Goal: Transaction & Acquisition: Purchase product/service

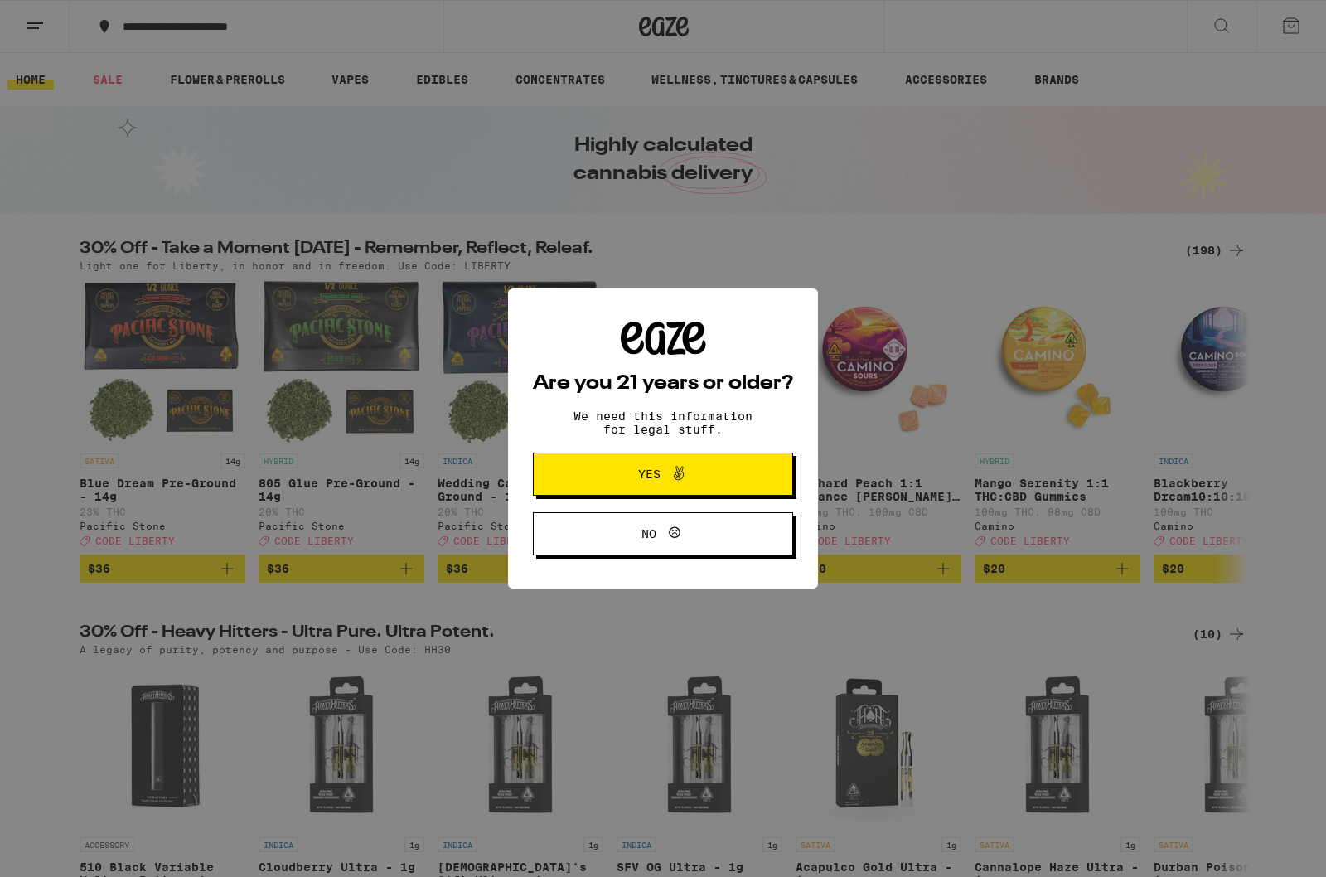
click at [584, 486] on button "Yes" at bounding box center [663, 473] width 260 height 43
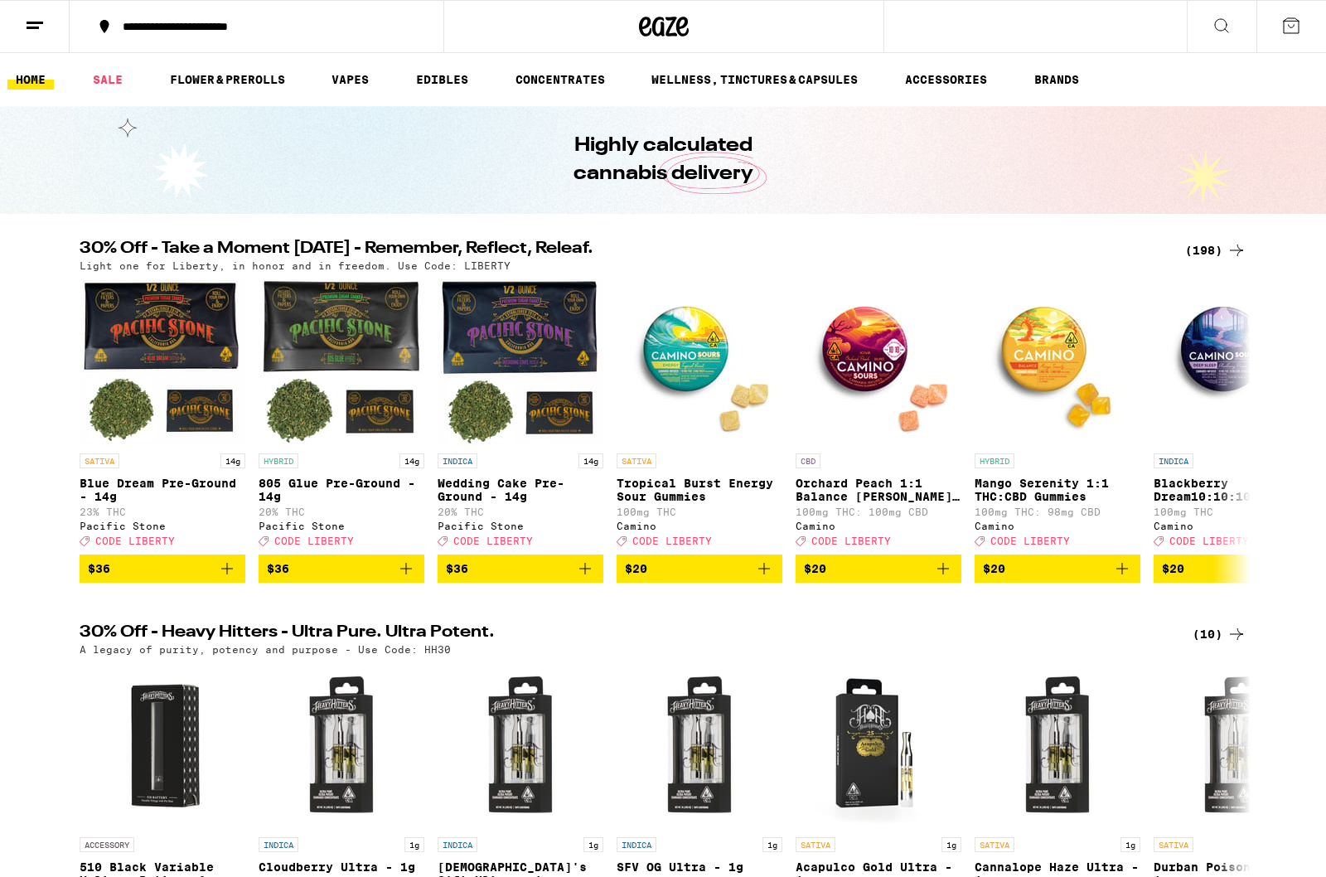
click at [1264, 35] on button at bounding box center [1291, 26] width 70 height 51
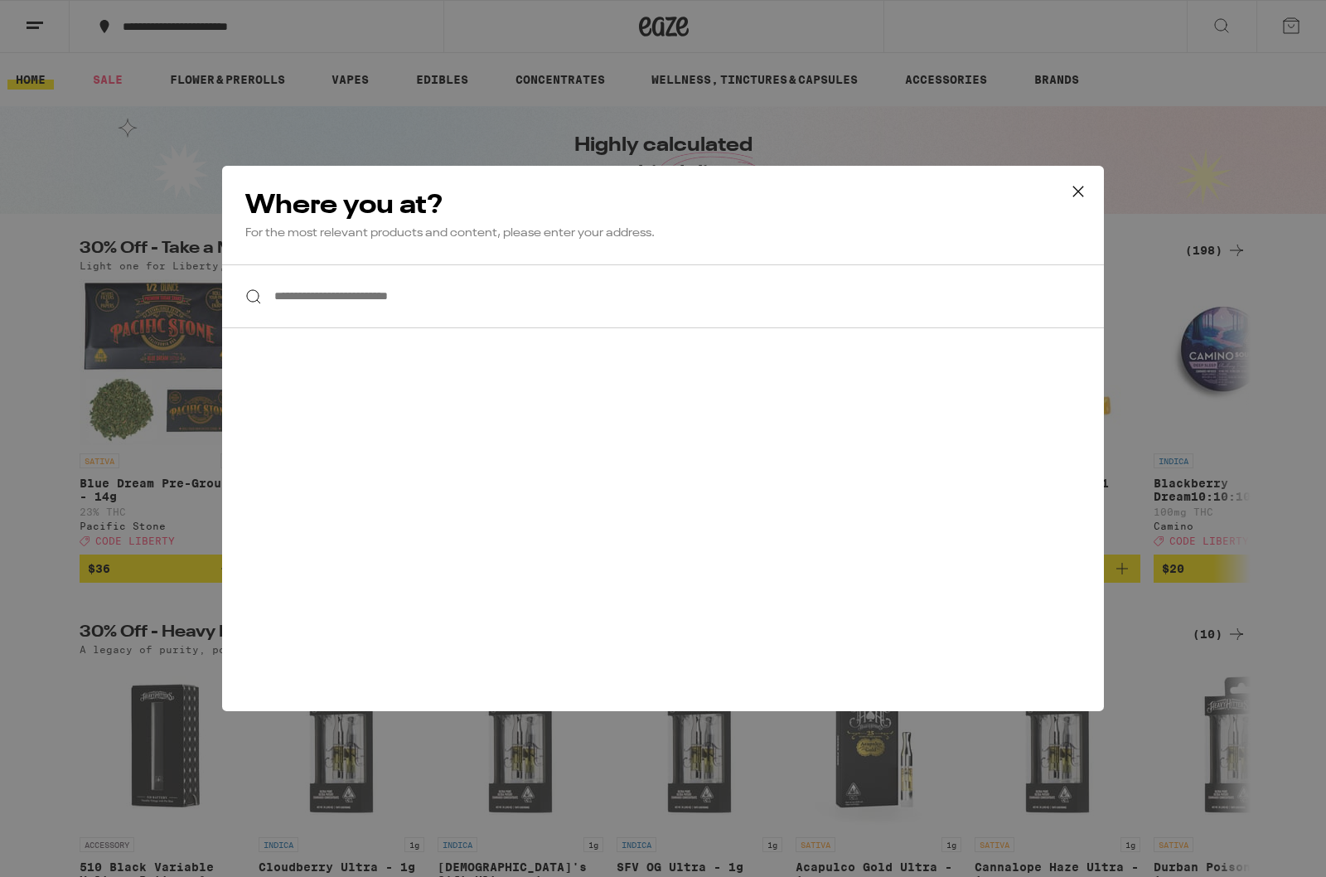
click at [1270, 53] on div "**********" at bounding box center [663, 438] width 1326 height 877
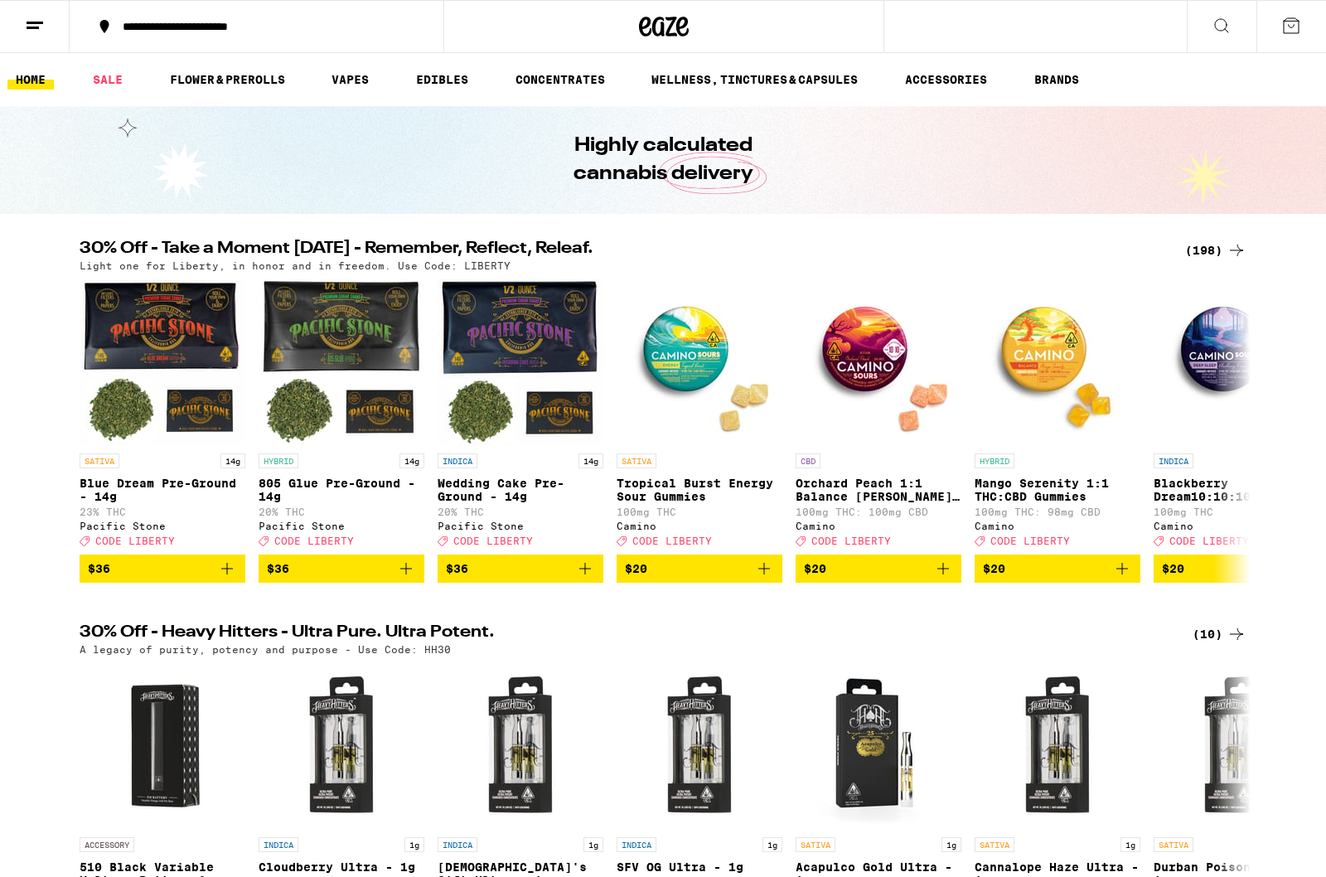
click at [1271, 66] on ul "HOME SALE FLOWER & PREROLLS VAPES EDIBLES CONCENTRATES WELLNESS, TINCTURES & CA…" at bounding box center [663, 79] width 1326 height 53
click at [1281, 28] on icon at bounding box center [1291, 26] width 20 height 20
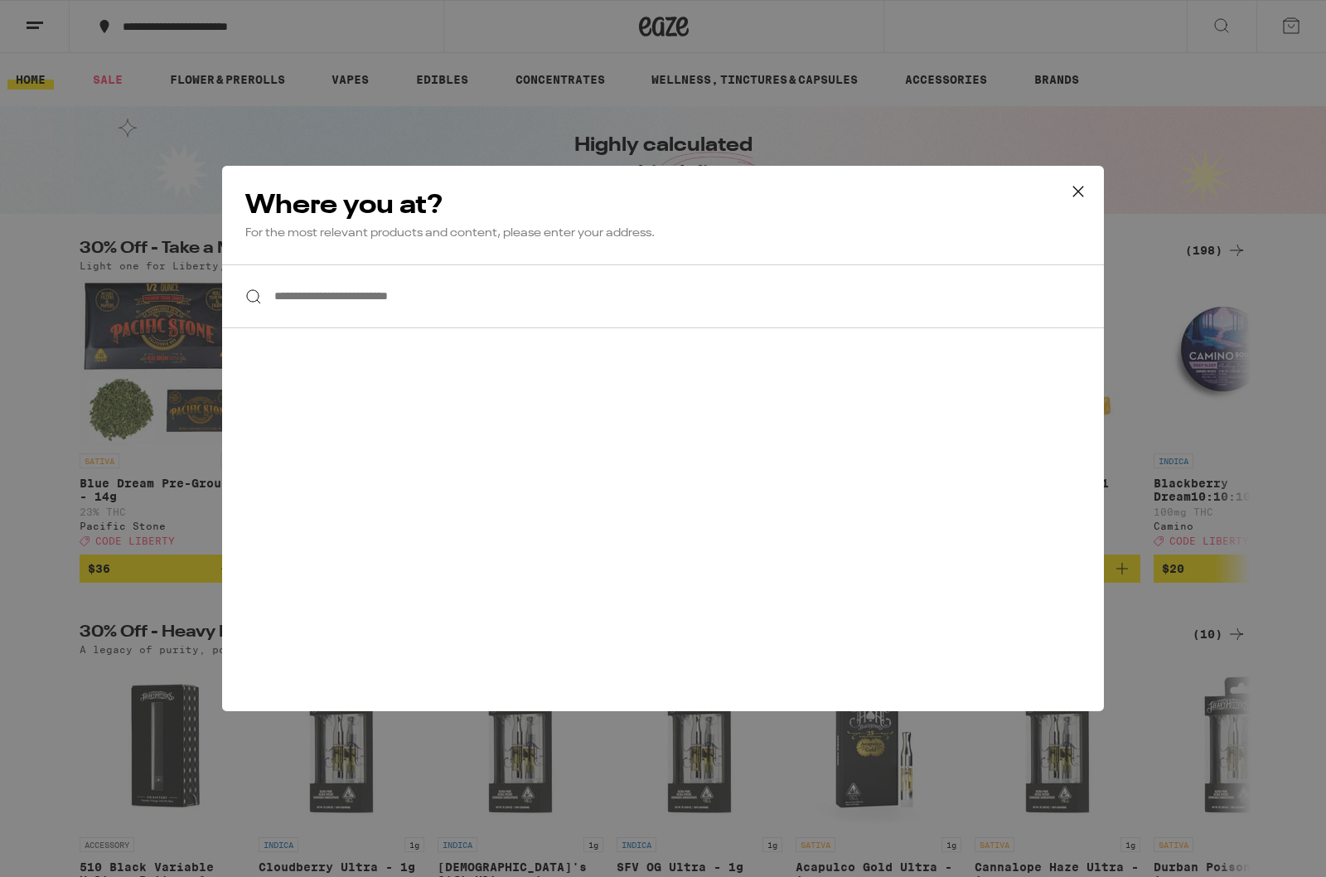
click at [385, 301] on input "**********" at bounding box center [663, 296] width 882 height 64
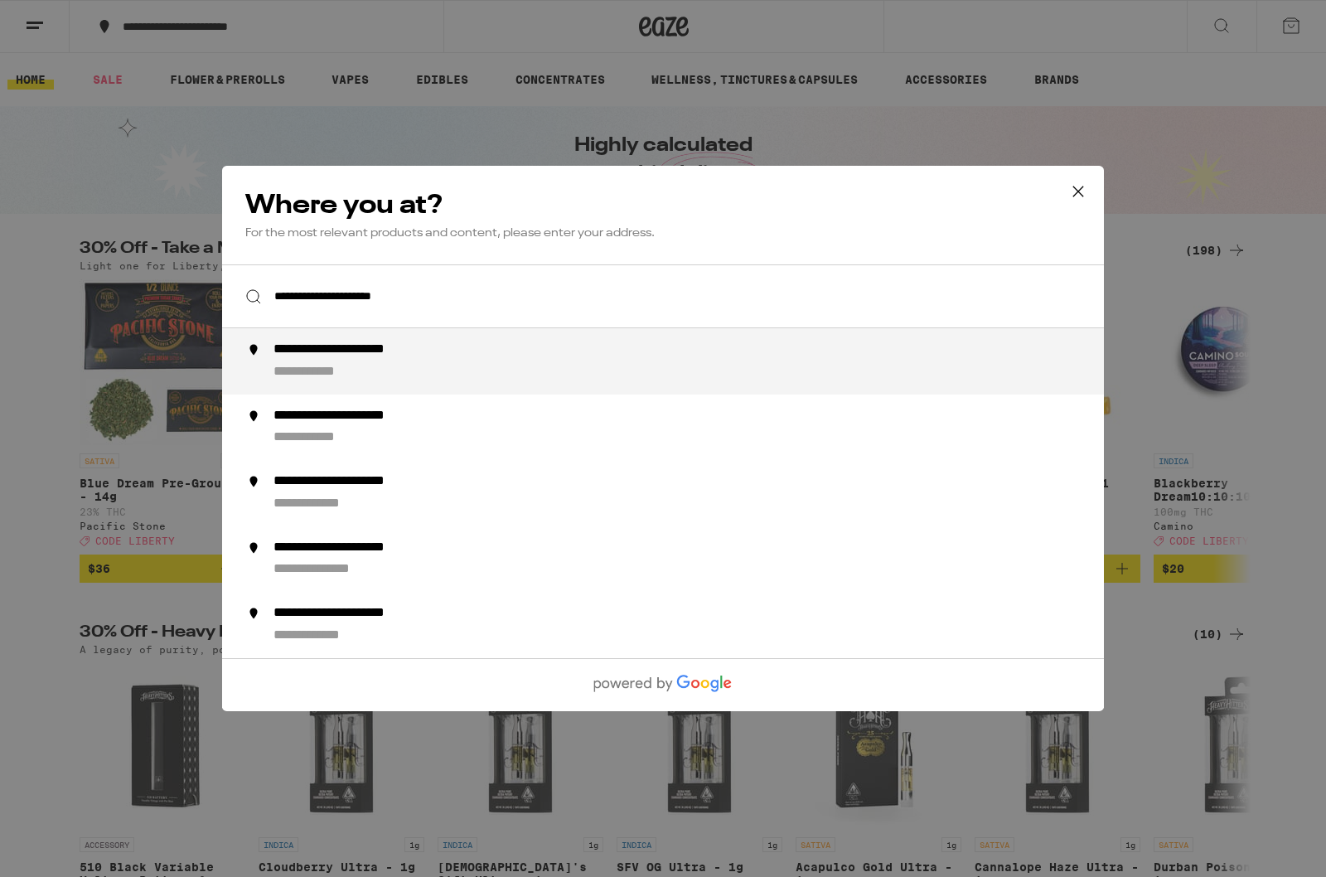
click at [356, 351] on div "**********" at bounding box center [367, 349] width 188 height 17
type input "**********"
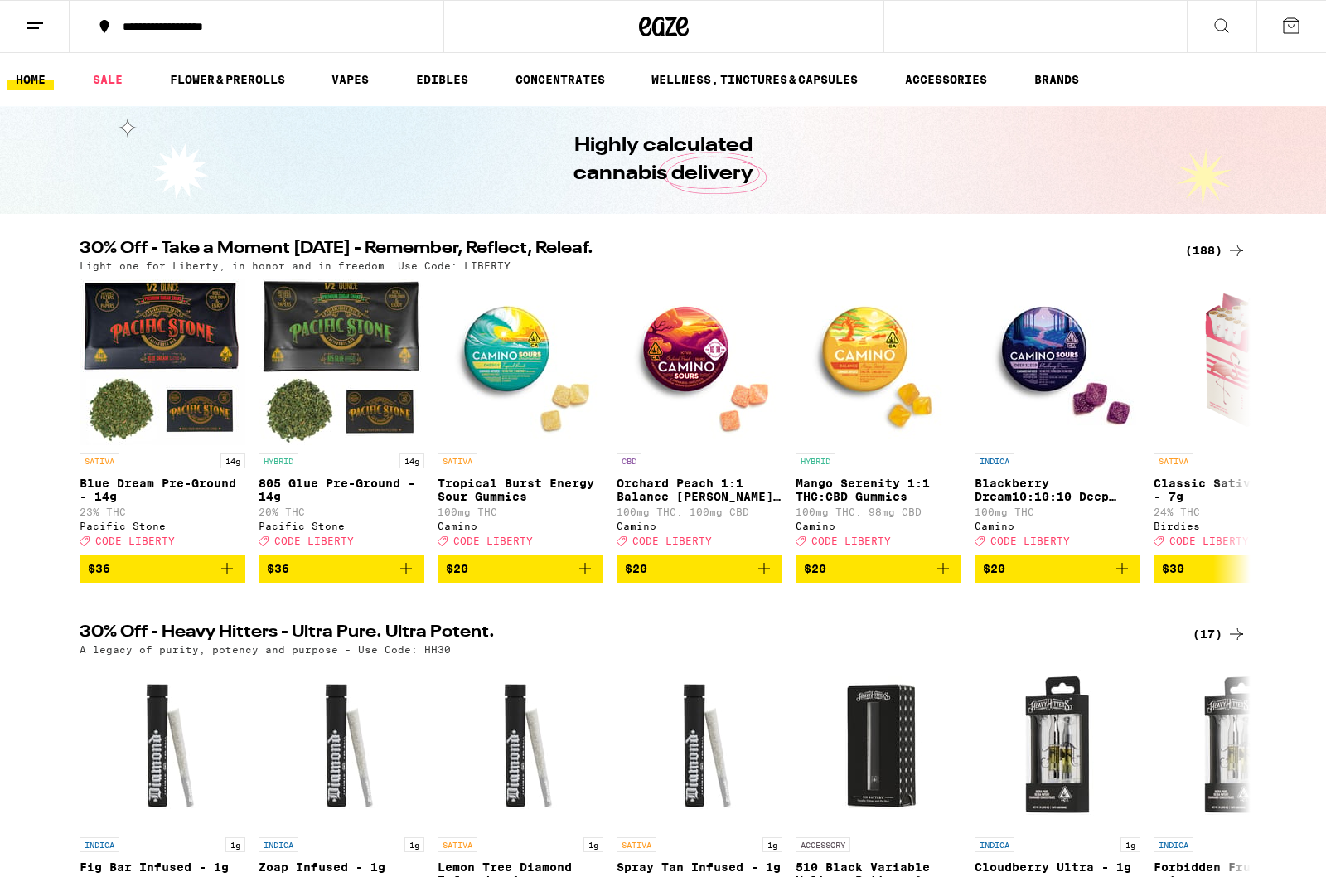
click at [1270, 25] on button at bounding box center [1291, 26] width 70 height 51
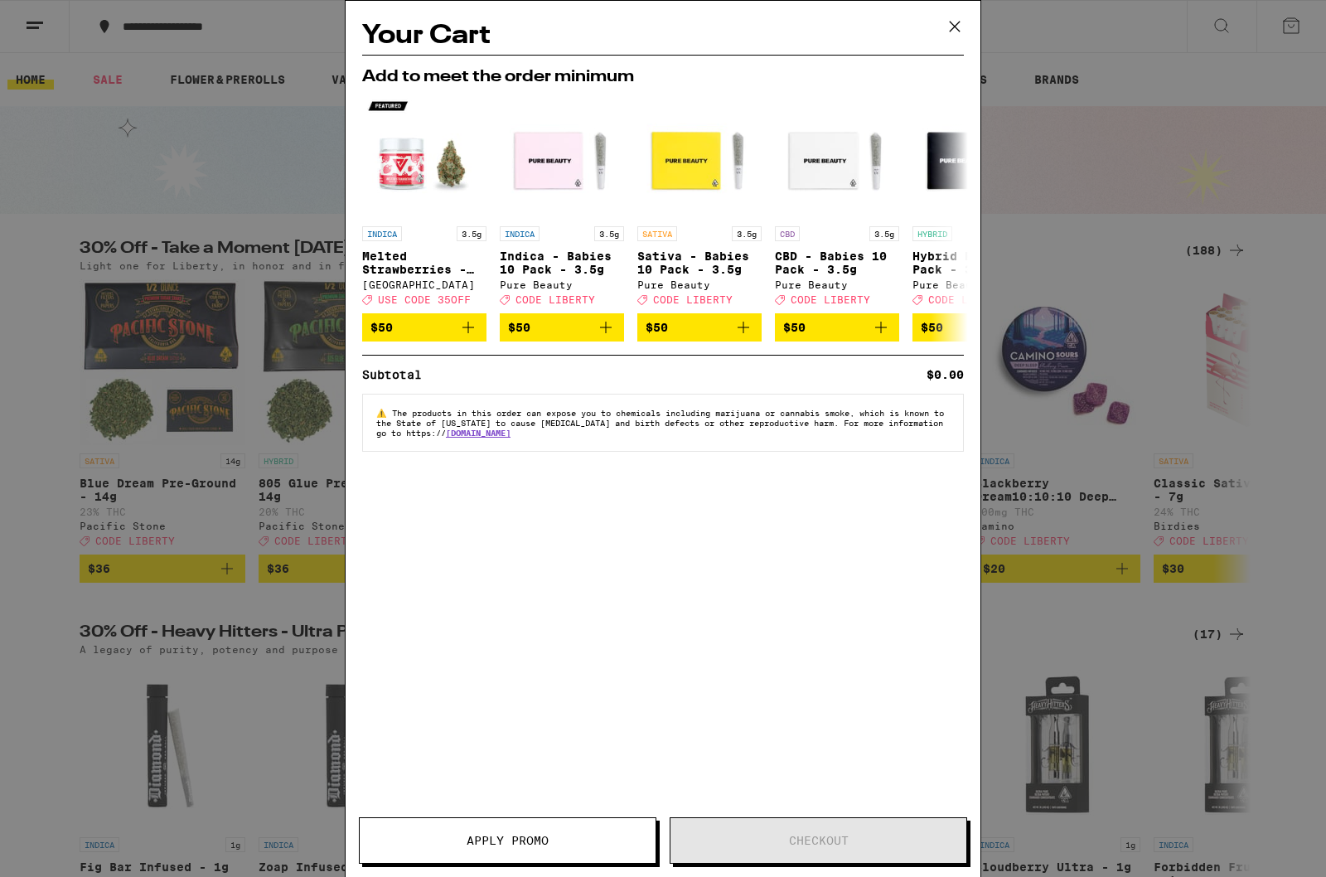
click at [424, 646] on div "Your Cart Add to meet the order minimum INDICA 3.5g Melted Strawberries - 3.5g …" at bounding box center [663, 414] width 635 height 826
click at [705, 626] on div "Your Cart Add to meet the order minimum INDICA 3.5g Melted Strawberries - 3.5g …" at bounding box center [663, 414] width 635 height 826
click at [965, 9] on button at bounding box center [954, 27] width 51 height 53
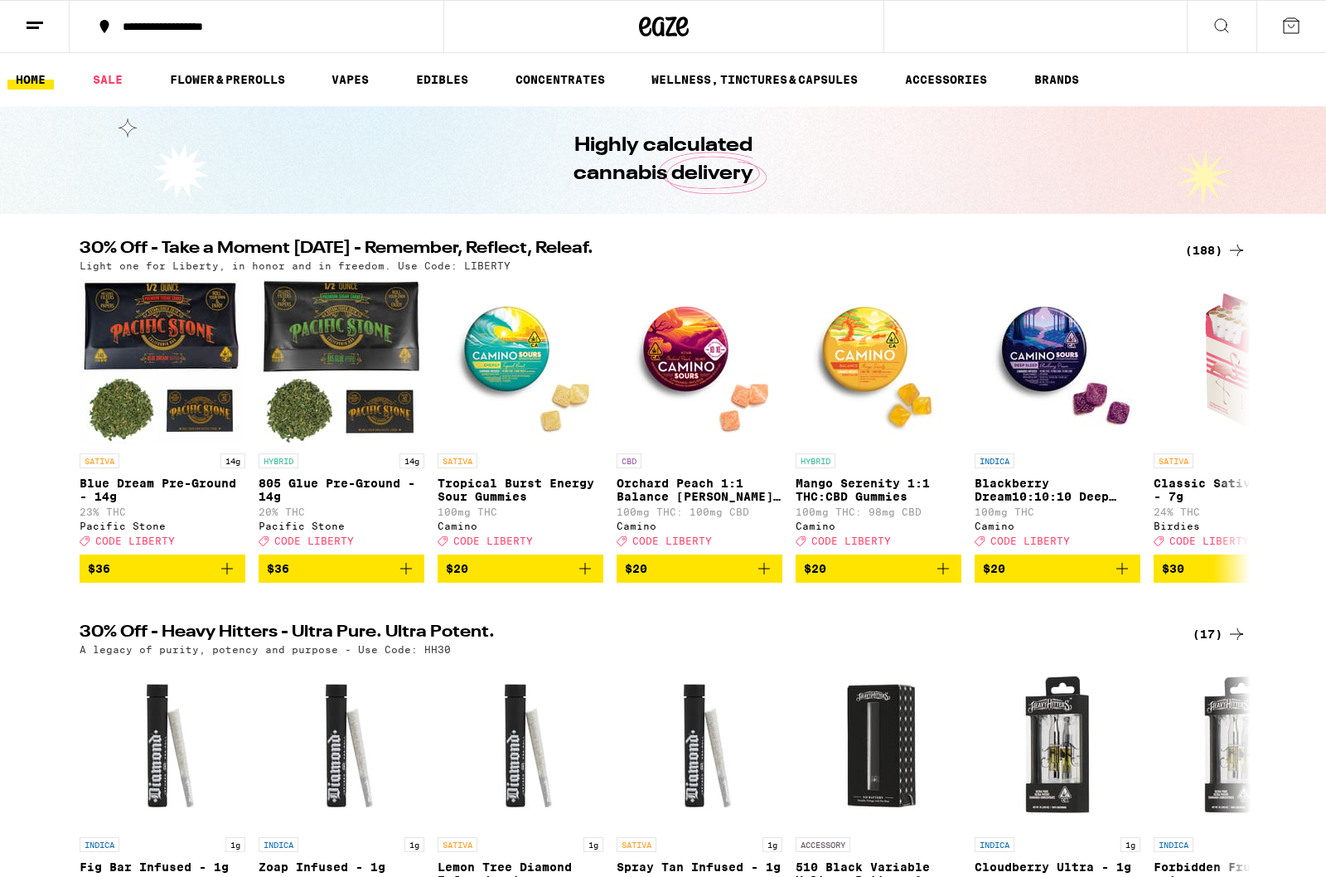
click at [38, 33] on icon at bounding box center [35, 26] width 20 height 20
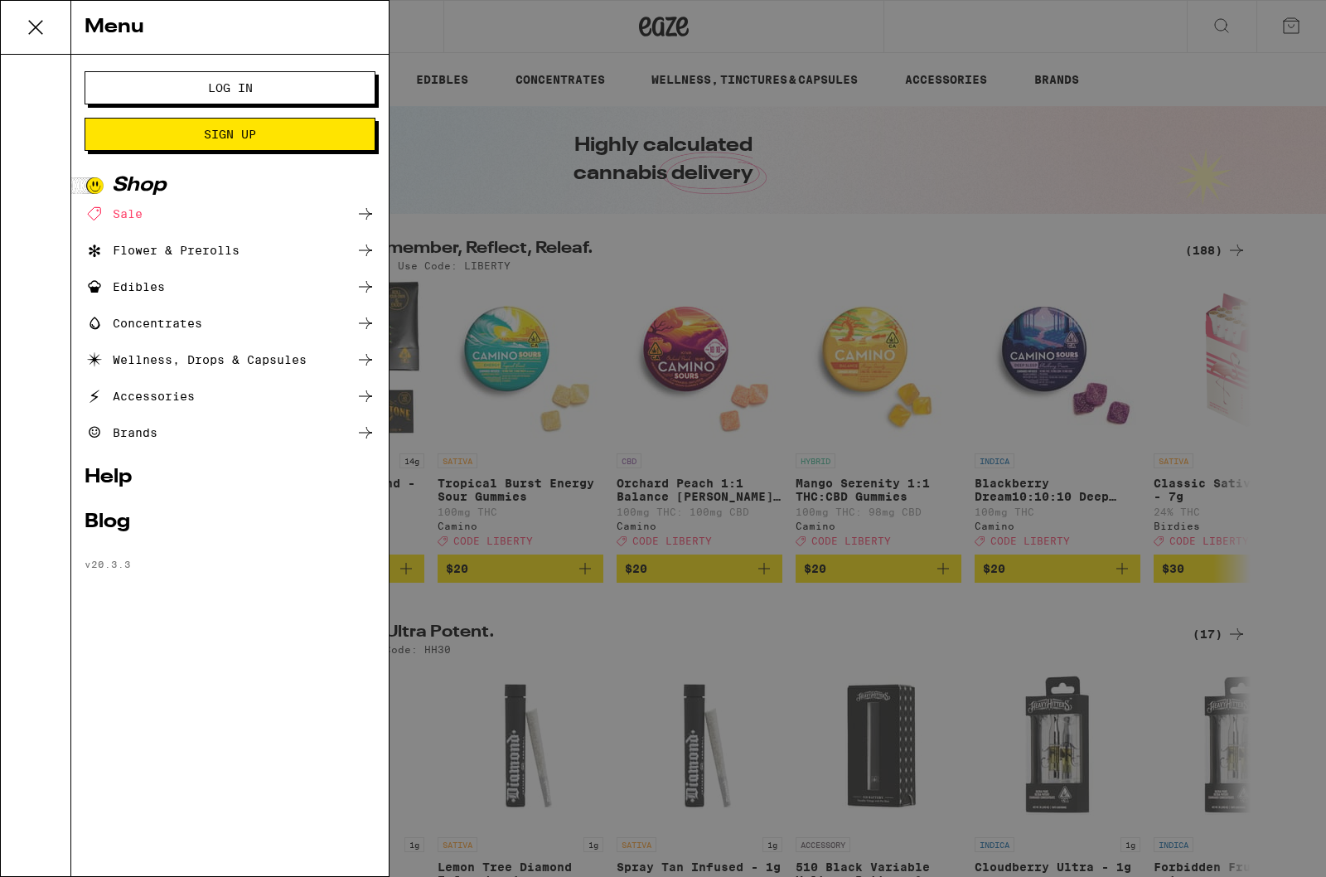
click at [219, 72] on button "Log In" at bounding box center [230, 87] width 291 height 33
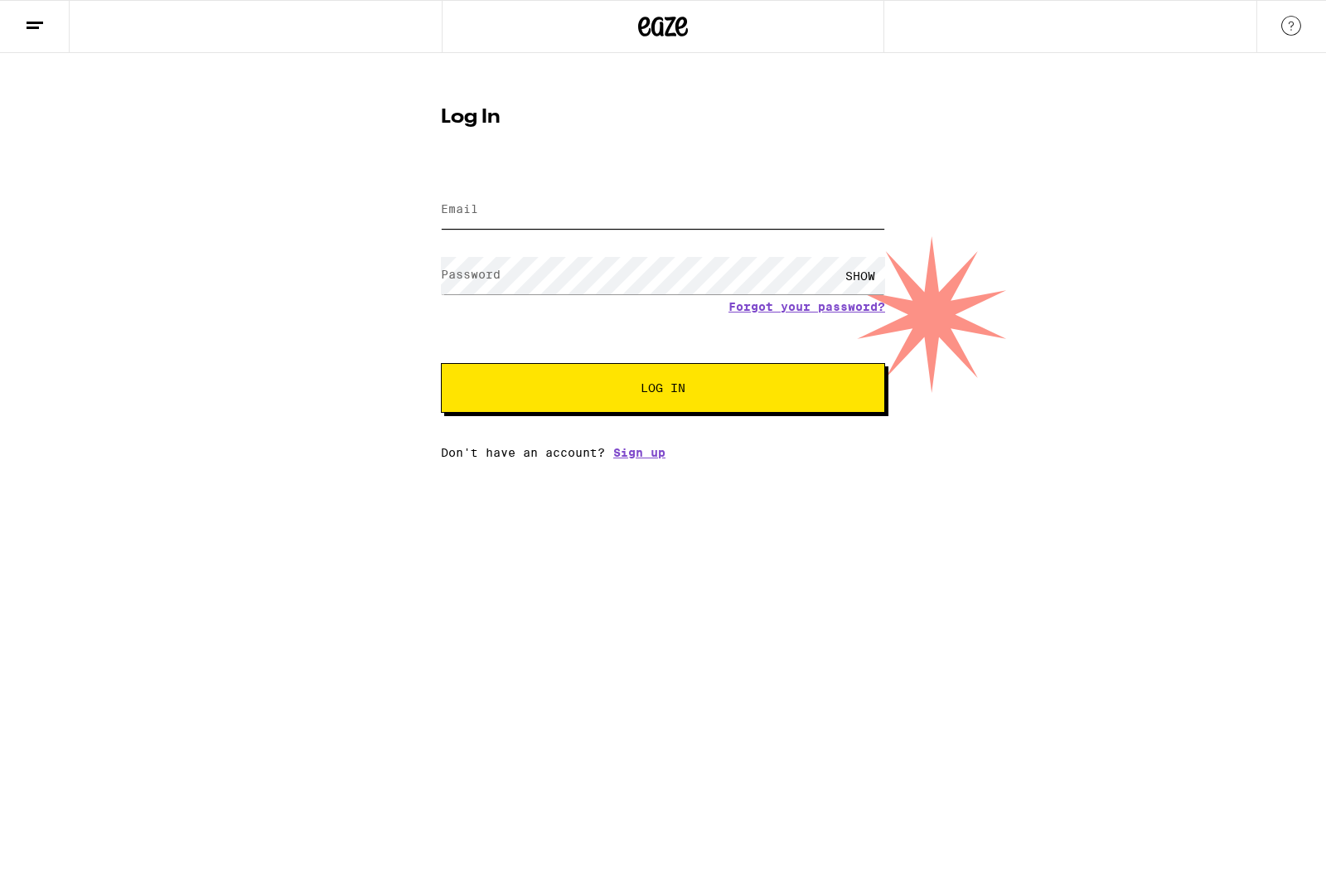
click at [529, 193] on input "Email" at bounding box center [663, 209] width 444 height 37
type input "khwheels@yahoo.com"
click at [663, 390] on button "Log In" at bounding box center [663, 388] width 444 height 50
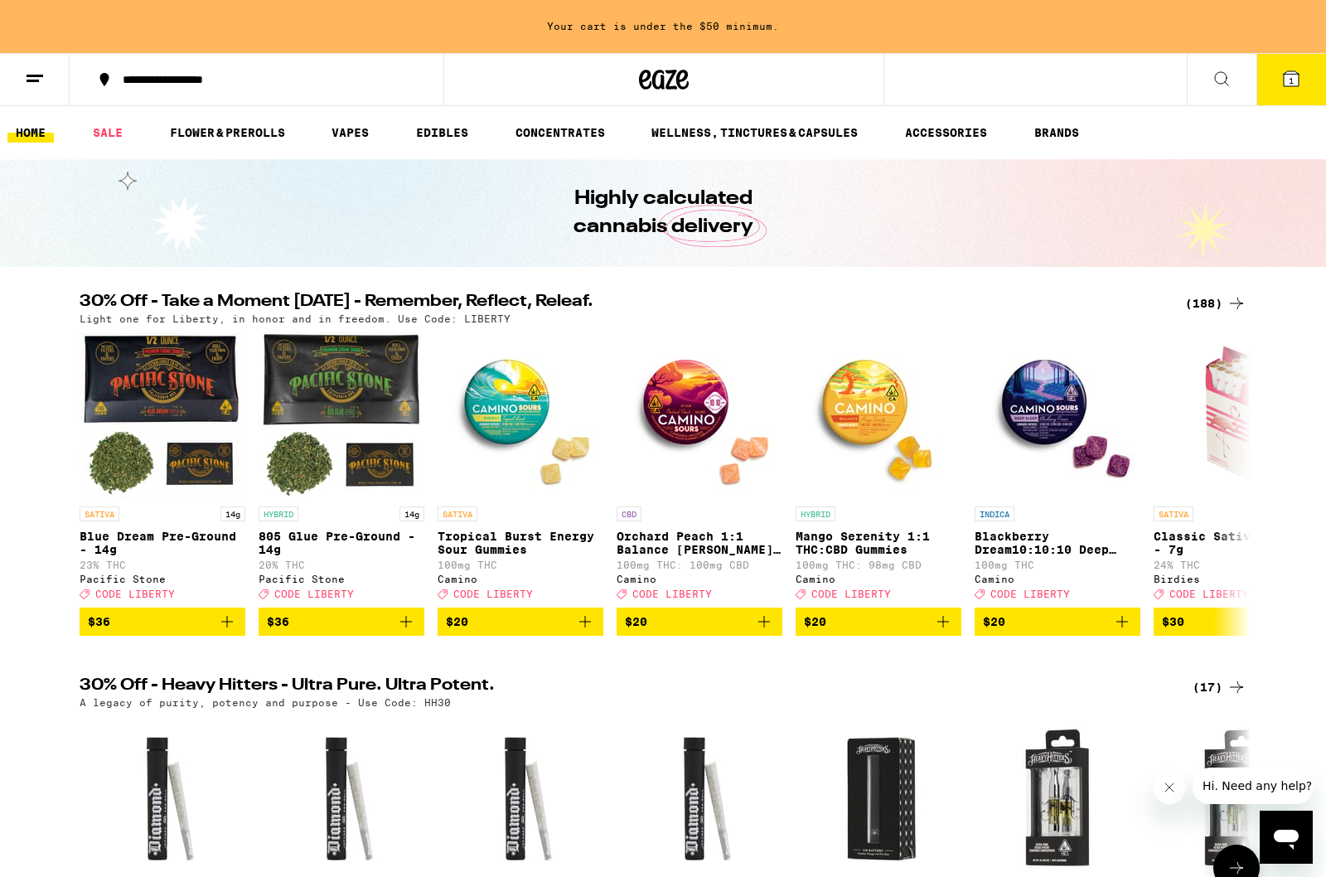
click at [1219, 77] on icon at bounding box center [1222, 79] width 20 height 20
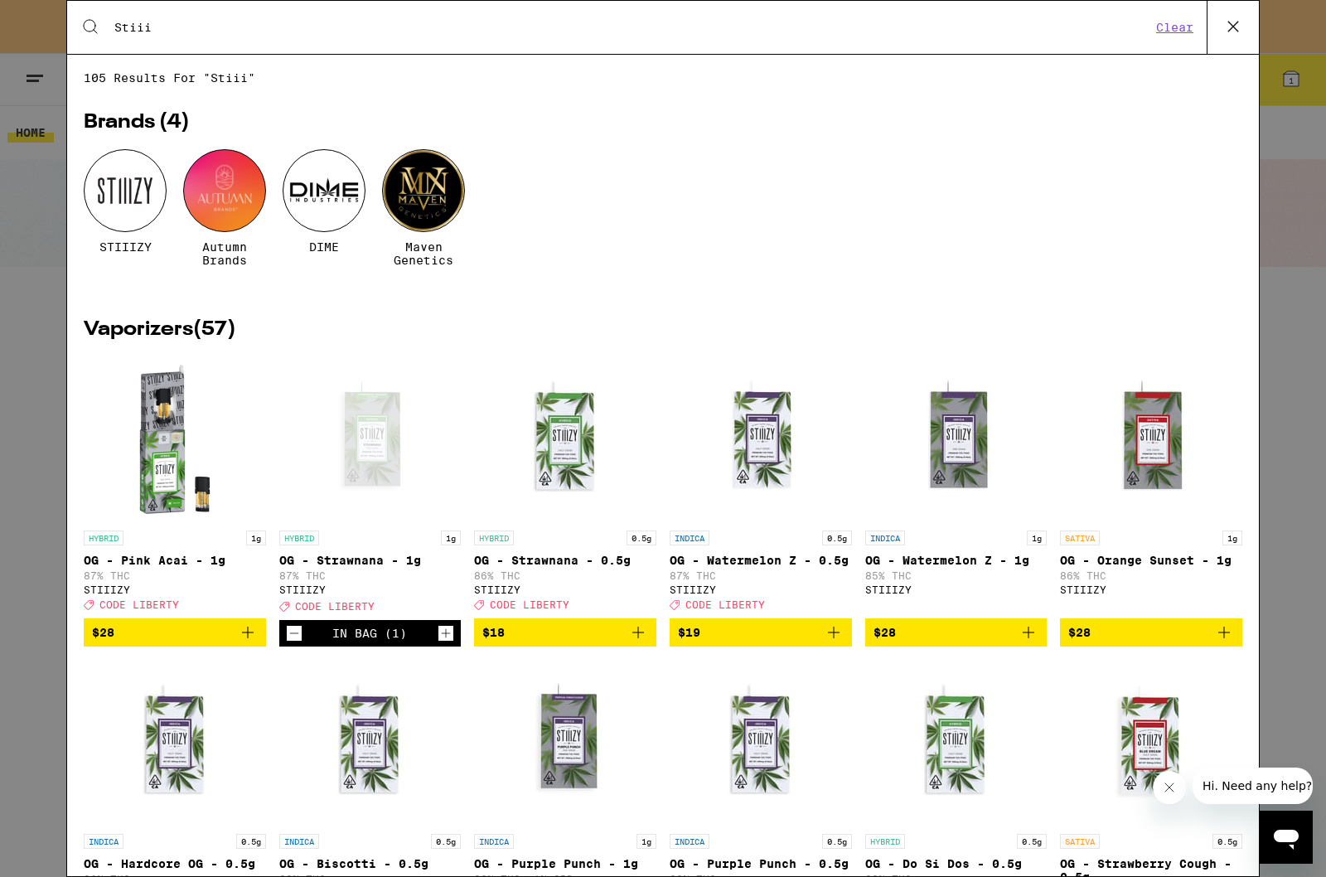
type input "Stiii"
click at [149, 227] on div at bounding box center [125, 190] width 83 height 83
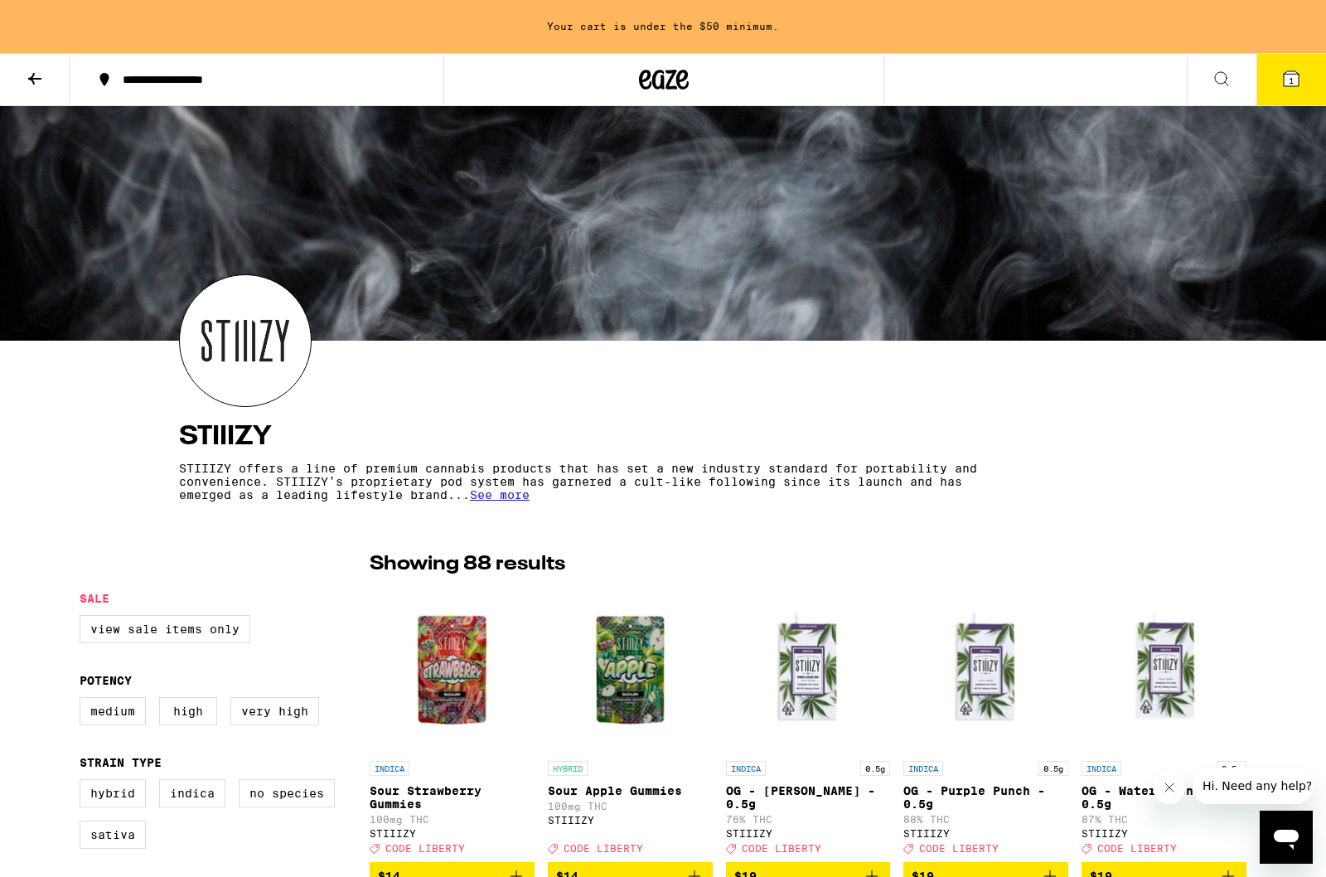
click at [287, 709] on label "Very High" at bounding box center [274, 711] width 89 height 28
click at [84, 700] on input "Very High" at bounding box center [83, 699] width 1 height 1
checkbox input "true"
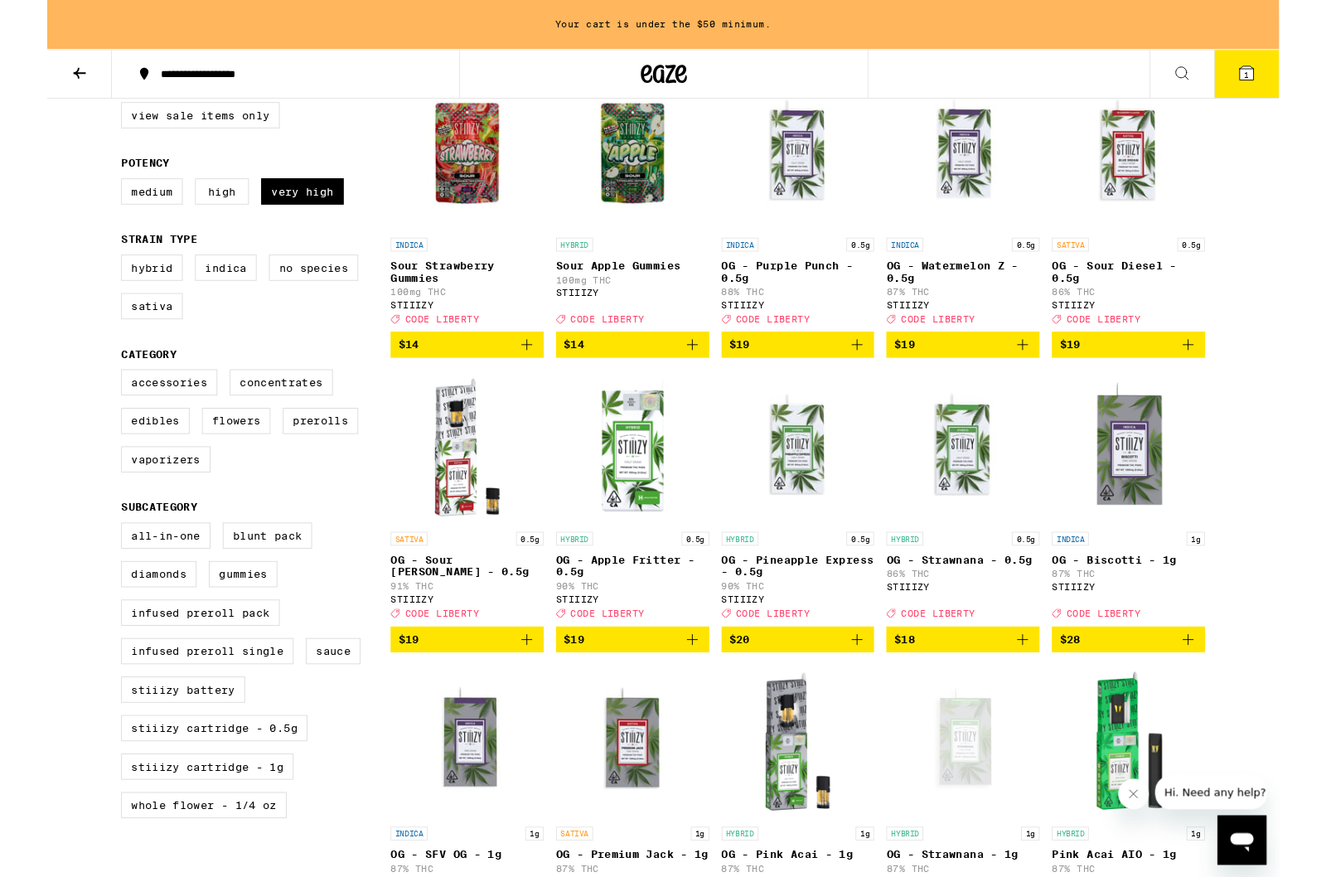
scroll to position [506, 0]
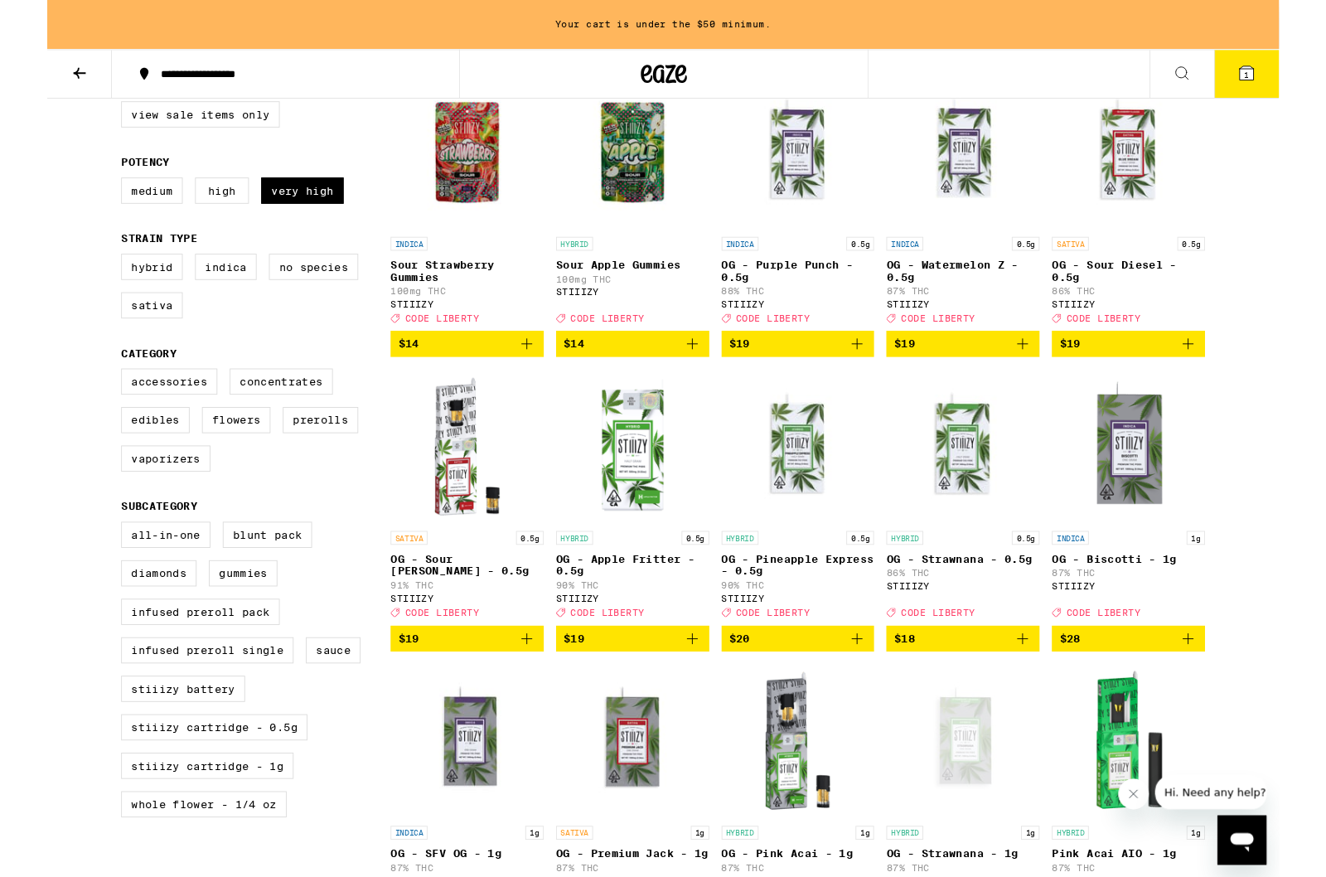
click at [104, 764] on div "All-In-One Blunt Pack Diamonds Gummies Infused Preroll Pack Infused Preroll Sin…" at bounding box center [225, 727] width 290 height 331
click at [152, 756] on label "STIIIZY Battery" at bounding box center [146, 742] width 133 height 28
click at [84, 565] on input "STIIIZY Battery" at bounding box center [83, 564] width 1 height 1
checkbox input "true"
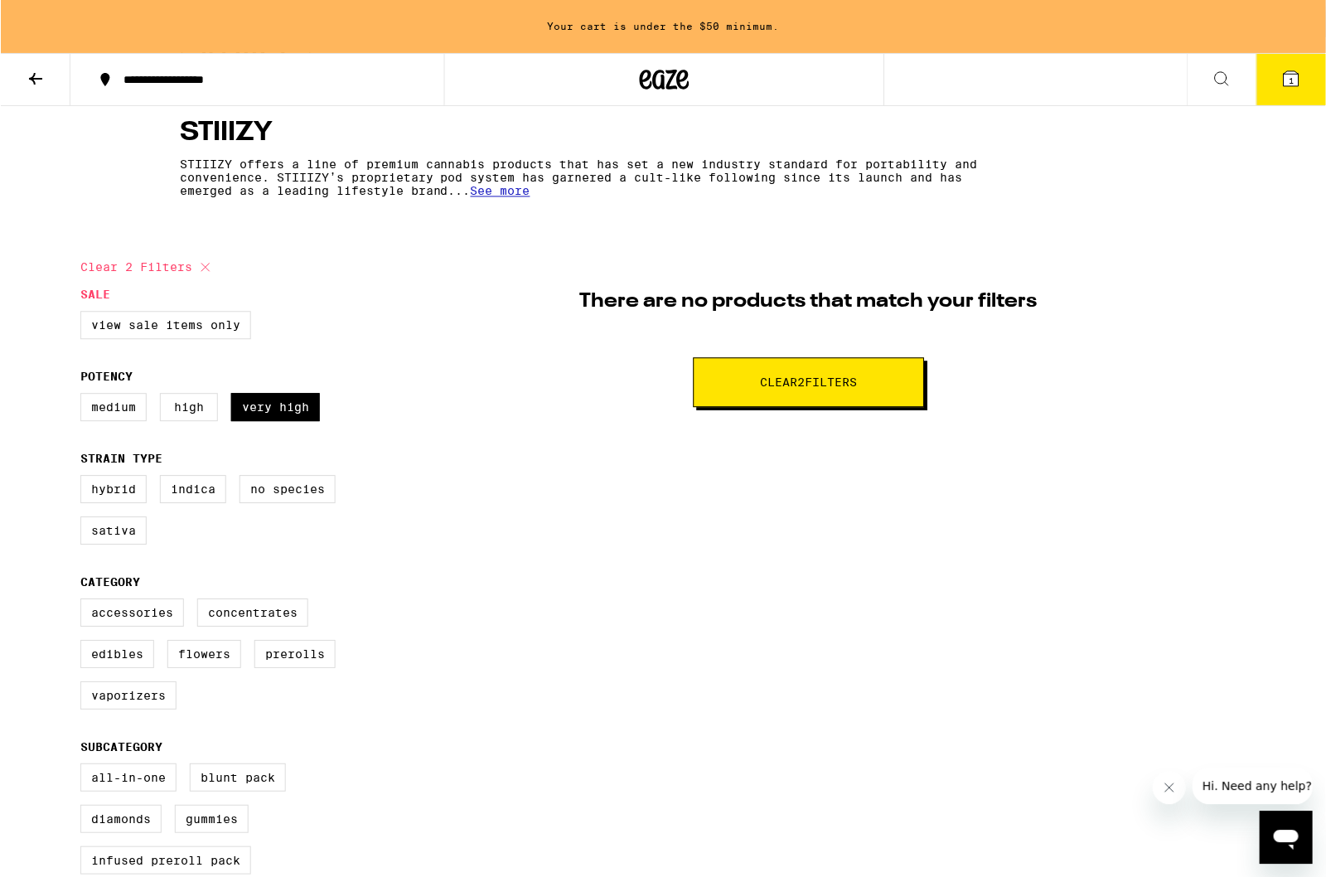
scroll to position [304, 0]
click at [744, 377] on button "Clear 2 filter s" at bounding box center [808, 382] width 231 height 50
checkbox input "false"
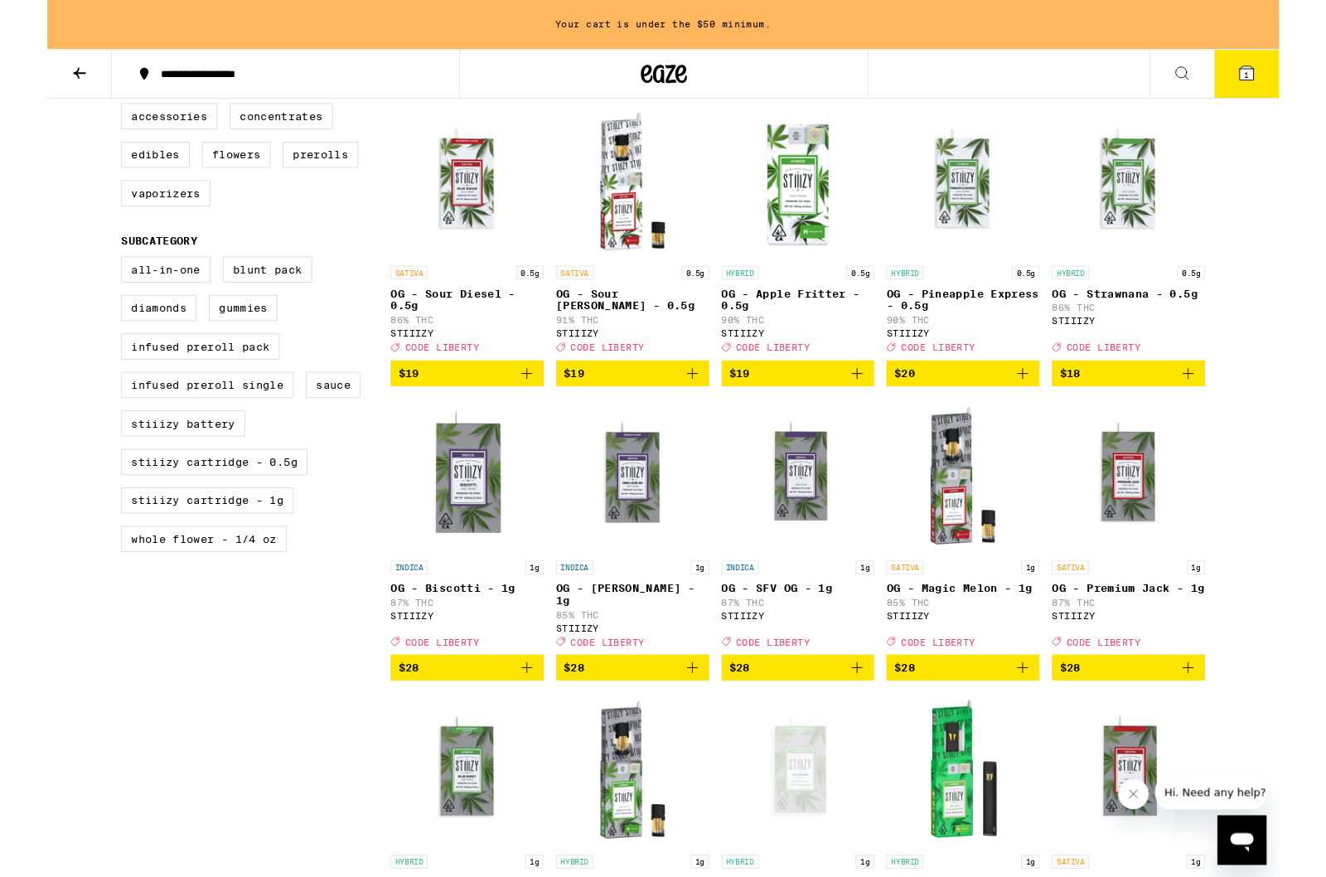
scroll to position [792, 0]
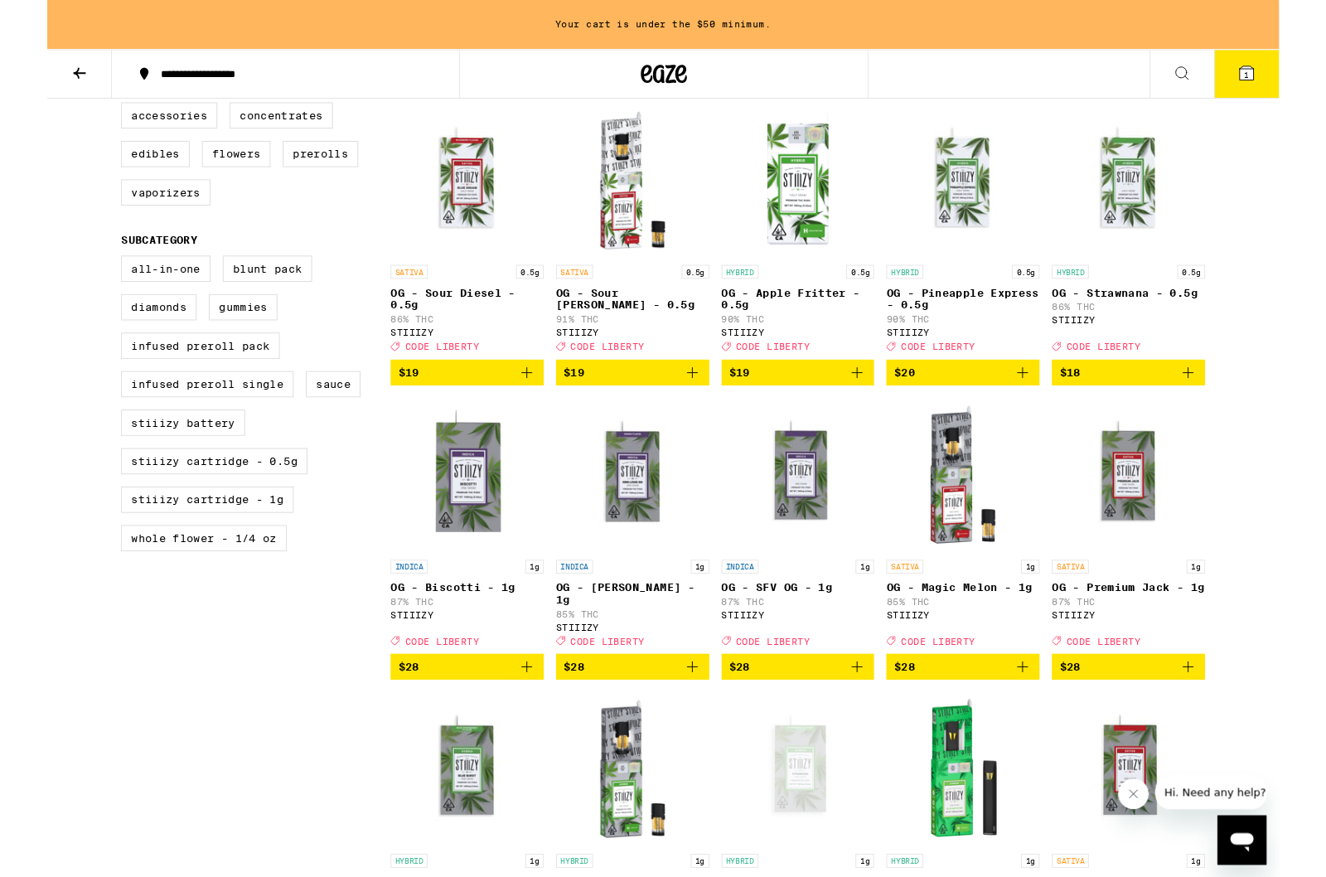
click at [157, 469] on label "STIIIZY Battery" at bounding box center [146, 455] width 133 height 28
click at [84, 278] on input "STIIIZY Battery" at bounding box center [83, 278] width 1 height 1
checkbox input "true"
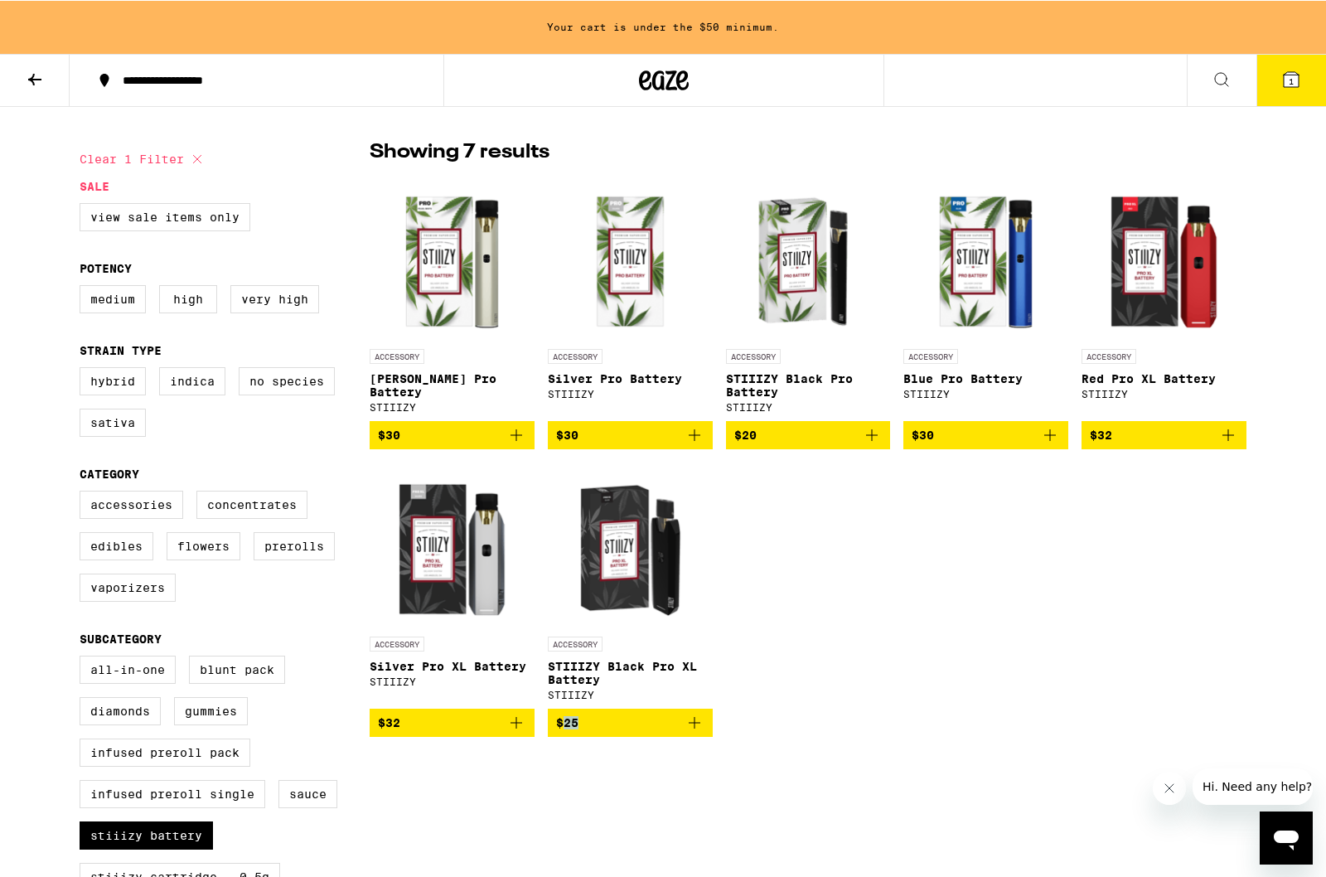
scroll to position [412, 0]
click at [120, 602] on label "Vaporizers" at bounding box center [128, 587] width 96 height 28
click at [84, 494] on input "Vaporizers" at bounding box center [83, 493] width 1 height 1
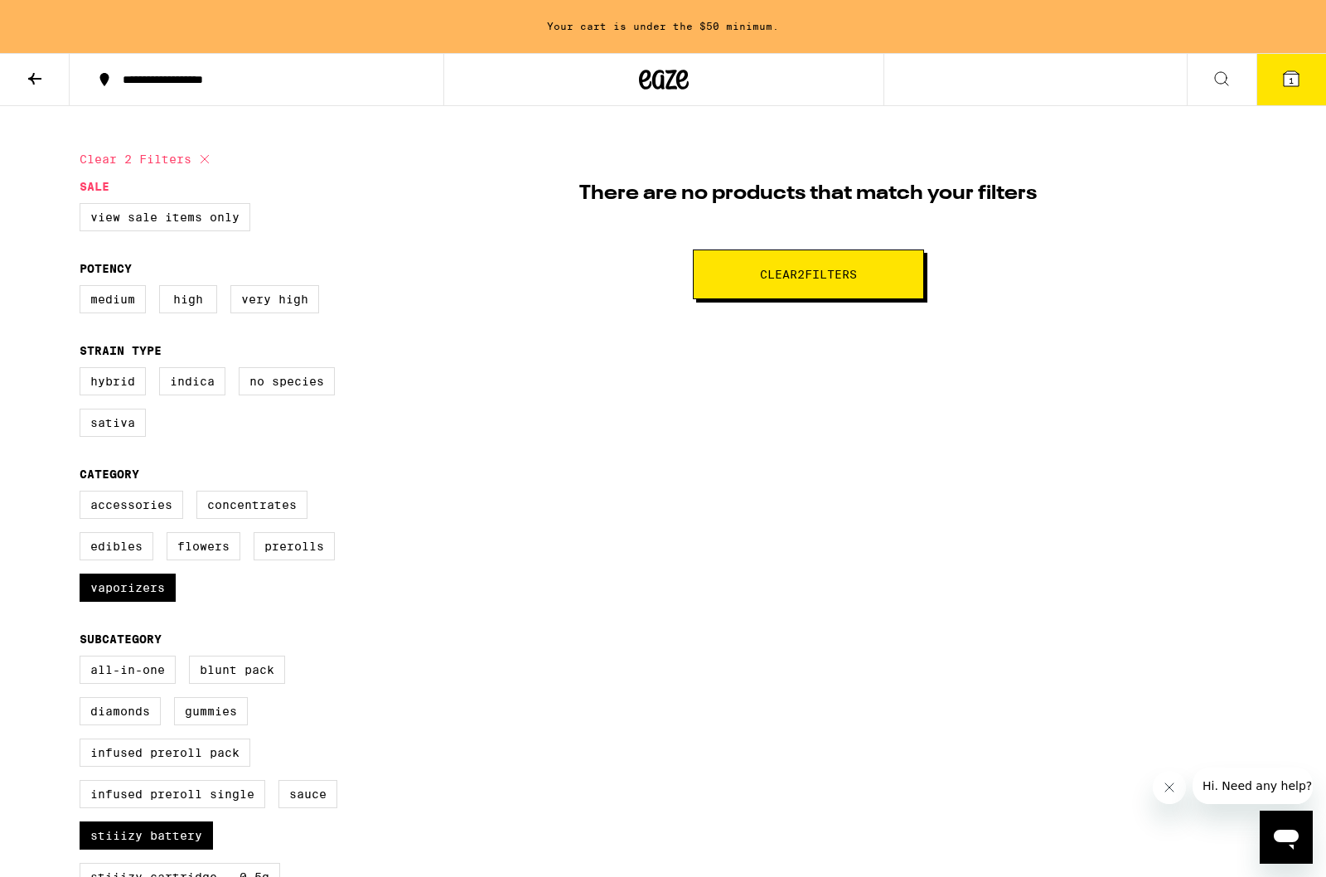
click at [75, 853] on div "Clear 2 filters Sale View Sale Items Only Potency Medium High Very High Strain …" at bounding box center [662, 562] width 1193 height 849
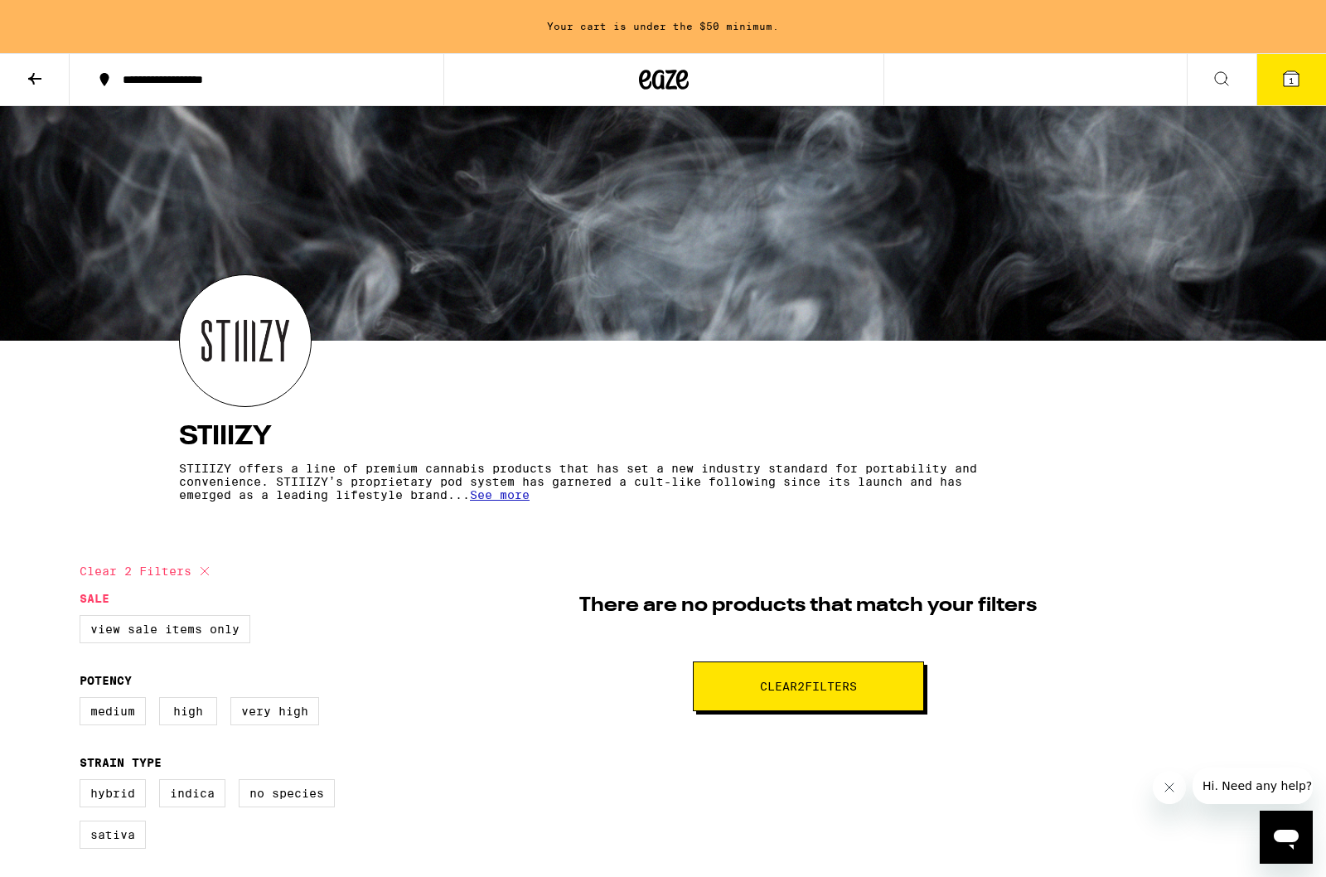
click at [724, 677] on button "Clear 2 filter s" at bounding box center [808, 686] width 231 height 50
checkbox input "false"
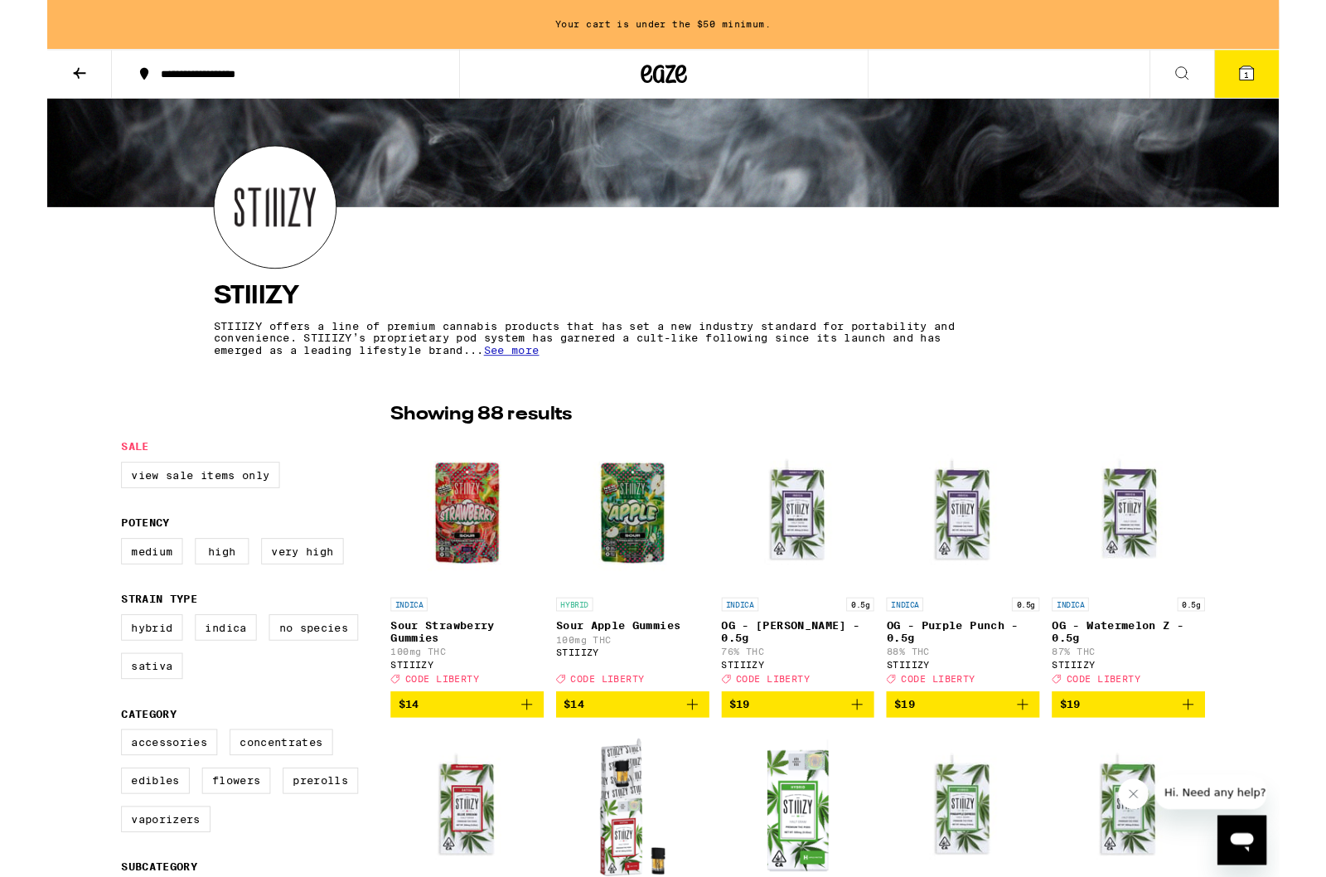
scroll to position [196, 0]
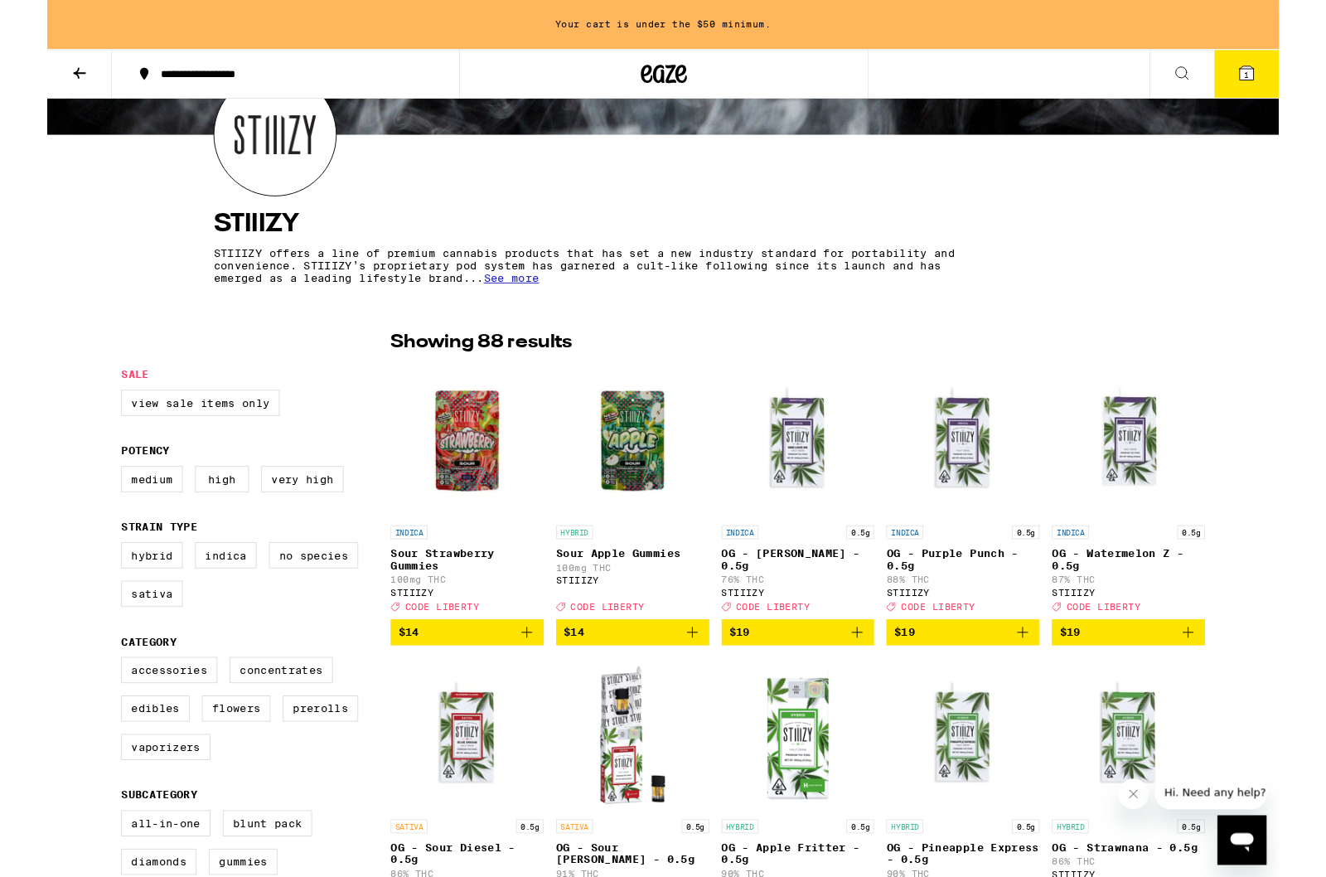
click at [112, 647] on label "Sativa" at bounding box center [113, 639] width 66 height 28
click at [84, 587] on input "Sativa" at bounding box center [83, 586] width 1 height 1
checkbox input "true"
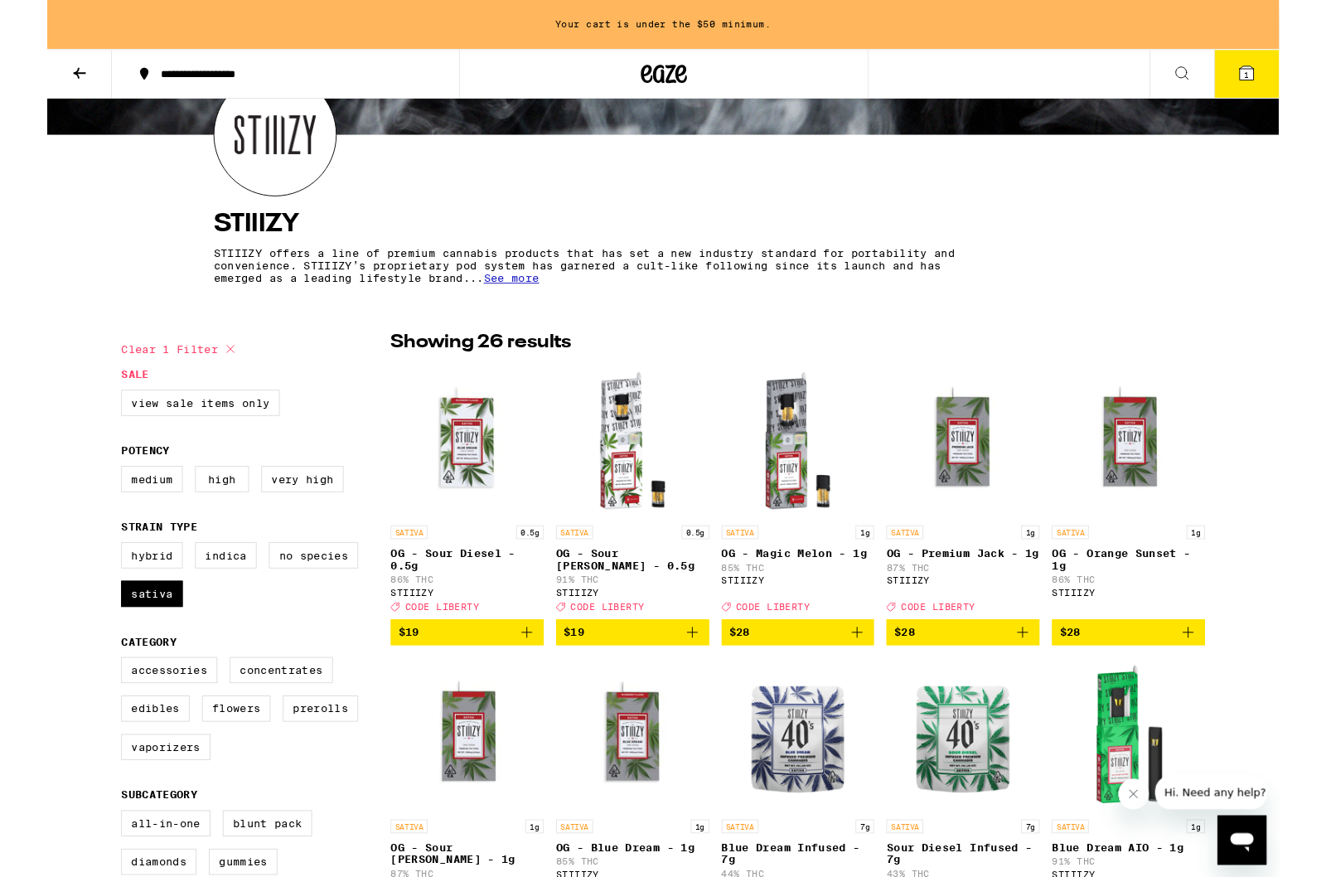
click at [113, 612] on label "Hybrid" at bounding box center [113, 597] width 66 height 28
click at [84, 587] on input "Hybrid" at bounding box center [83, 586] width 1 height 1
checkbox input "true"
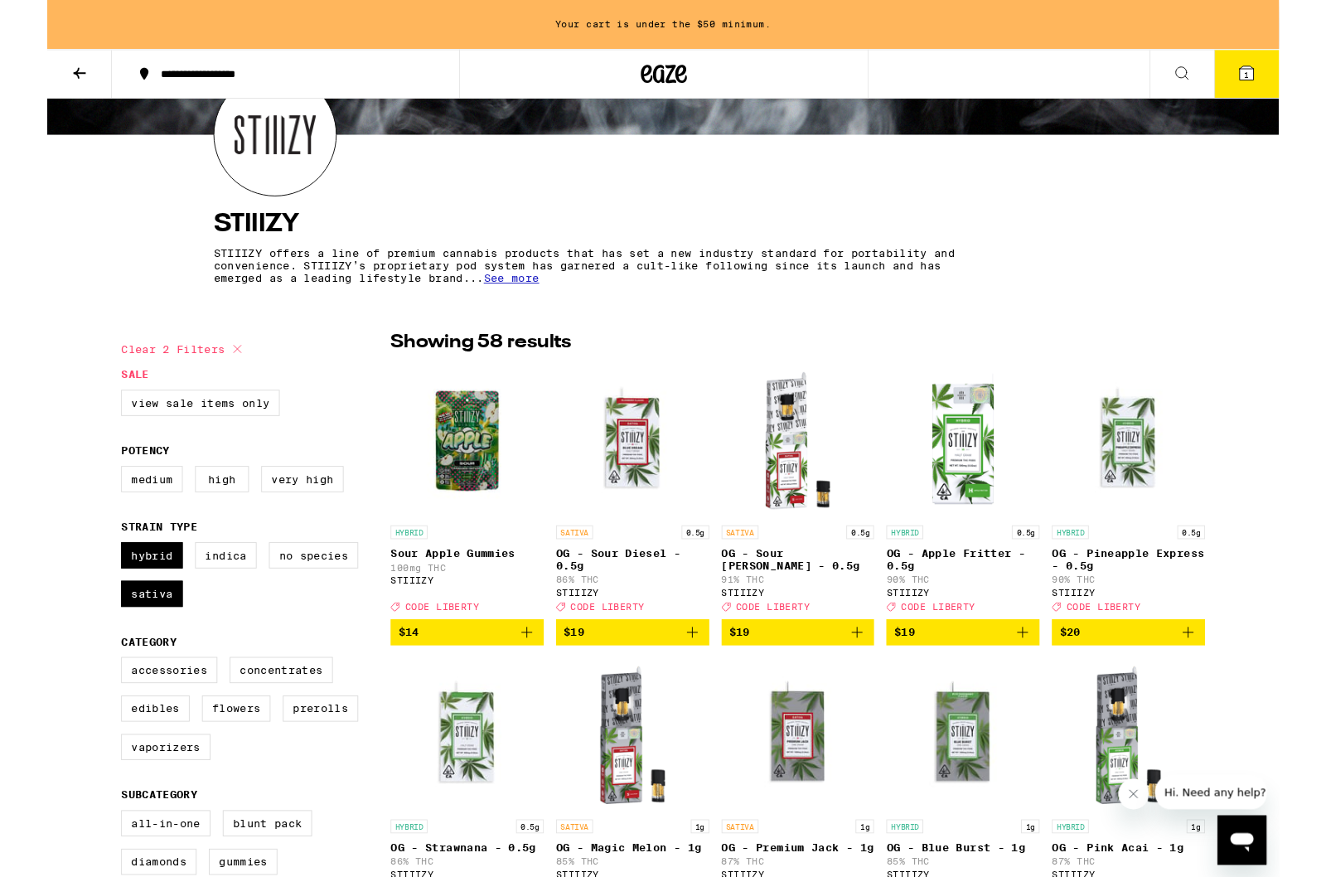
click at [133, 815] on label "Vaporizers" at bounding box center [128, 804] width 96 height 28
click at [84, 710] on input "Vaporizers" at bounding box center [83, 709] width 1 height 1
checkbox input "true"
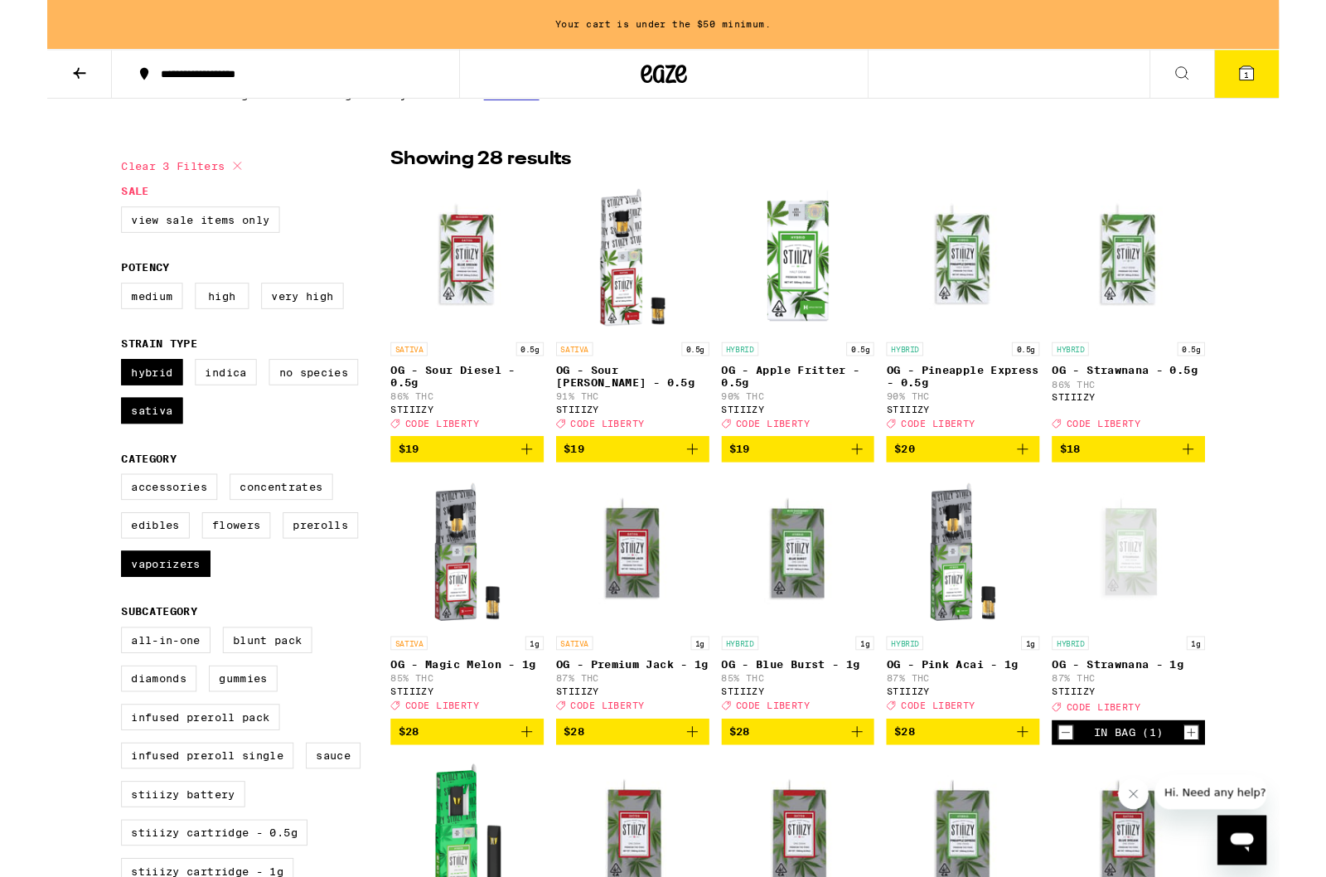
scroll to position [394, 0]
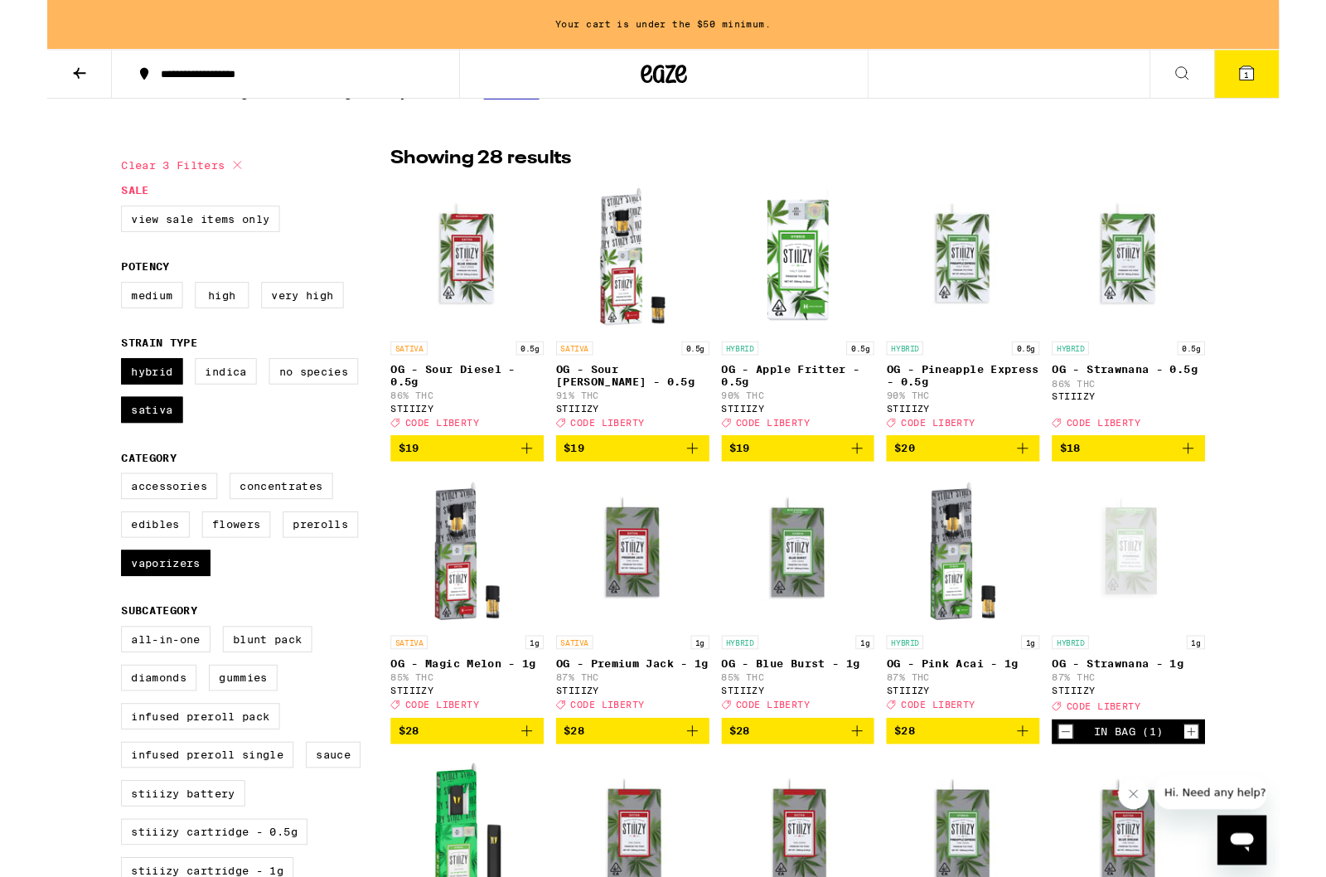
click at [193, 578] on label "Flowers" at bounding box center [204, 564] width 74 height 28
click at [84, 512] on input "Flowers" at bounding box center [83, 511] width 1 height 1
checkbox input "true"
click at [128, 620] on label "Vaporizers" at bounding box center [128, 606] width 96 height 28
click at [84, 512] on input "Vaporizers" at bounding box center [83, 511] width 1 height 1
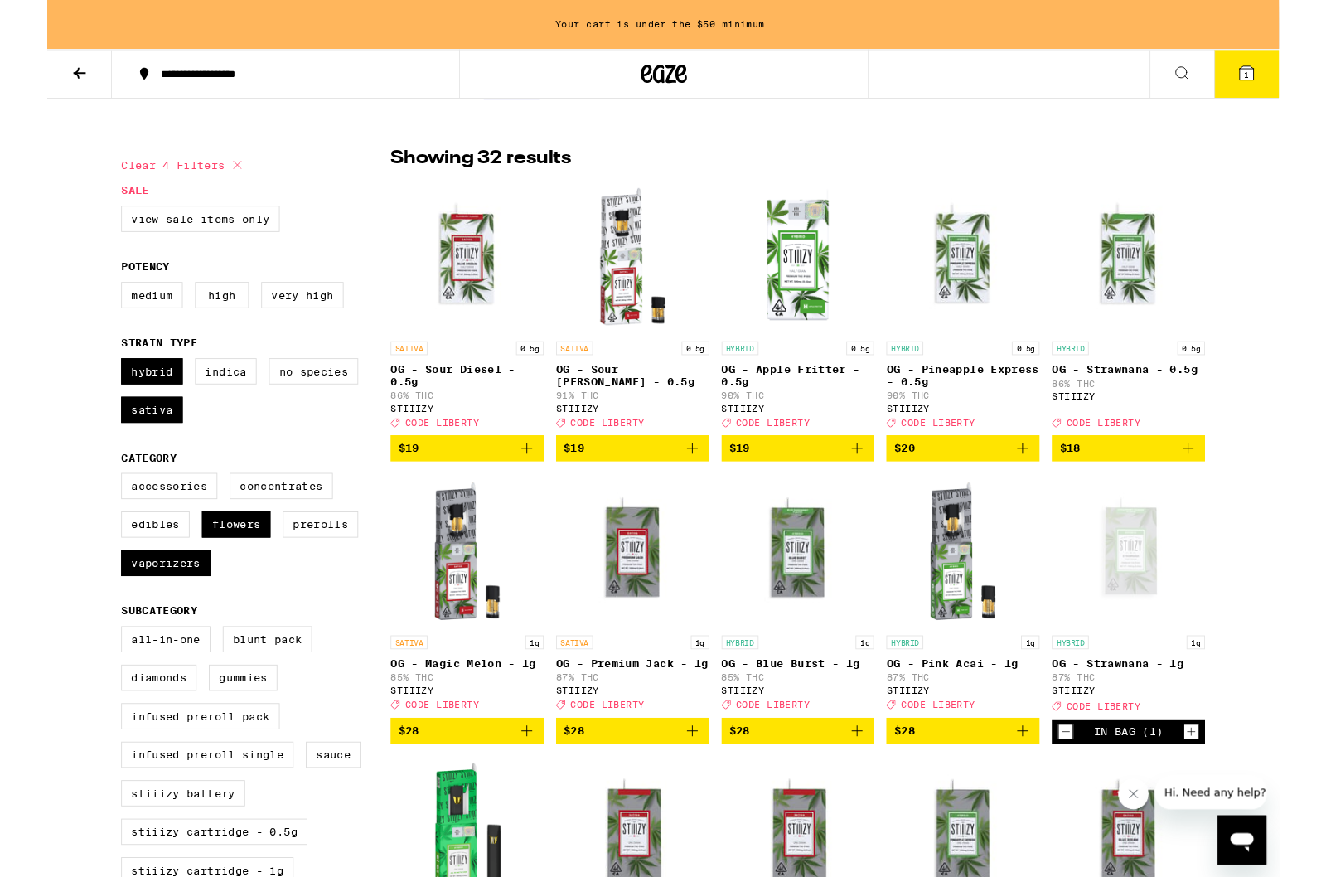
checkbox input "false"
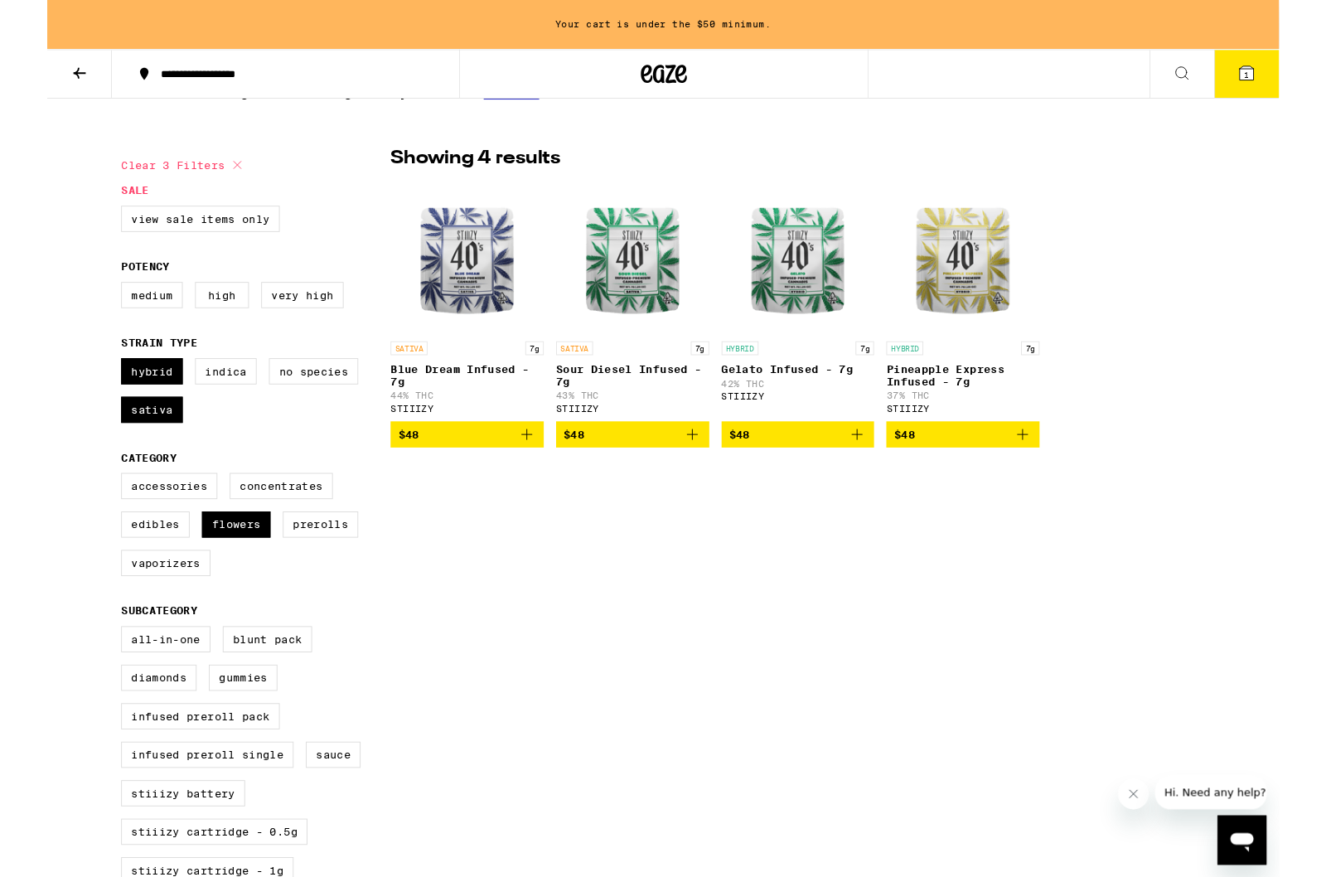
click at [302, 578] on label "Prerolls" at bounding box center [294, 564] width 81 height 28
click at [84, 512] on input "Prerolls" at bounding box center [83, 511] width 1 height 1
checkbox input "true"
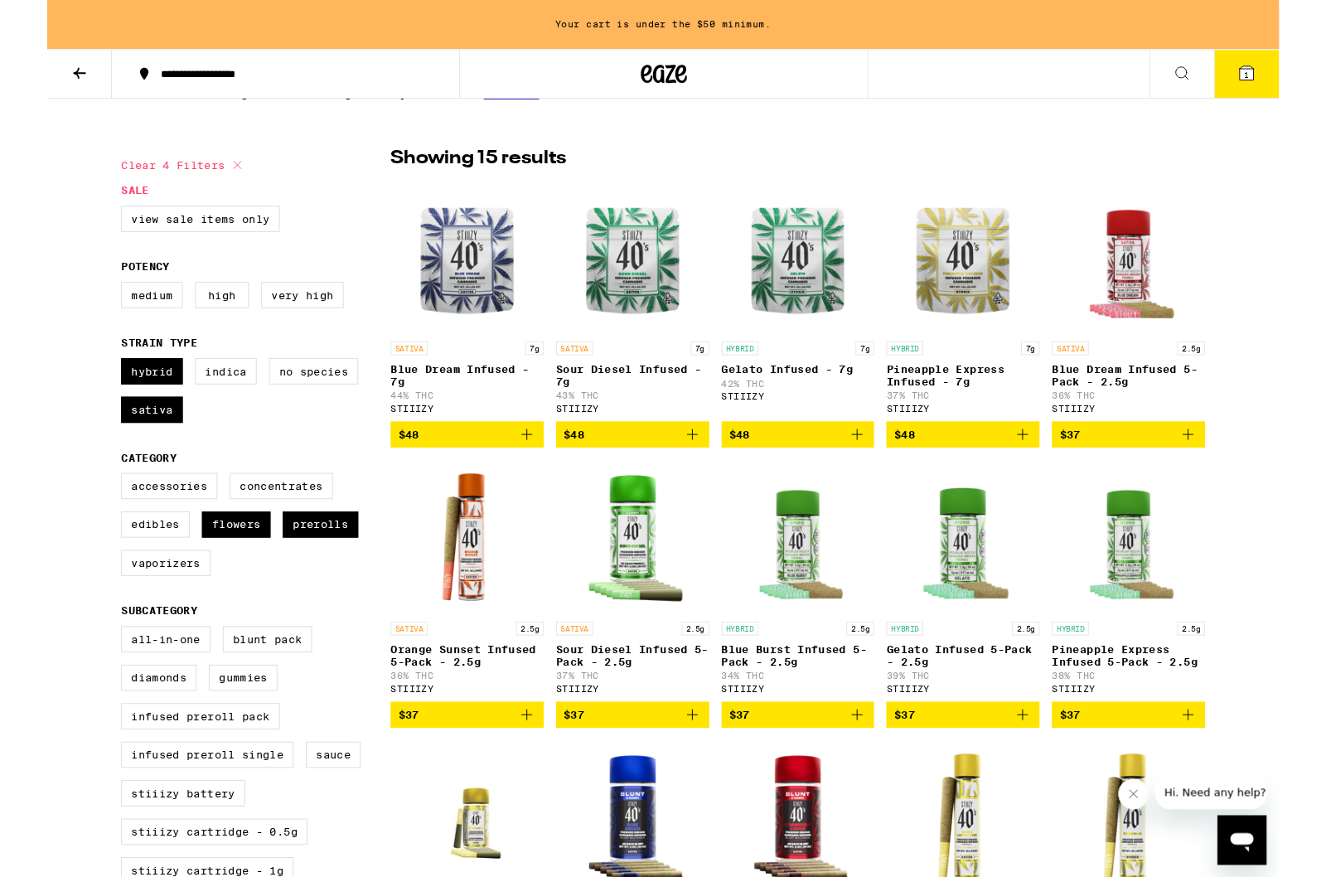
click at [1130, 799] on icon "Close message from company" at bounding box center [1134, 794] width 13 height 13
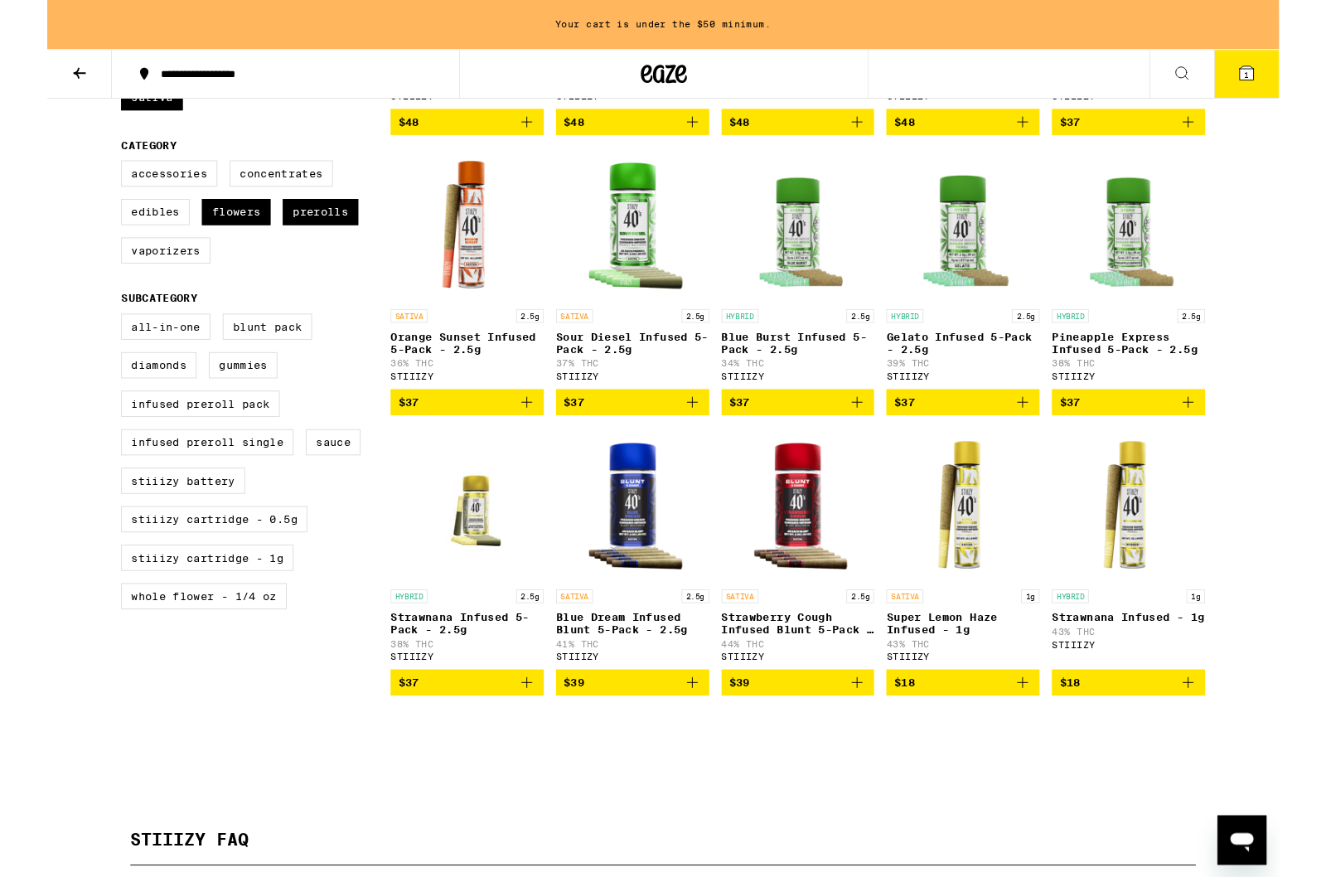
scroll to position [728, 0]
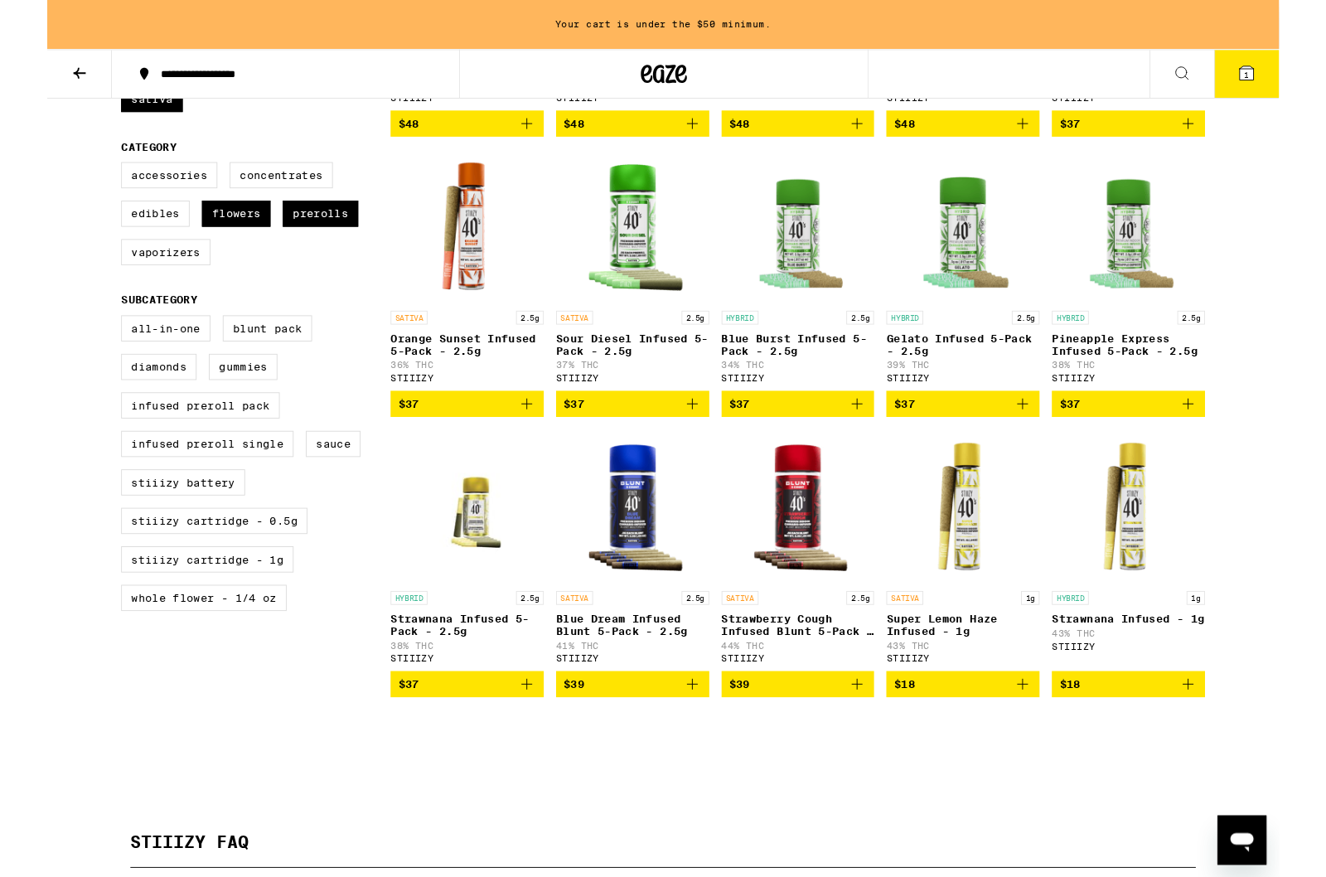
click at [411, 651] on div "HYBRID 2.5g" at bounding box center [452, 643] width 165 height 15
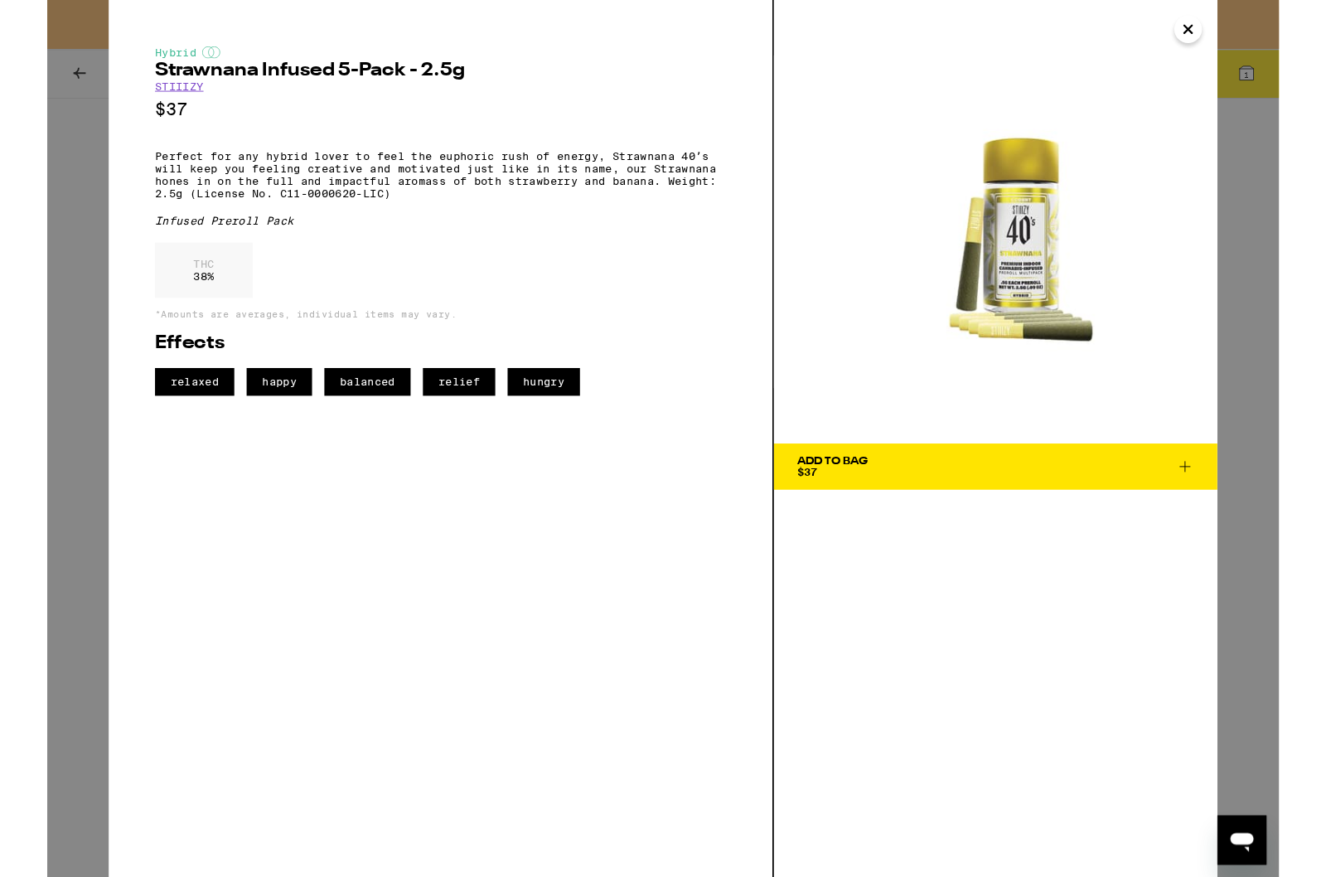
click at [977, 502] on span "Add To Bag $37" at bounding box center [1021, 502] width 428 height 23
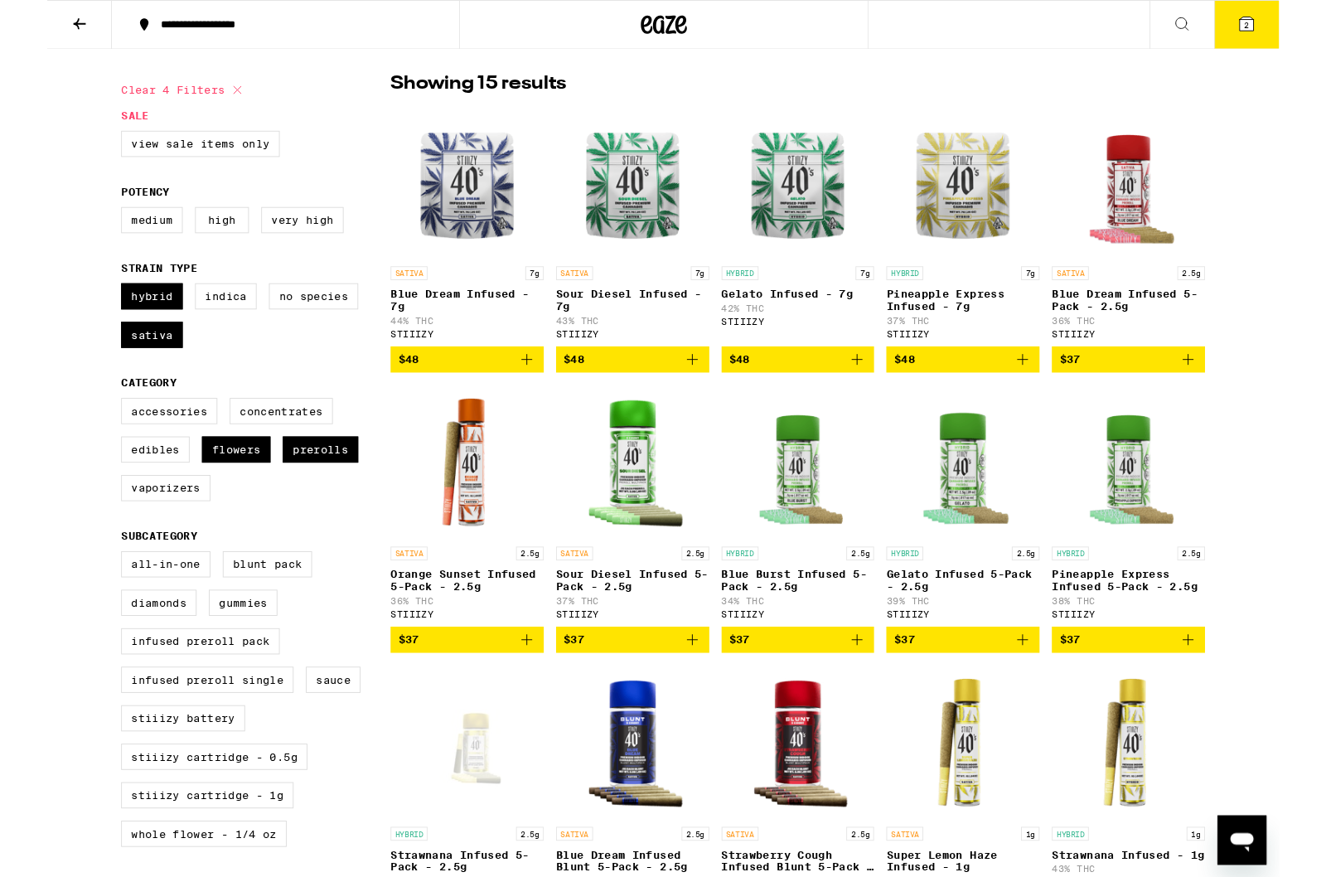
scroll to position [422, 0]
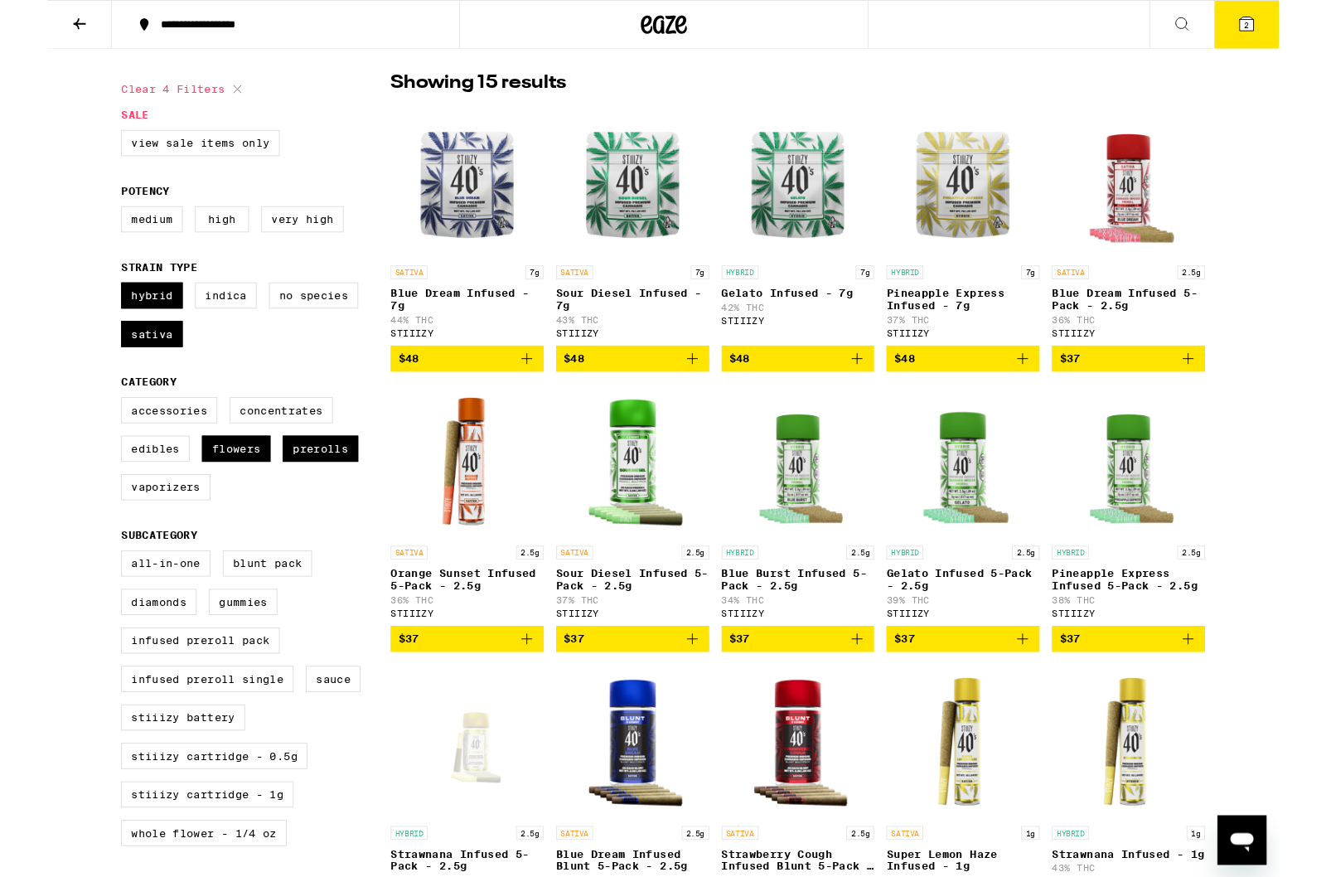
click at [216, 168] on label "View Sale Items Only" at bounding box center [165, 154] width 171 height 28
click at [84, 143] on input "View Sale Items Only" at bounding box center [83, 143] width 1 height 1
checkbox input "true"
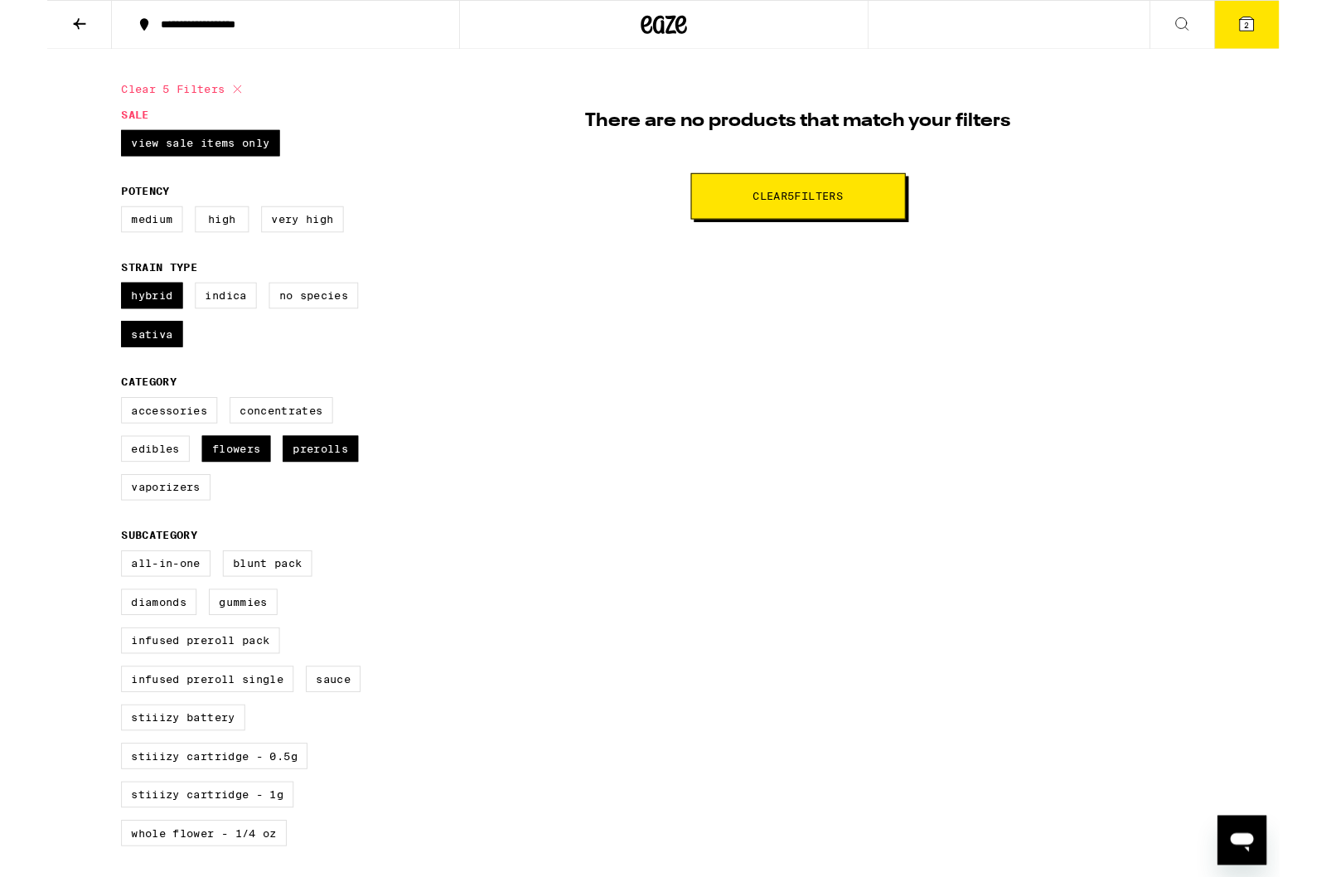
click at [202, 485] on div "Accessories Concentrates Edibles Flowers Prerolls Vaporizers" at bounding box center [225, 490] width 290 height 124
click at [196, 497] on label "Flowers" at bounding box center [204, 483] width 74 height 28
click at [84, 431] on input "Flowers" at bounding box center [83, 430] width 1 height 1
checkbox input "false"
click at [114, 329] on label "Hybrid" at bounding box center [113, 318] width 66 height 28
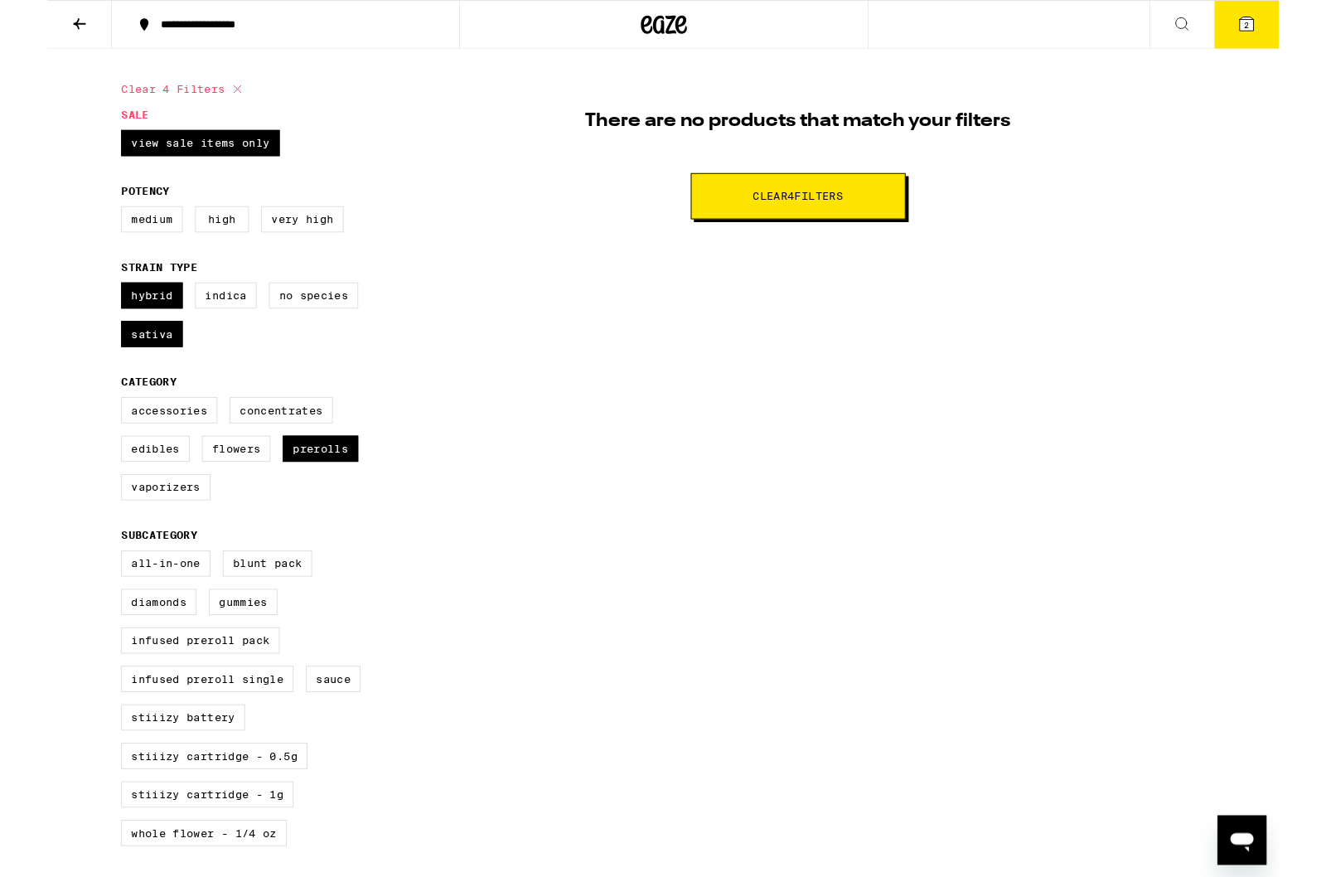
click at [84, 307] on input "Hybrid" at bounding box center [83, 307] width 1 height 1
checkbox input "false"
click at [80, 374] on label "Sativa" at bounding box center [113, 360] width 66 height 28
click at [83, 307] on input "Sativa" at bounding box center [83, 307] width 1 height 1
checkbox input "false"
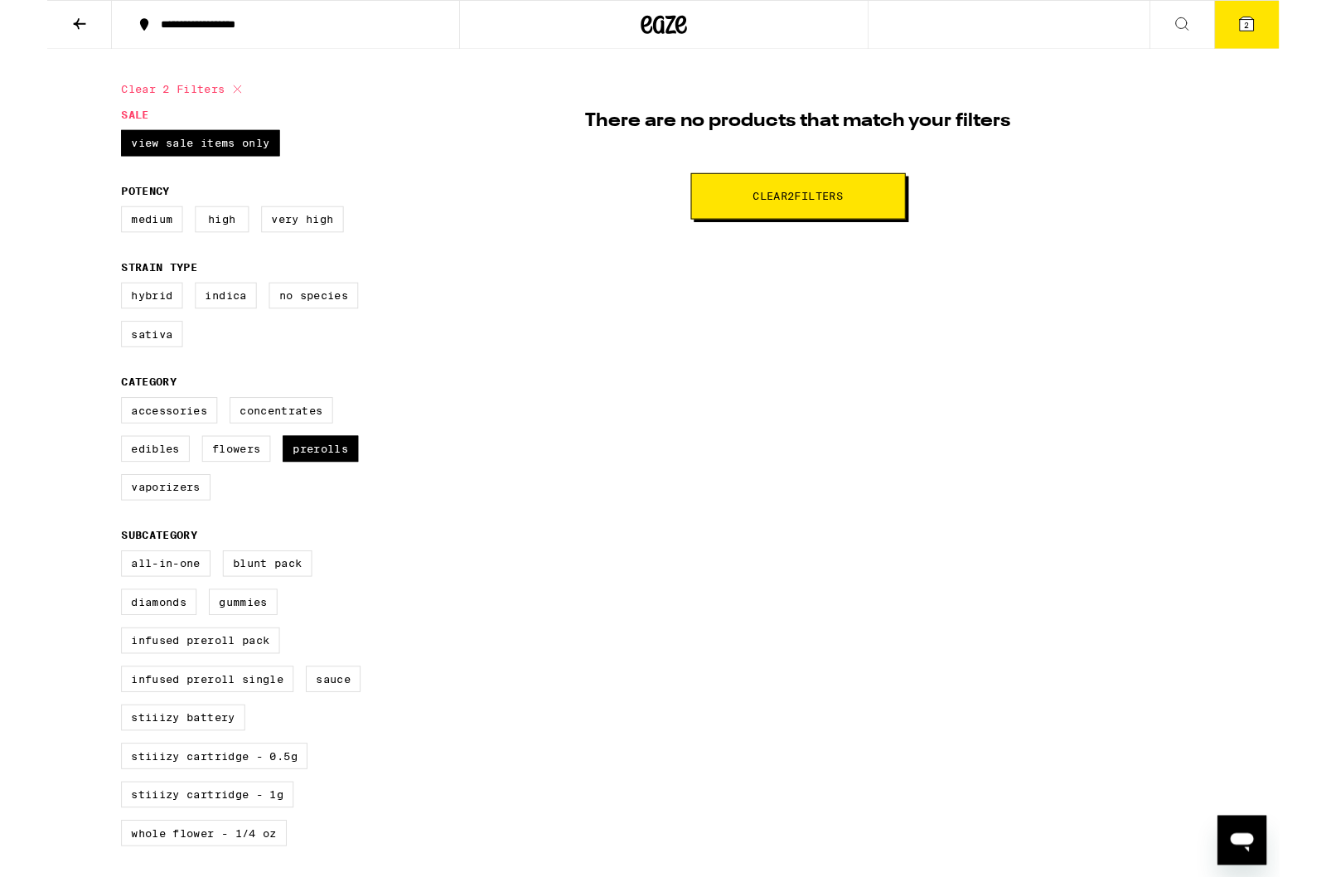
click at [297, 497] on label "Prerolls" at bounding box center [294, 483] width 81 height 28
click at [84, 431] on input "Prerolls" at bounding box center [83, 430] width 1 height 1
checkbox input "false"
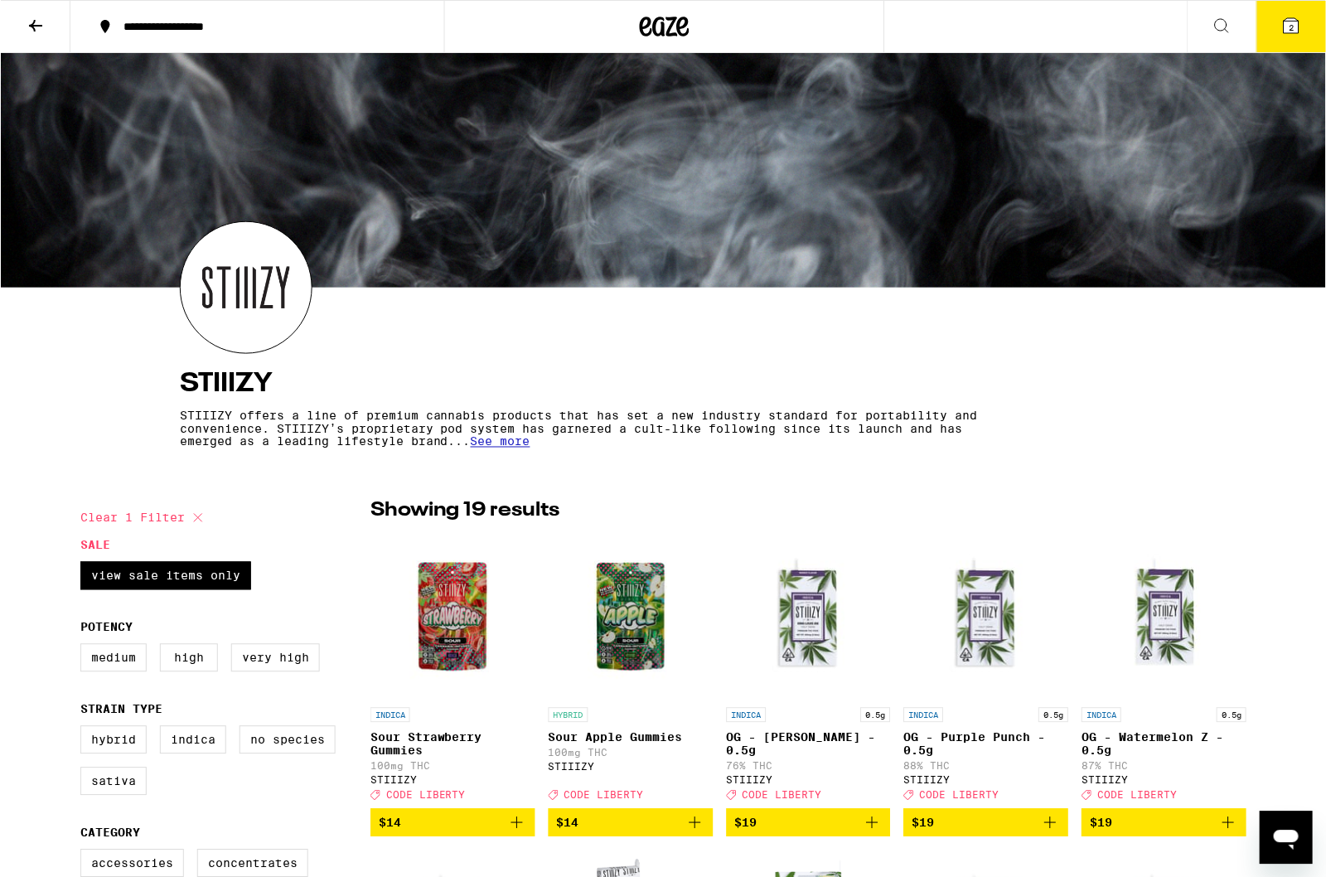
scroll to position [1, 0]
click at [36, 47] on button at bounding box center [35, 27] width 70 height 52
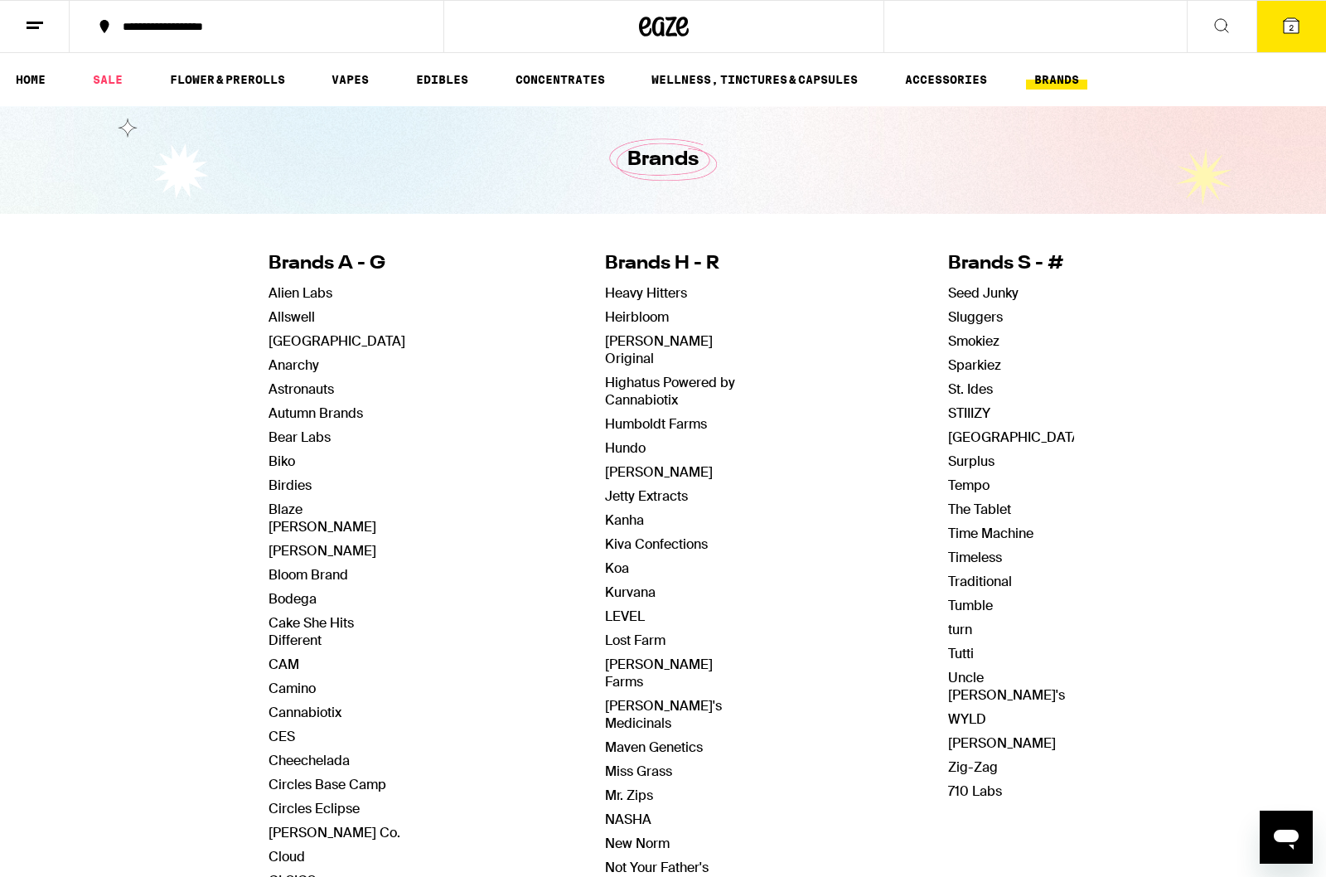
click at [51, 24] on button at bounding box center [35, 27] width 70 height 52
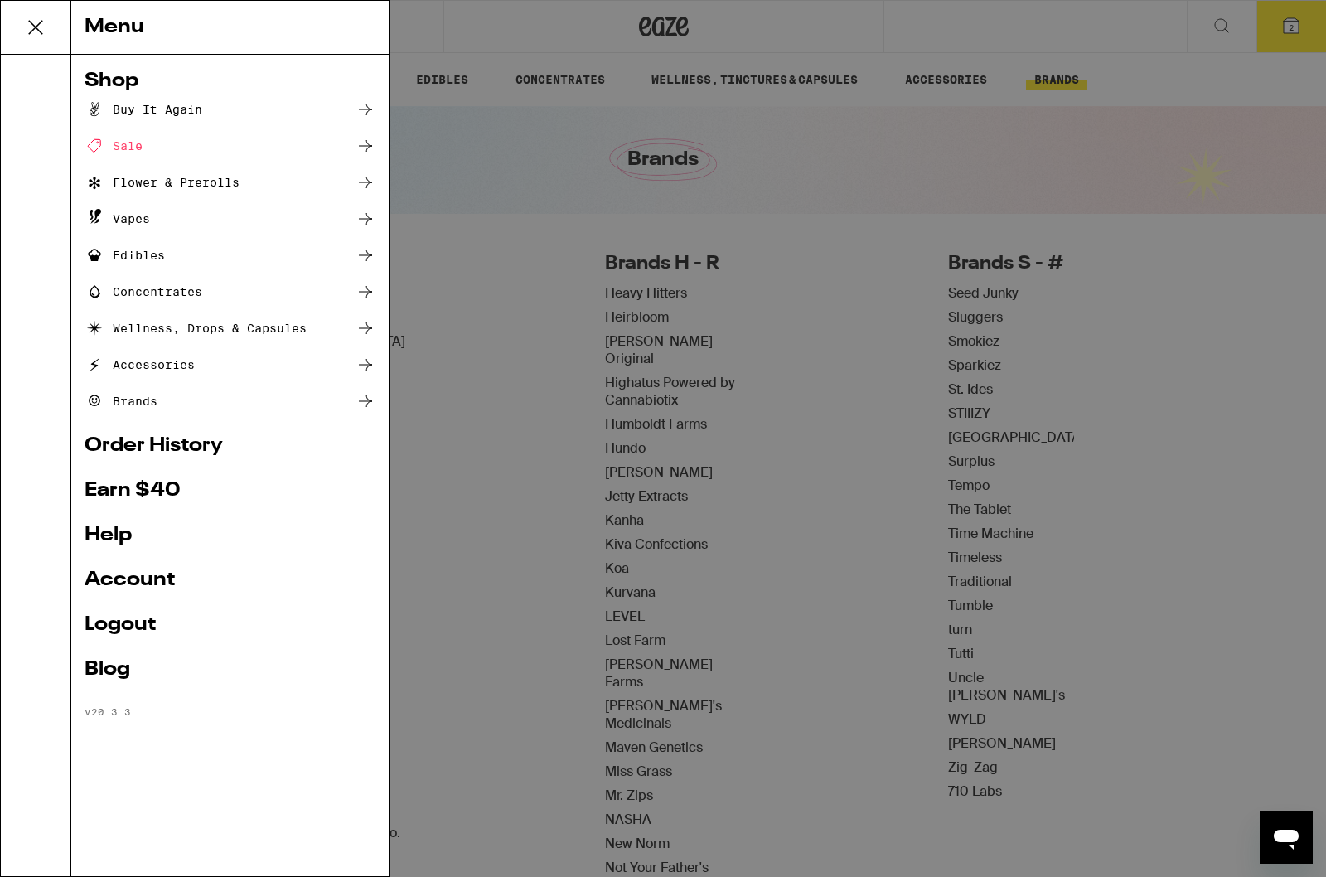
click at [588, 753] on div "Menu Shop Buy It Again Sale Flower & Prerolls Vapes Edibles Concentrates Wellne…" at bounding box center [663, 438] width 1326 height 877
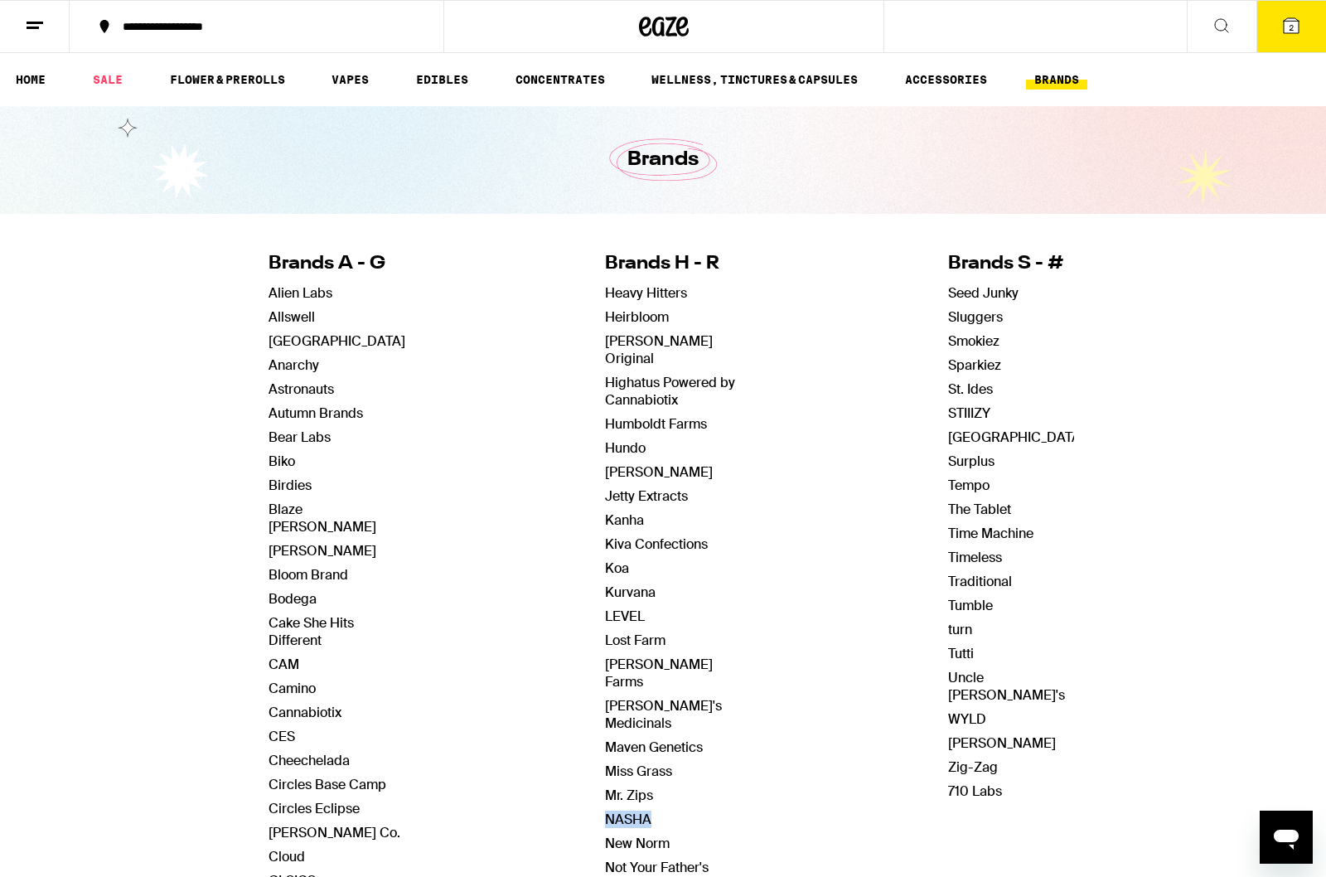
click at [238, 75] on link "FLOWER & PREROLLS" at bounding box center [228, 80] width 132 height 20
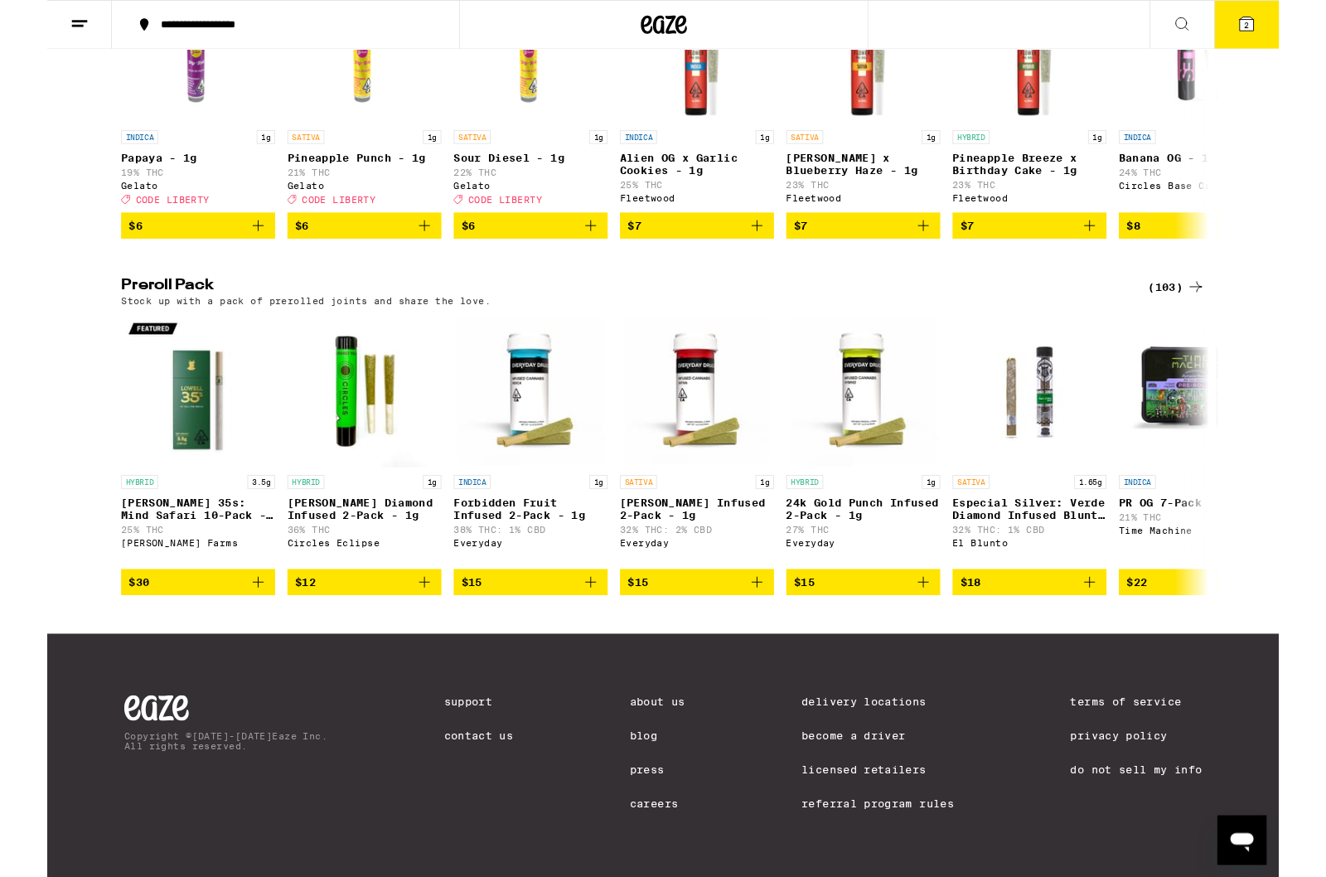
scroll to position [1105, 0]
click at [1214, 298] on div "(103)" at bounding box center [1215, 308] width 61 height 20
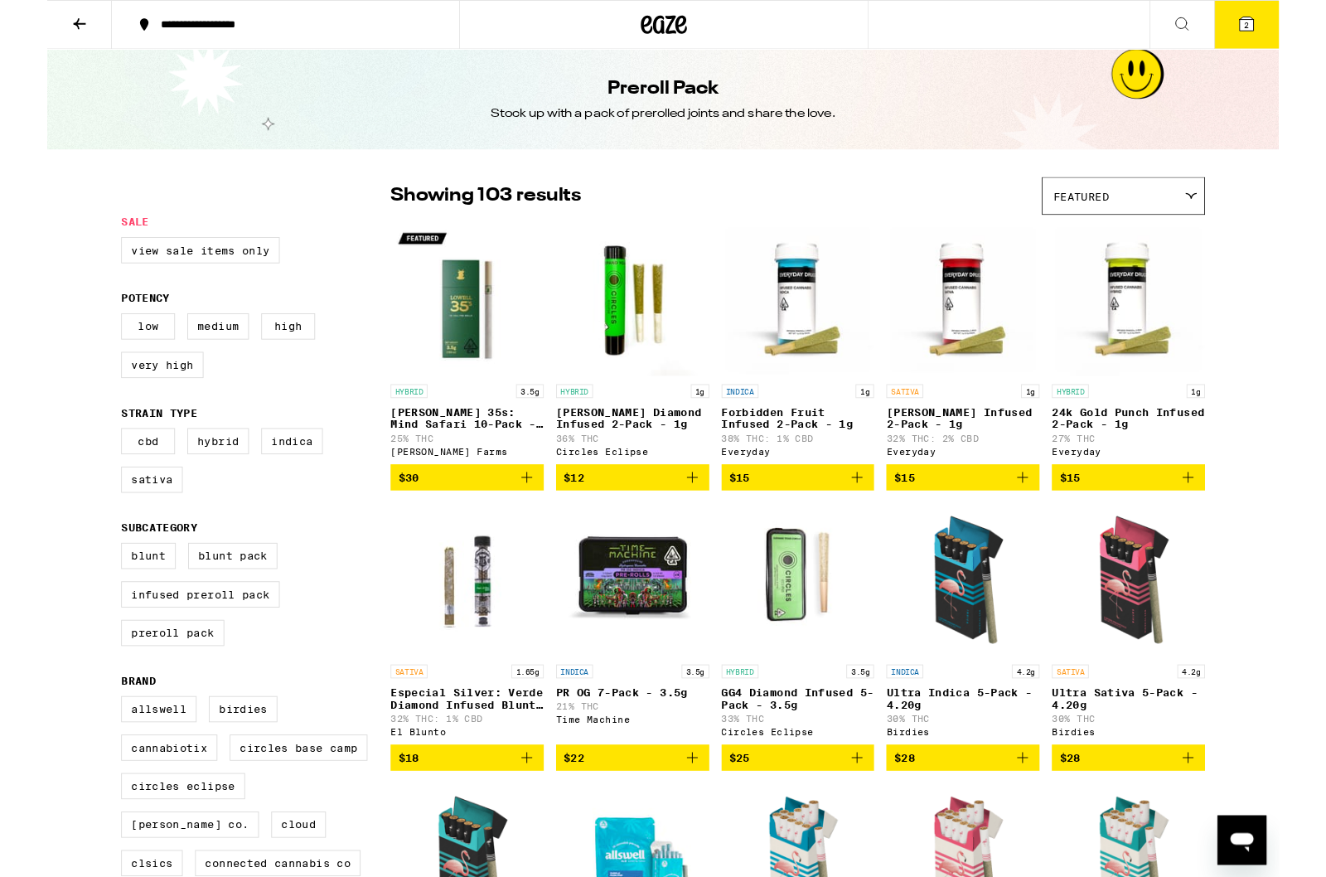
click at [186, 651] on label "Infused Preroll Pack" at bounding box center [165, 640] width 171 height 28
click at [84, 588] on input "Infused Preroll Pack" at bounding box center [83, 587] width 1 height 1
checkbox input "true"
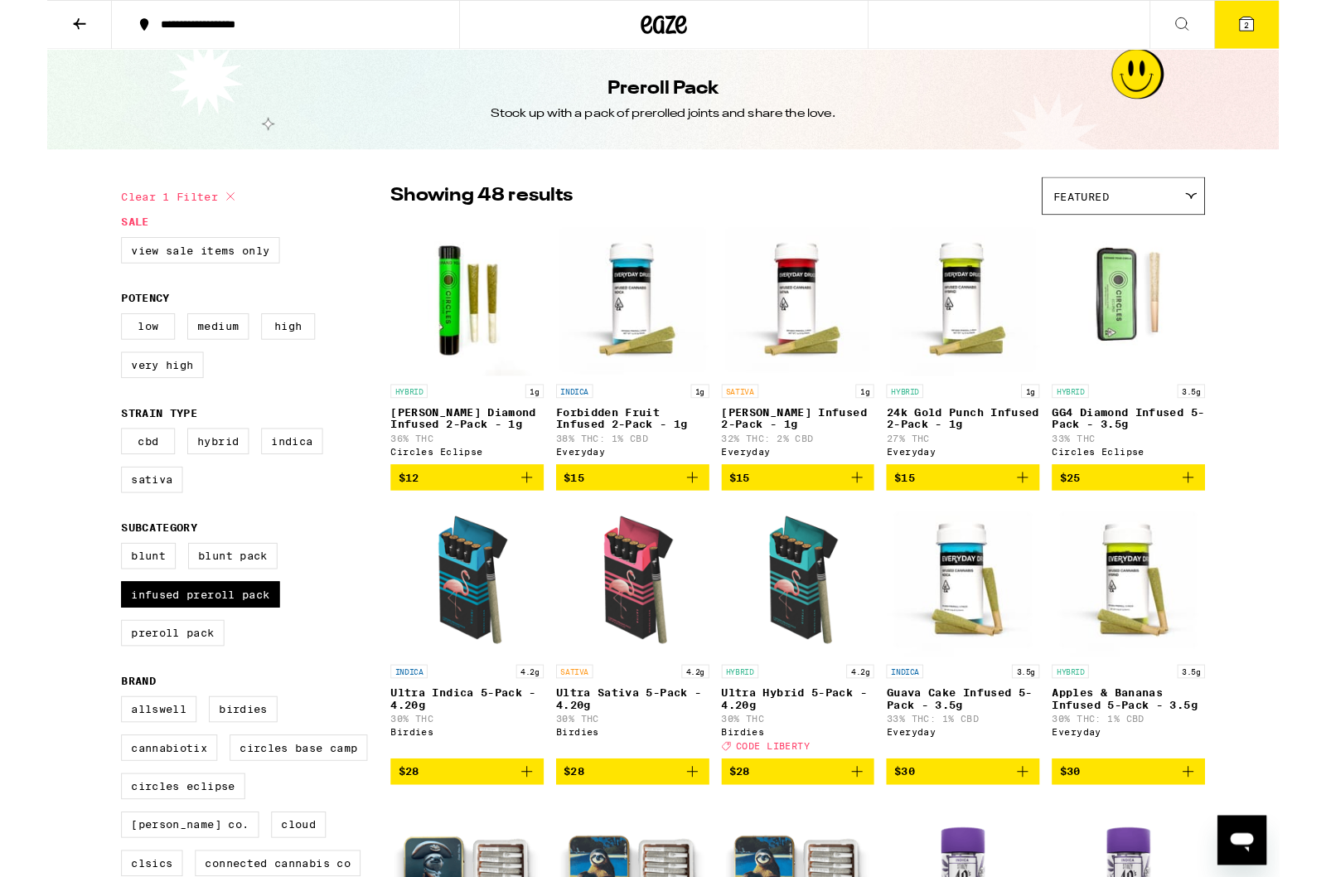
click at [132, 407] on label "Very High" at bounding box center [124, 393] width 89 height 28
click at [84, 341] on input "Very High" at bounding box center [83, 340] width 1 height 1
checkbox input "true"
click at [257, 346] on label "High" at bounding box center [259, 351] width 58 height 28
click at [84, 341] on input "High" at bounding box center [83, 340] width 1 height 1
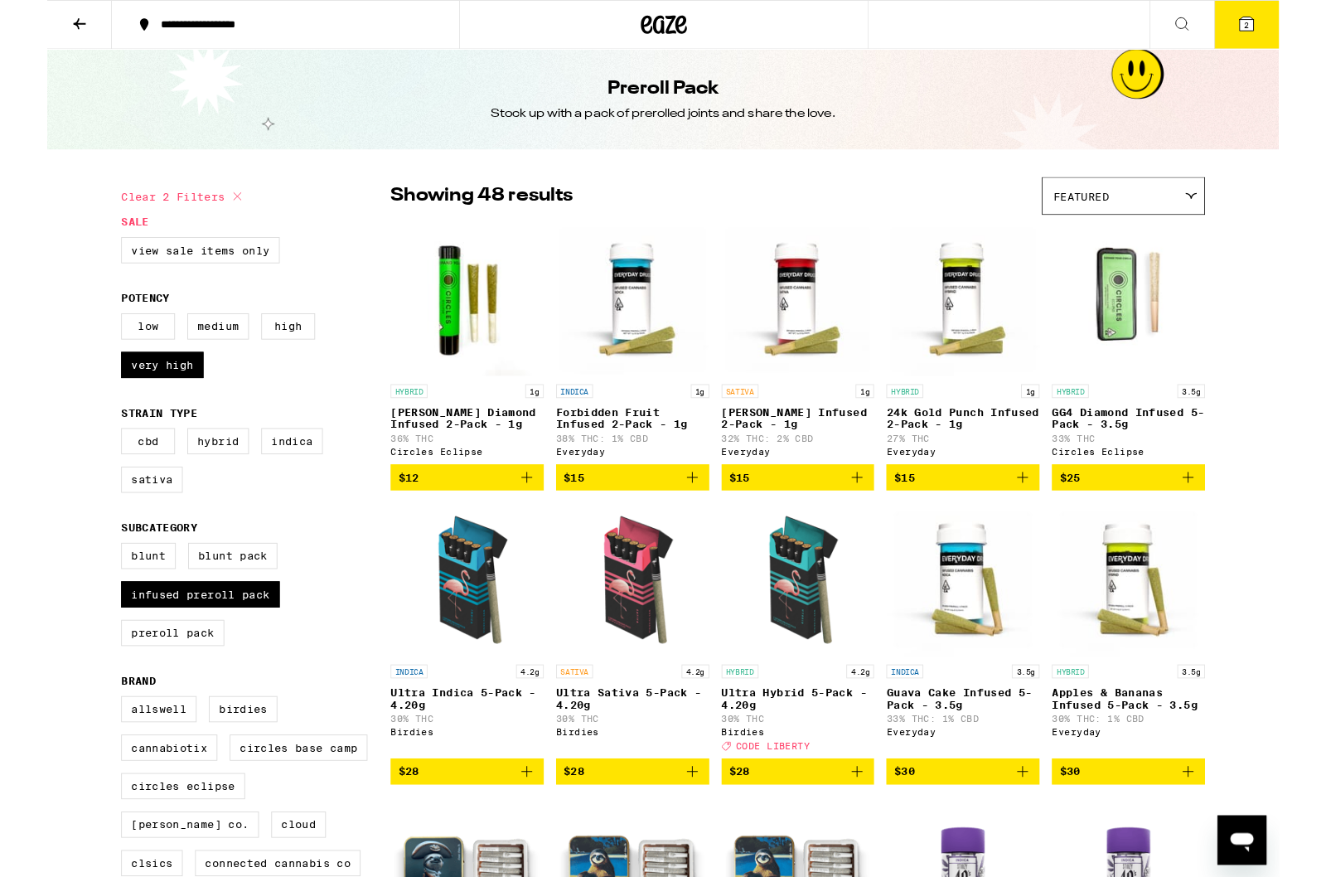
checkbox input "true"
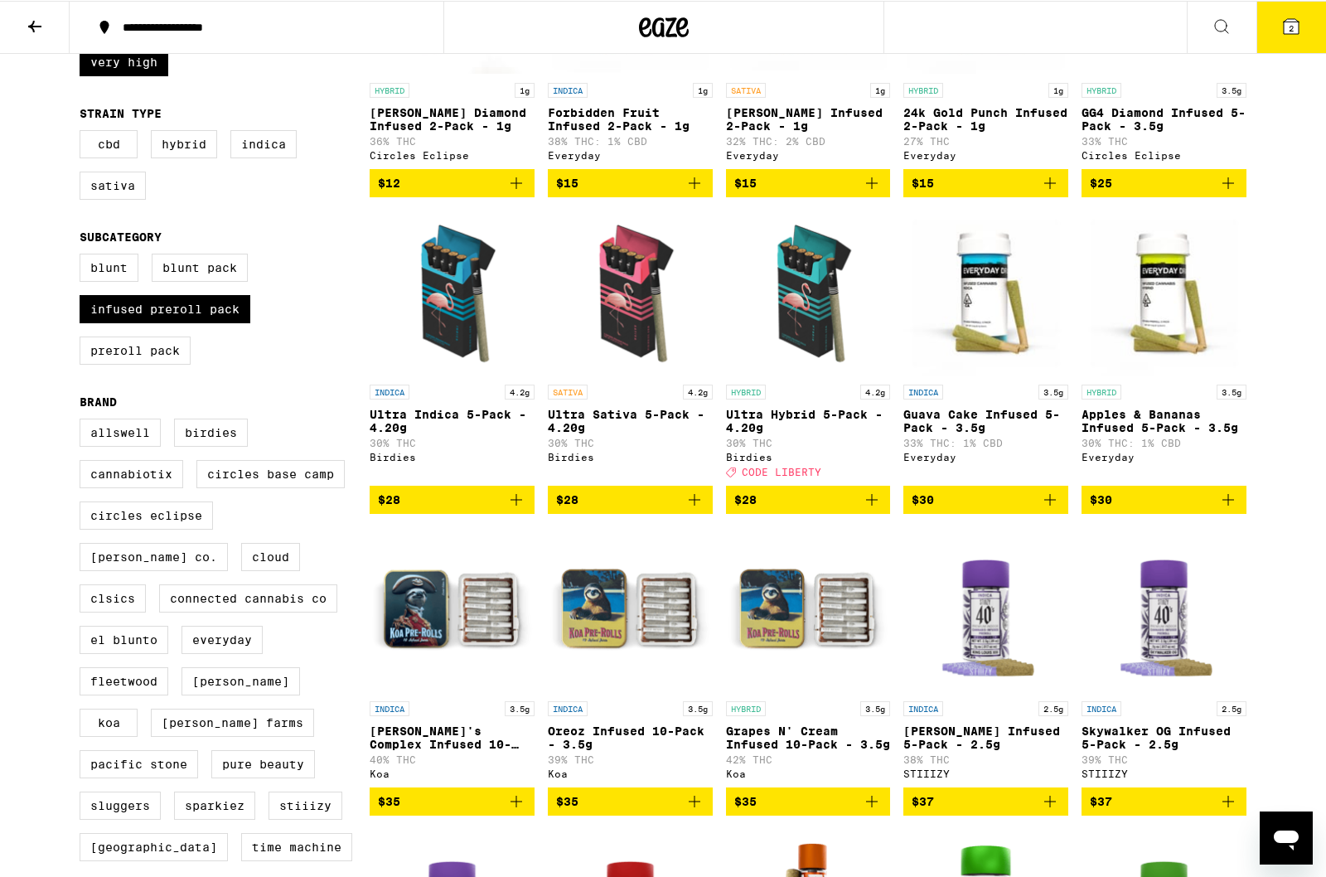
scroll to position [331, 0]
click at [610, 423] on p "Ultra Sativa 5-Pack - 4.20g" at bounding box center [630, 421] width 165 height 27
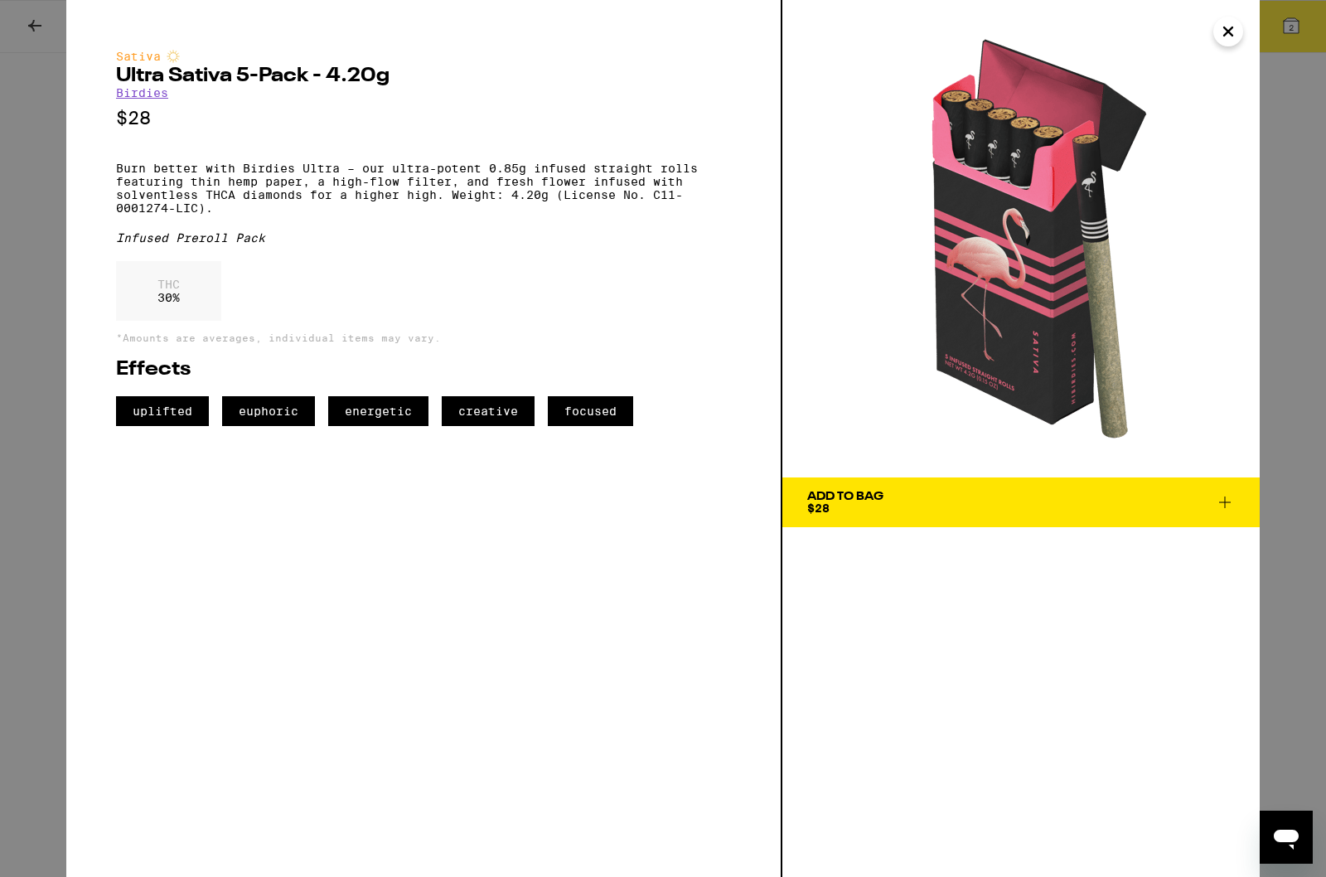
click at [1258, 30] on img at bounding box center [1020, 238] width 477 height 477
click at [1207, 24] on img at bounding box center [1020, 238] width 477 height 477
click at [1213, 27] on button "Close" at bounding box center [1228, 32] width 30 height 30
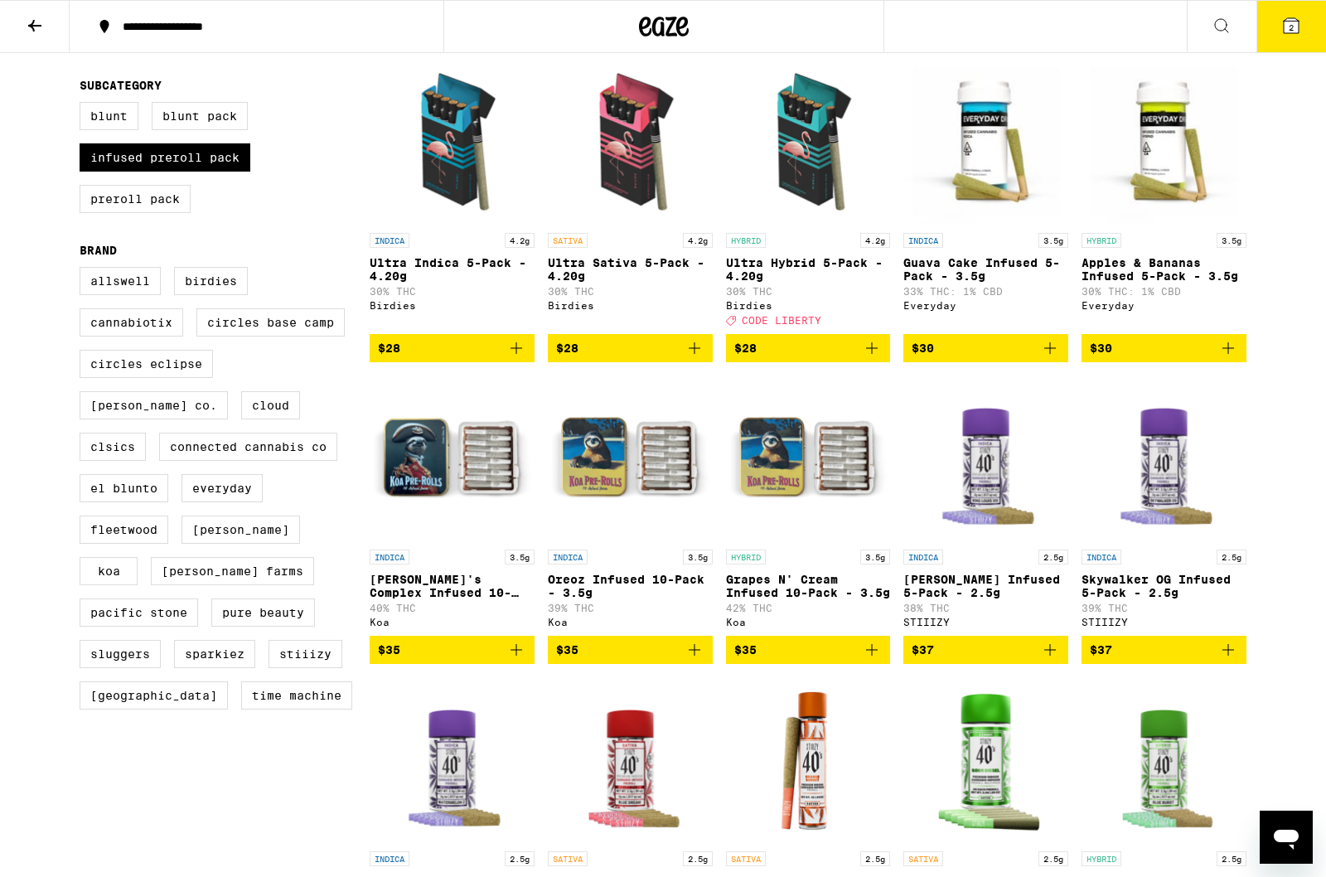
scroll to position [474, 0]
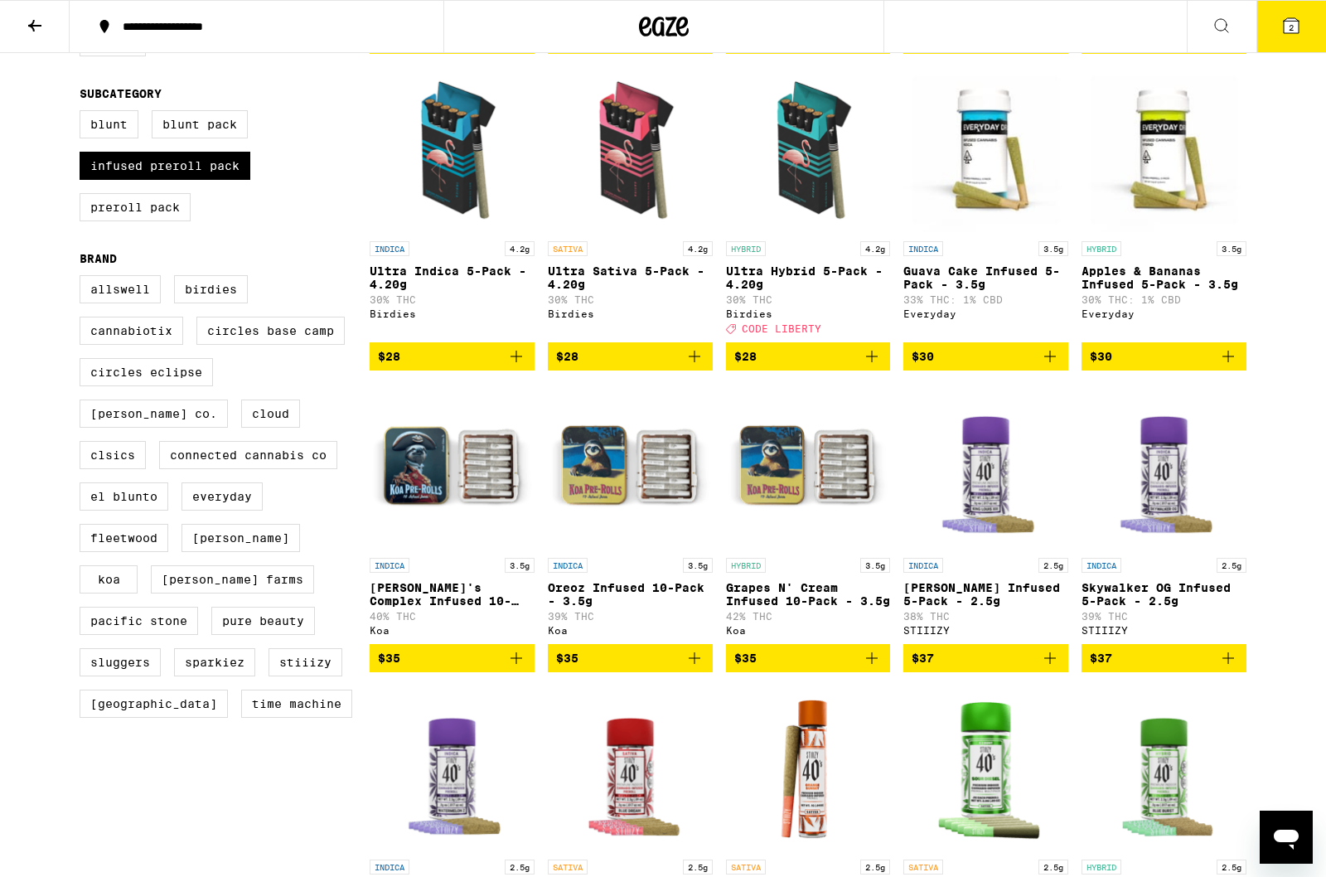
click at [574, 319] on div "Birdies" at bounding box center [630, 313] width 165 height 11
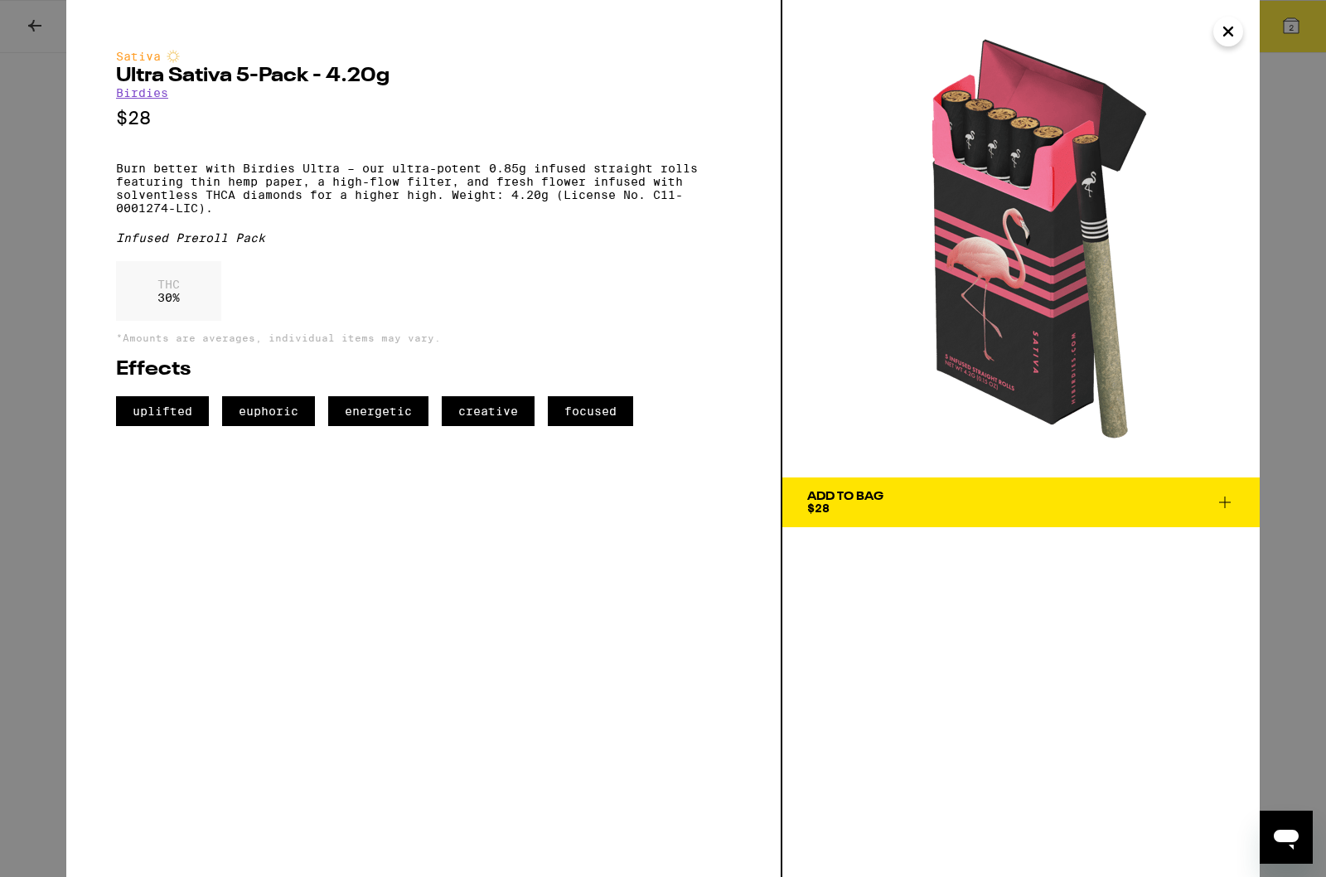
click at [864, 510] on div "Add To Bag $28" at bounding box center [845, 502] width 76 height 23
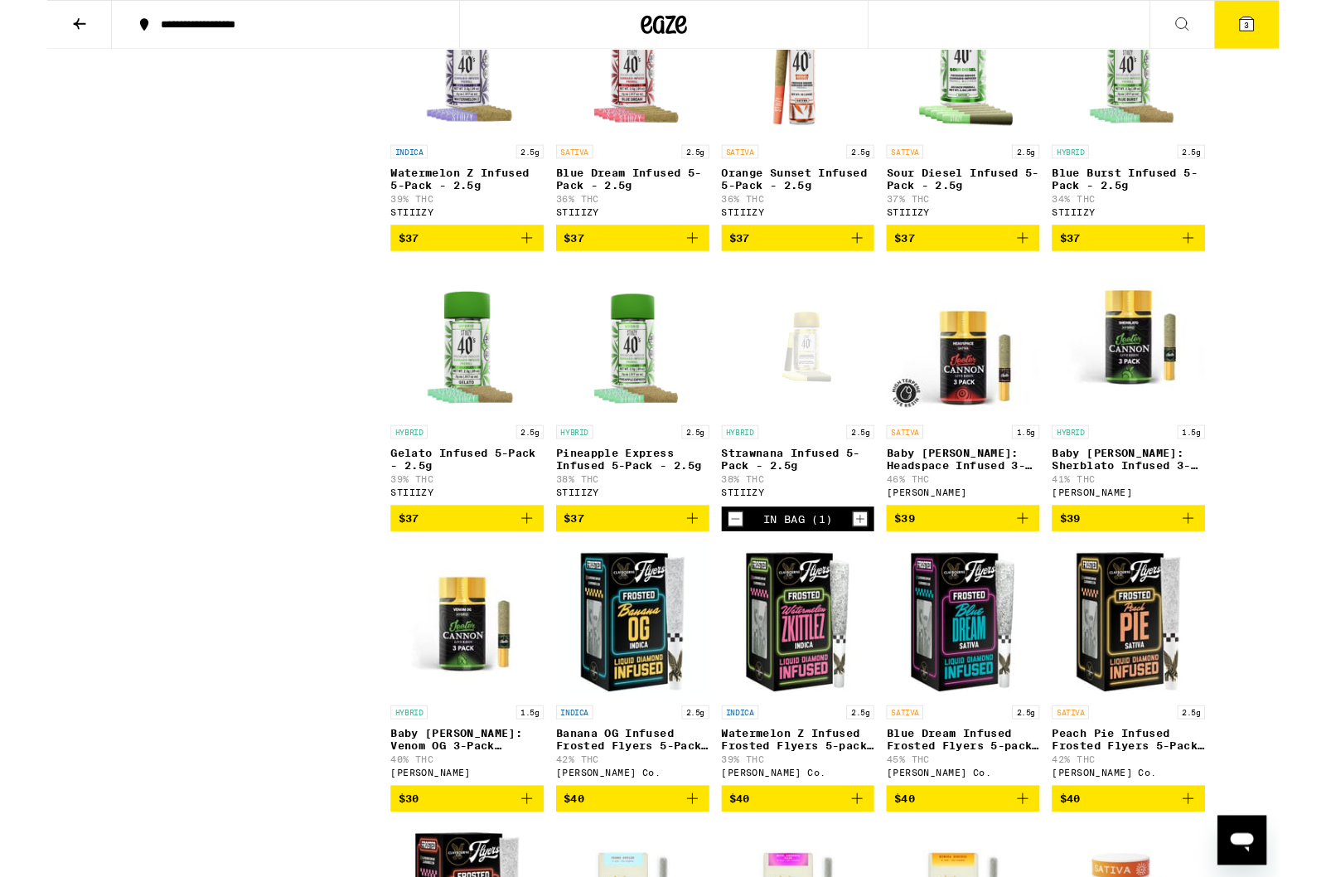
scroll to position [1188, 0]
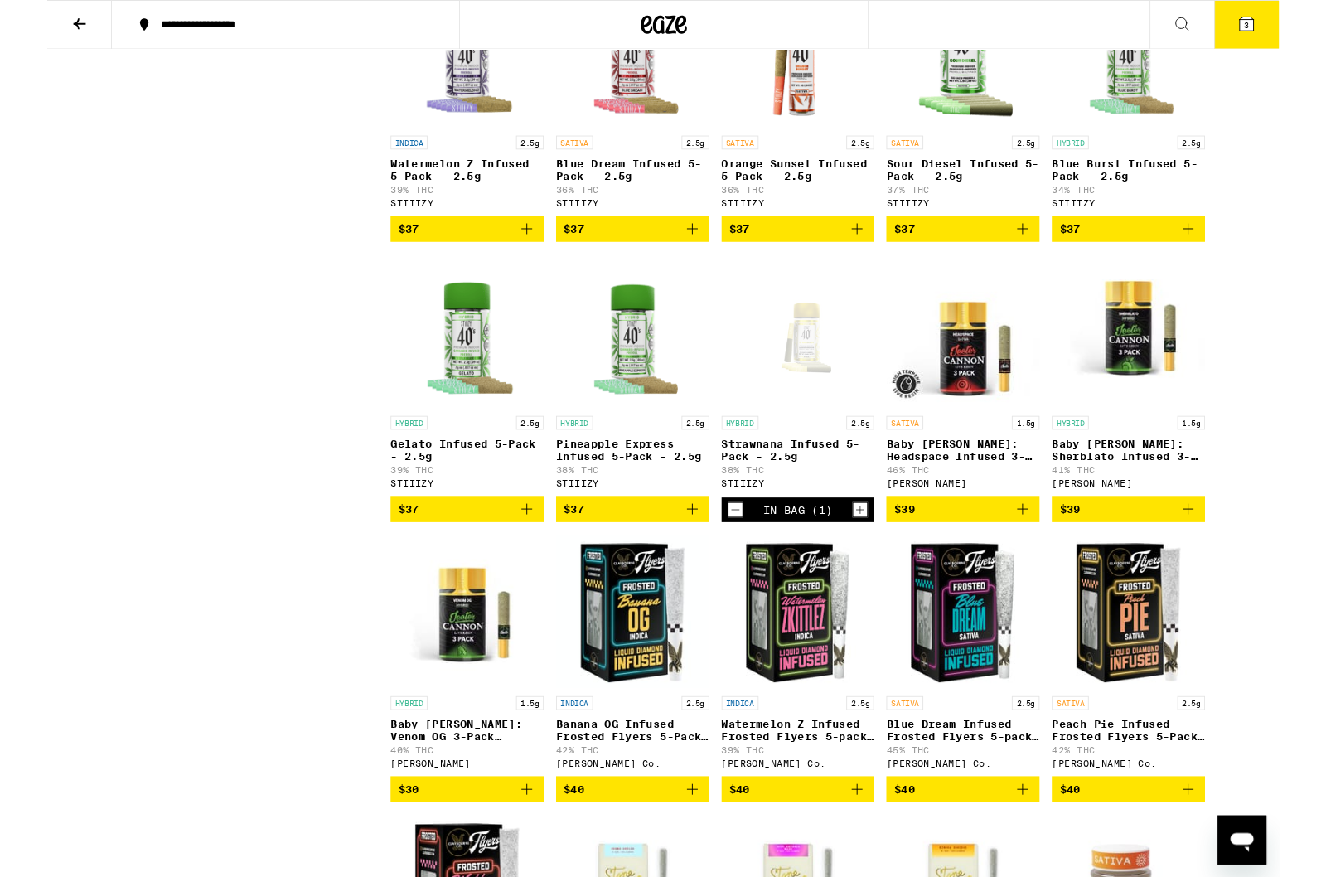
click at [339, 776] on div "Clear 3 filters Sale View Sale Items Only Potency Low Medium High Very High Str…" at bounding box center [225, 564] width 290 height 3123
click at [345, 690] on div "Clear 3 filters Sale View Sale Items Only Potency Low Medium High Very High Str…" at bounding box center [225, 564] width 290 height 3123
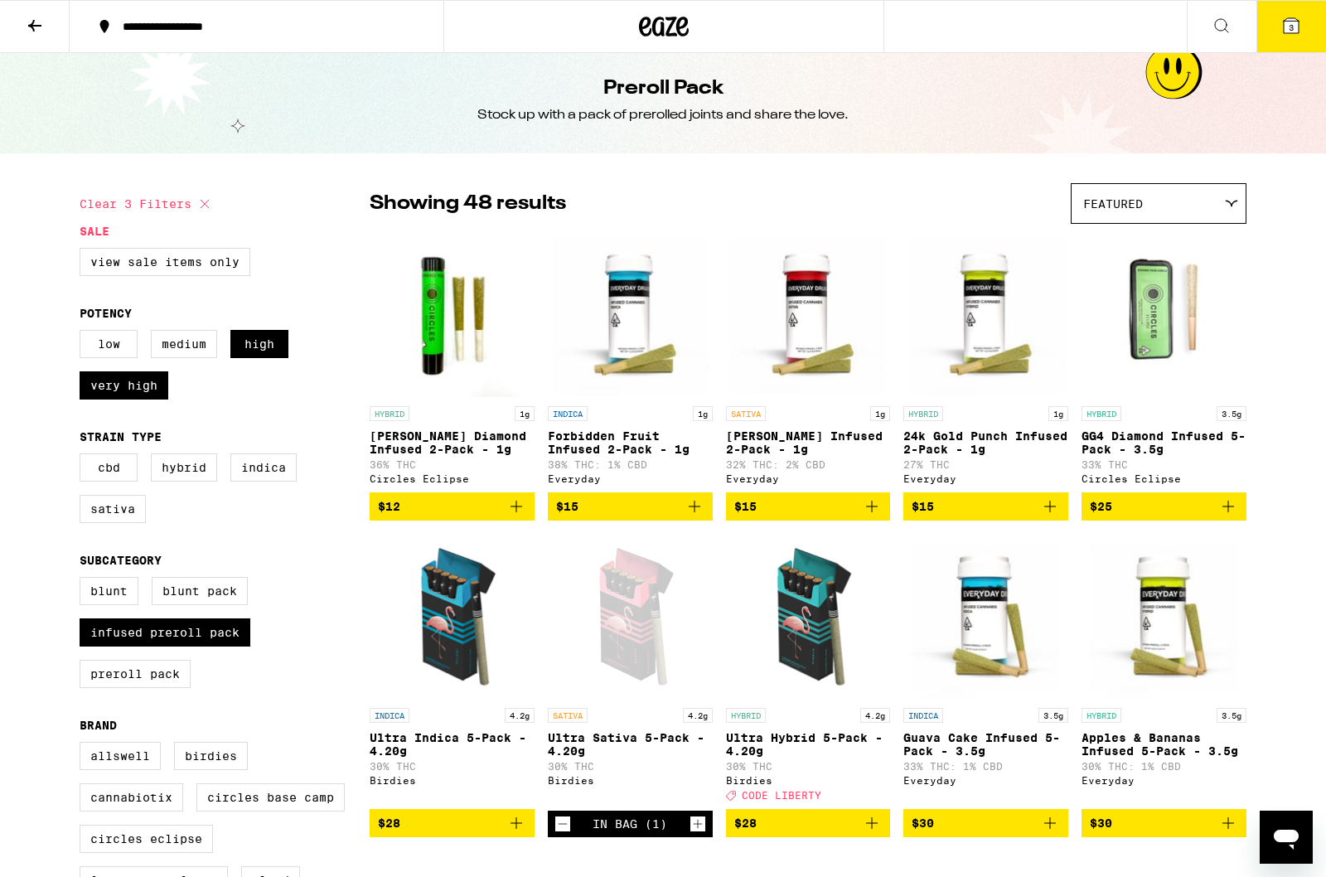
scroll to position [0, 0]
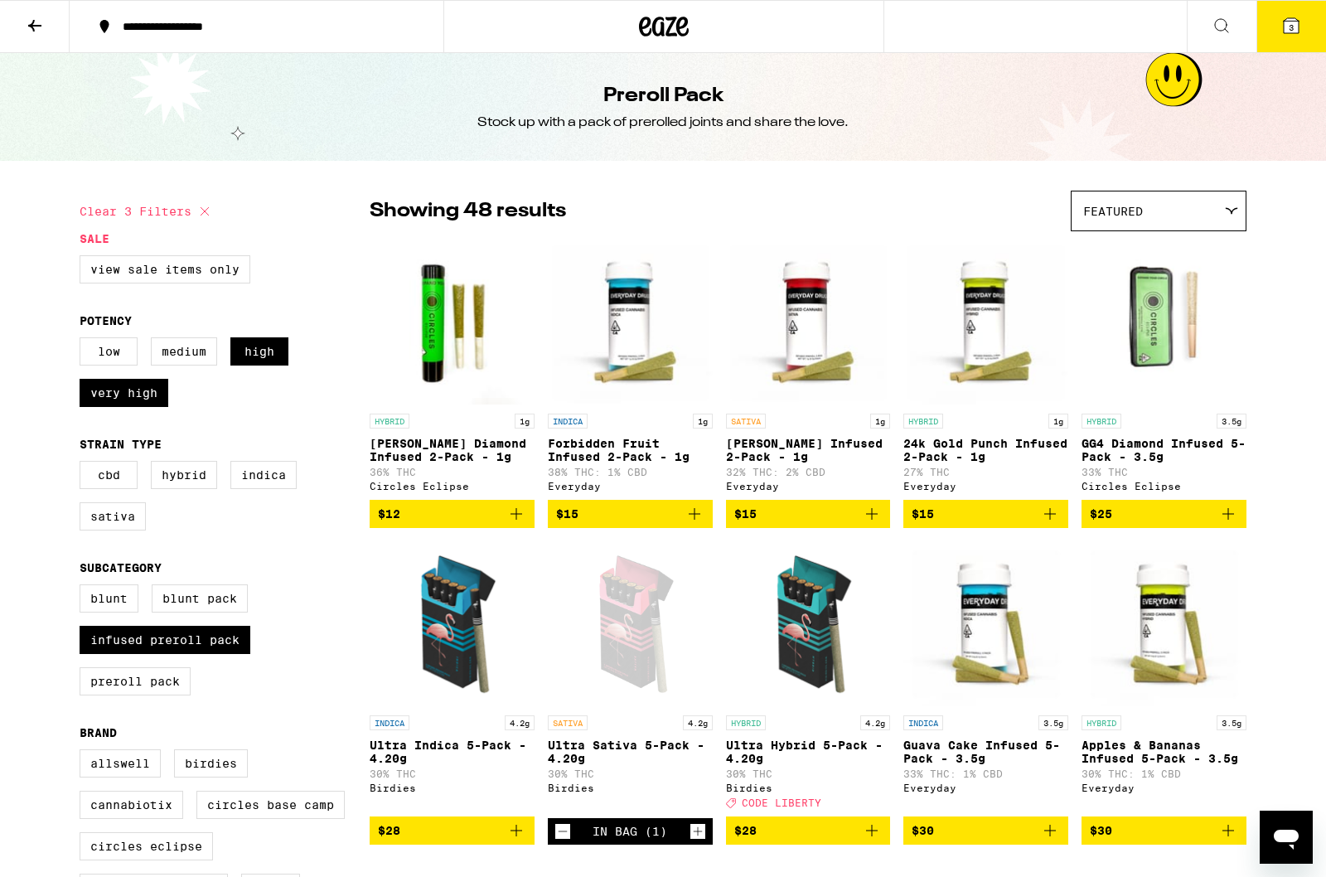
click at [1132, 215] on span "Featured" at bounding box center [1113, 211] width 60 height 13
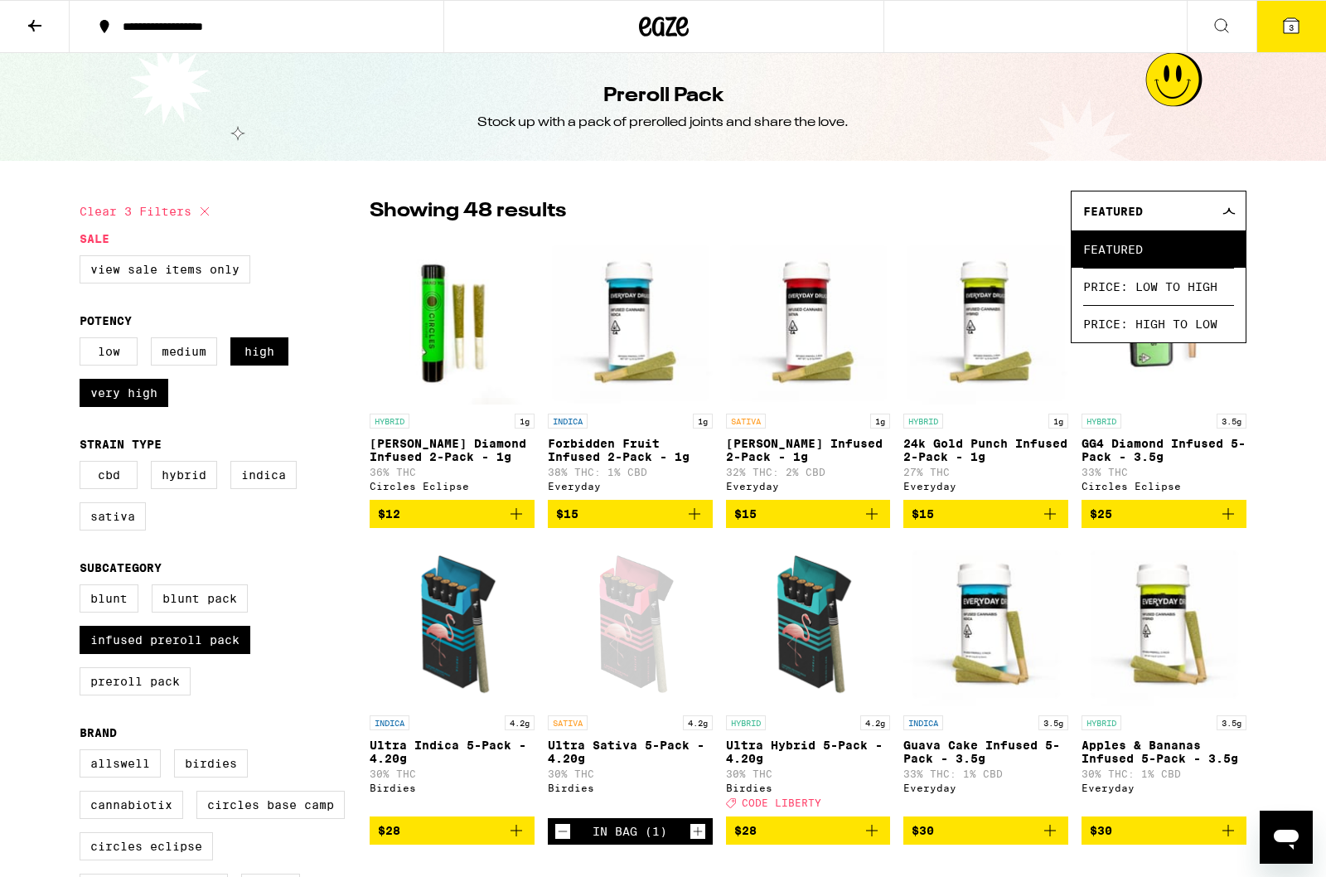
click at [1104, 299] on span "Price: Low to High" at bounding box center [1158, 286] width 151 height 37
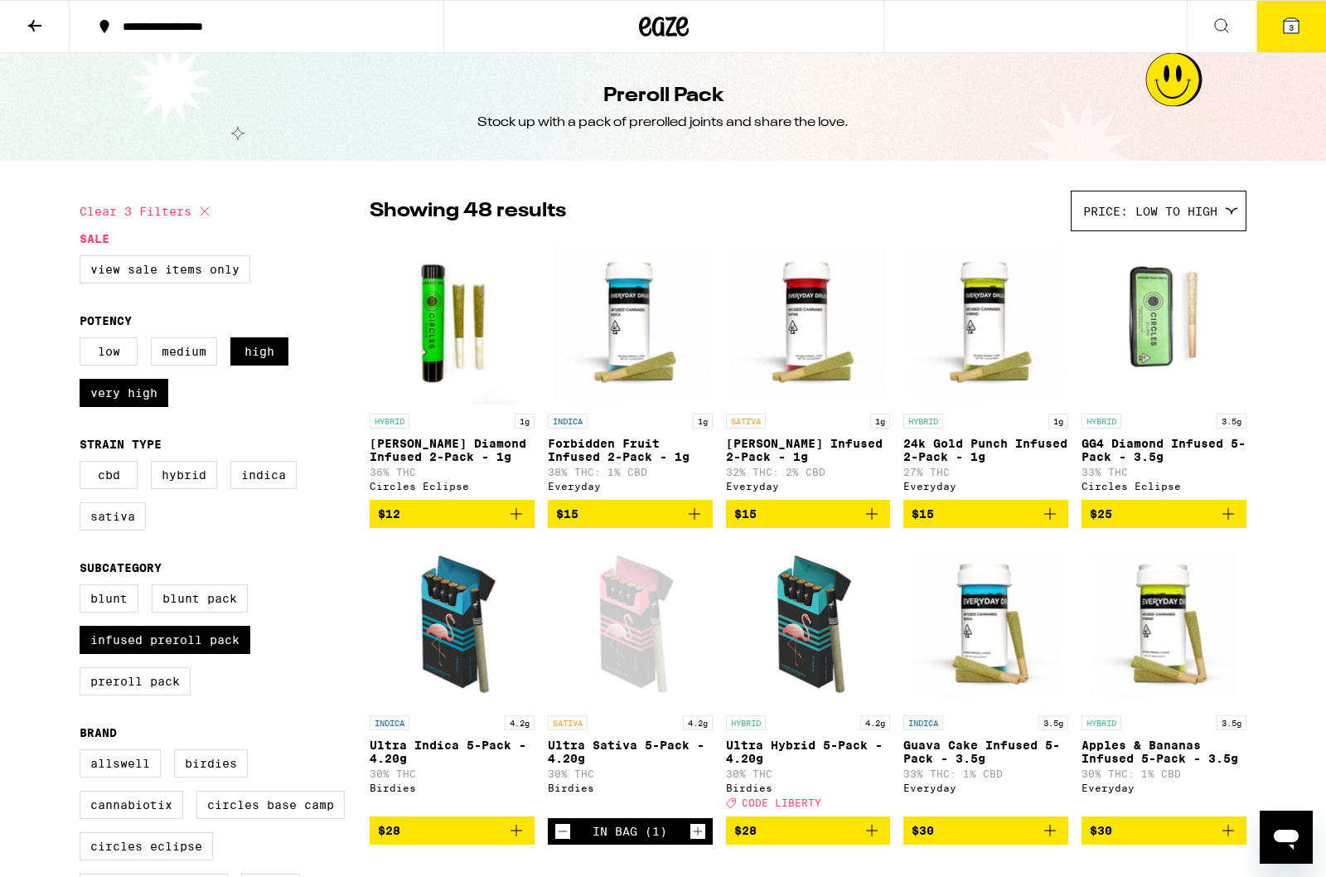
click at [1114, 198] on div "Price: Low to High" at bounding box center [1159, 210] width 174 height 39
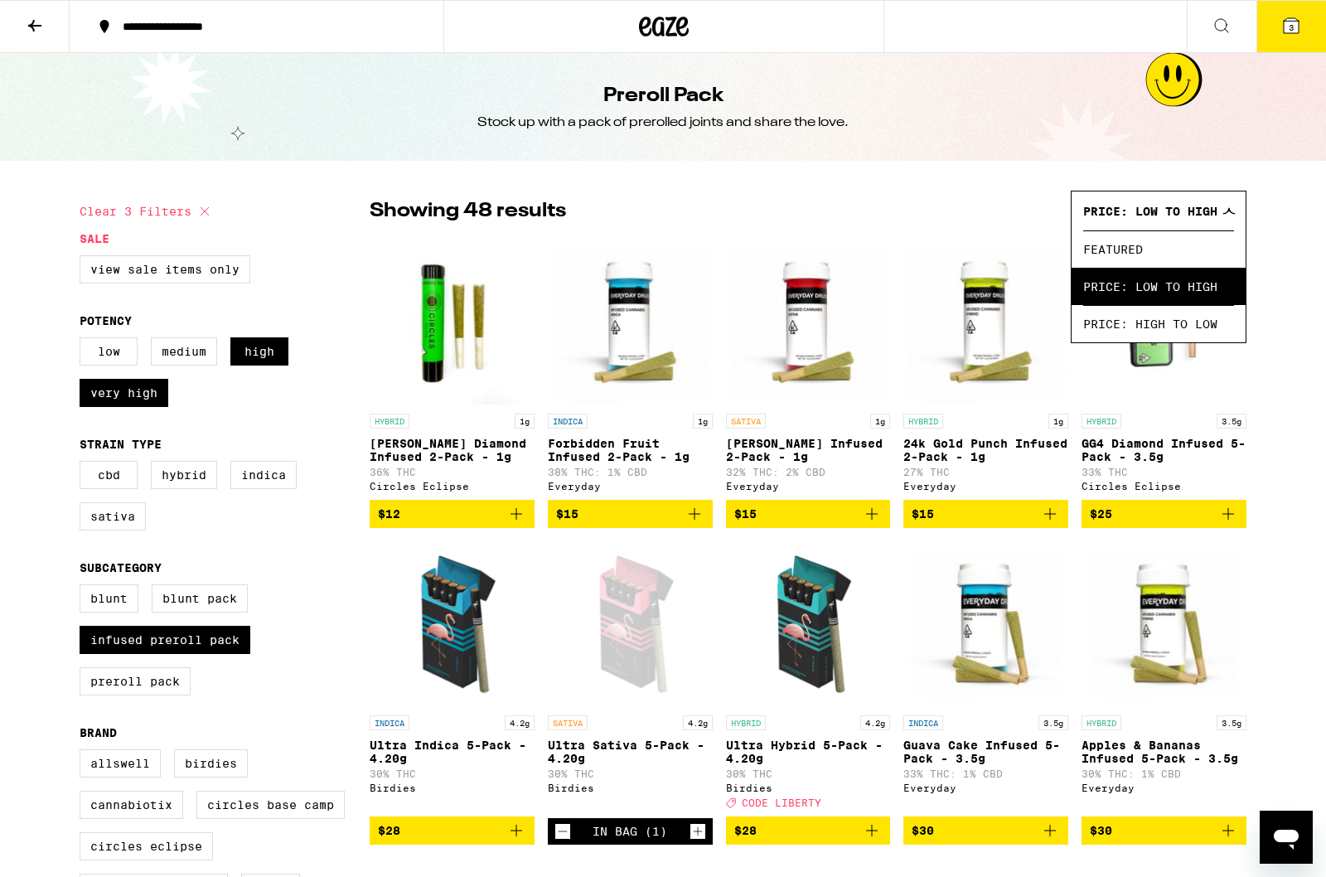
click at [1109, 283] on span "Price: Low to High" at bounding box center [1158, 286] width 151 height 37
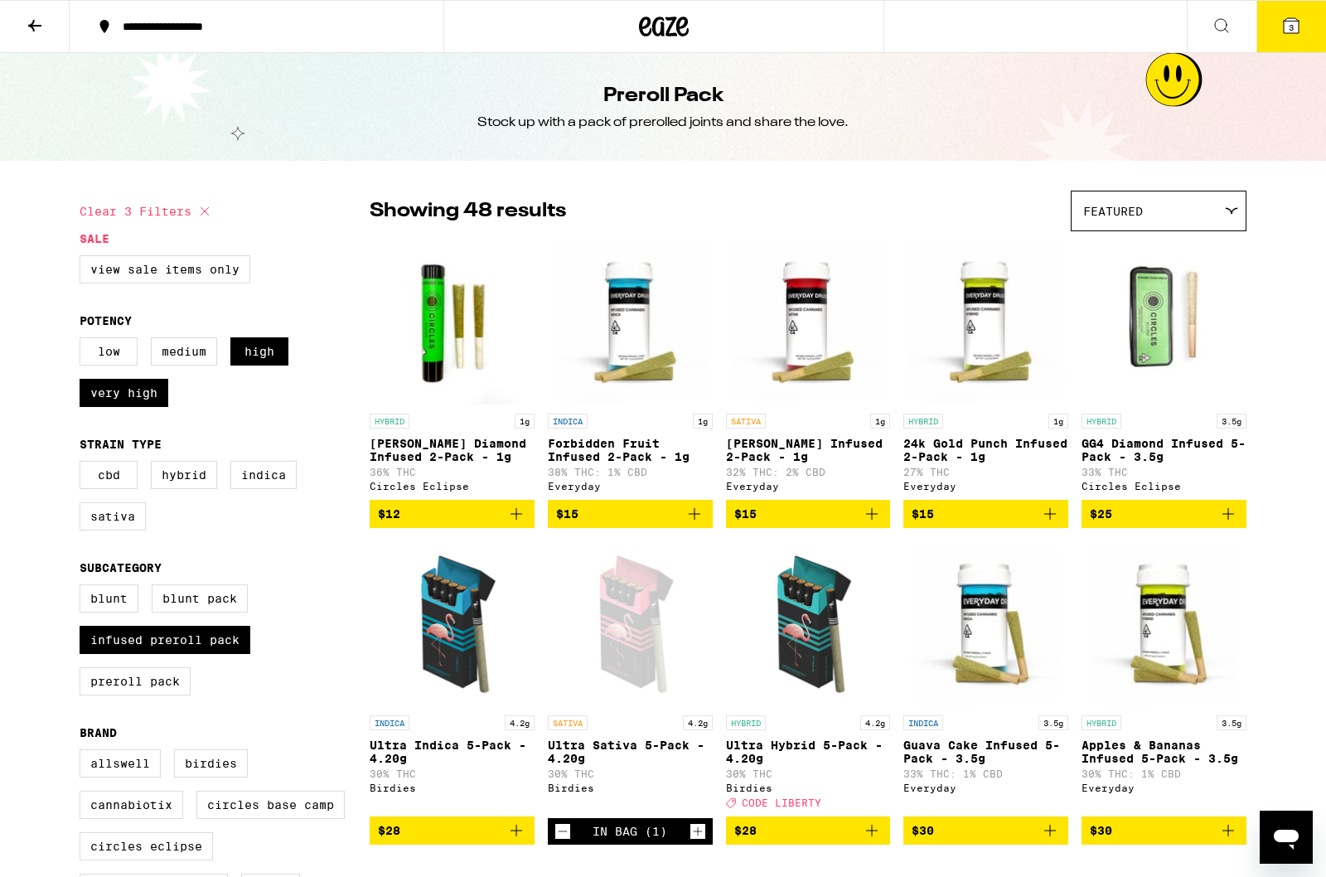
click at [1093, 201] on div "Featured" at bounding box center [1159, 210] width 174 height 39
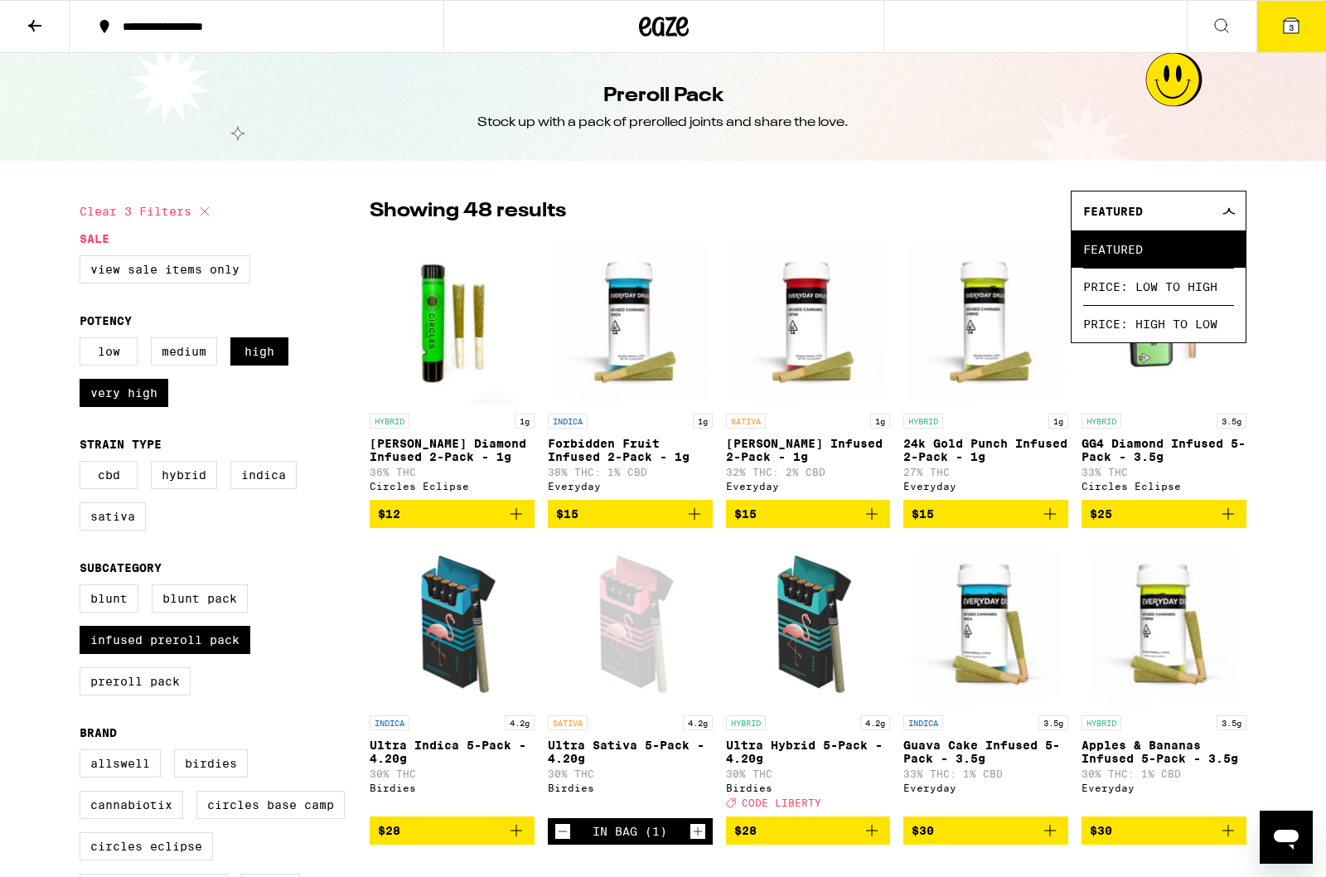
click at [1115, 305] on span "Price: Low to High" at bounding box center [1158, 286] width 151 height 37
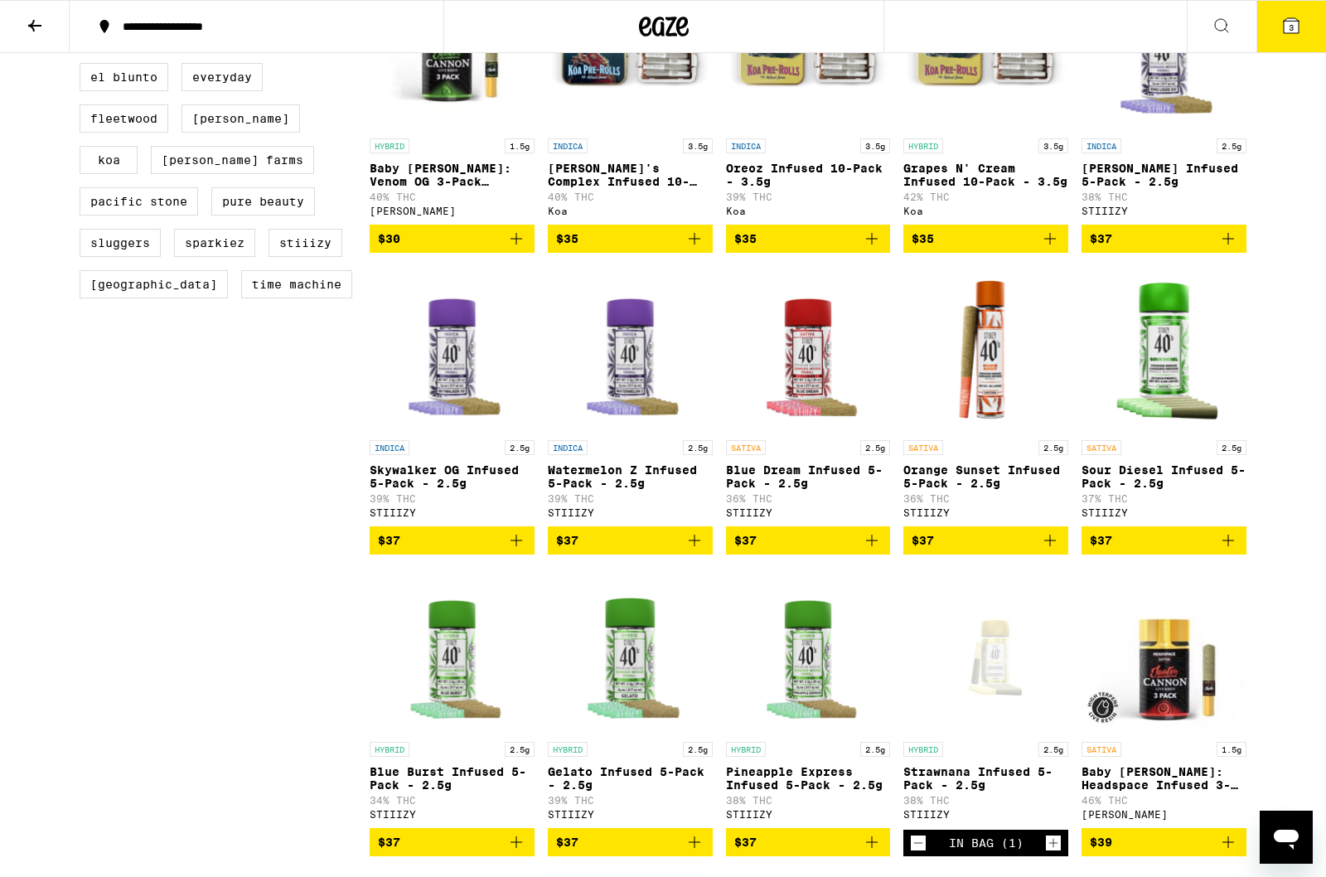
scroll to position [892, 0]
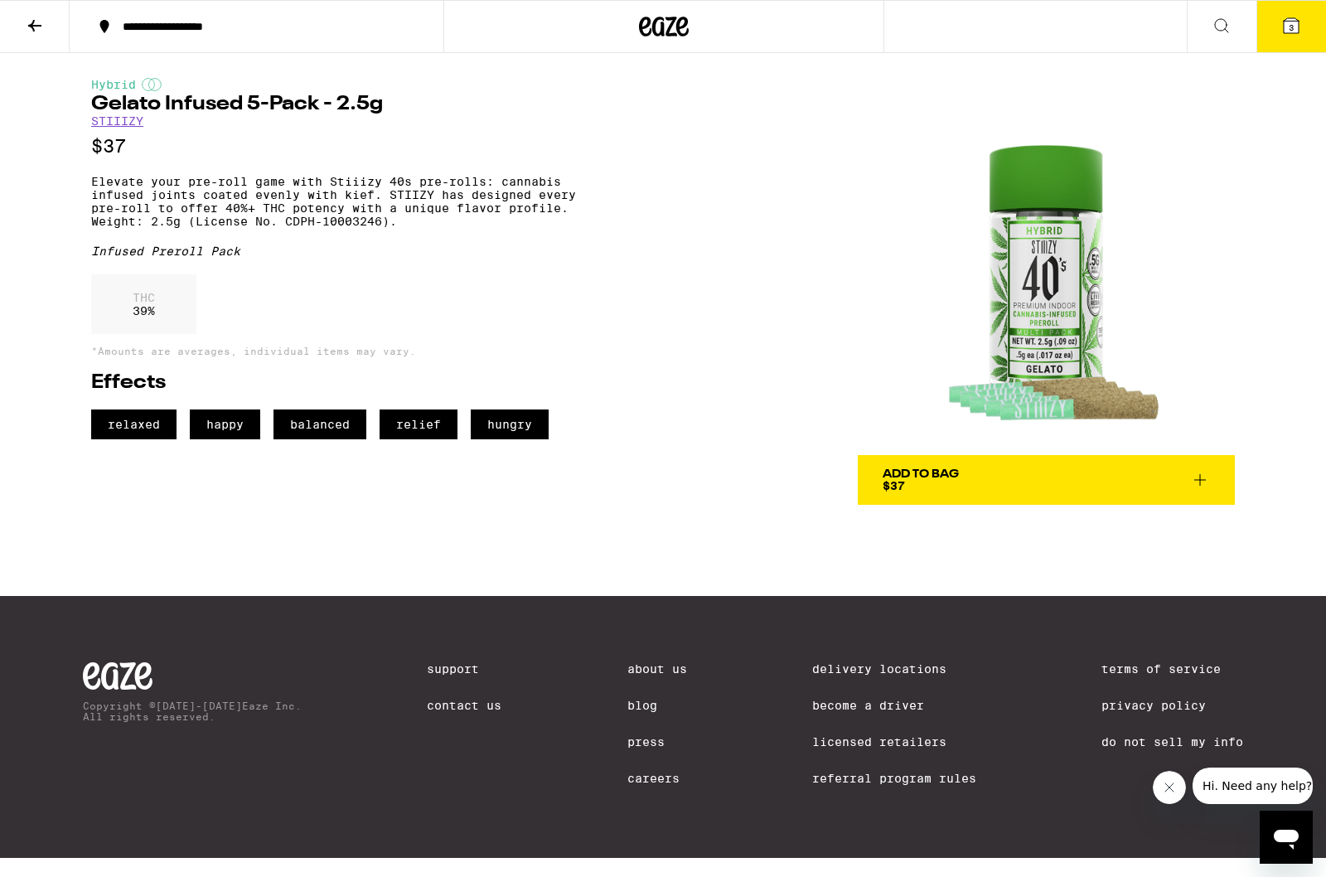
click at [888, 492] on span "$37" at bounding box center [894, 485] width 22 height 13
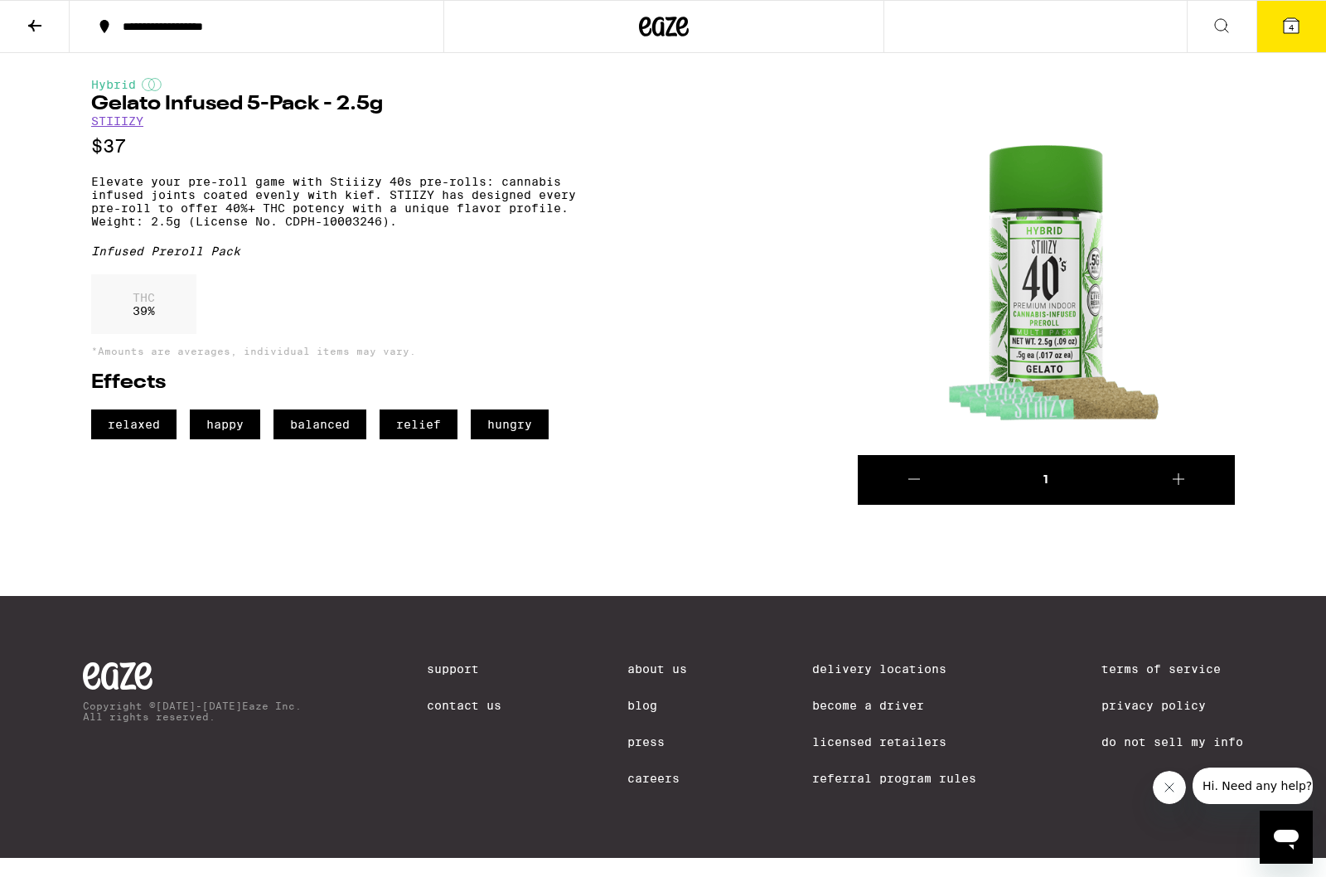
click at [1280, 15] on button "4" at bounding box center [1291, 26] width 70 height 51
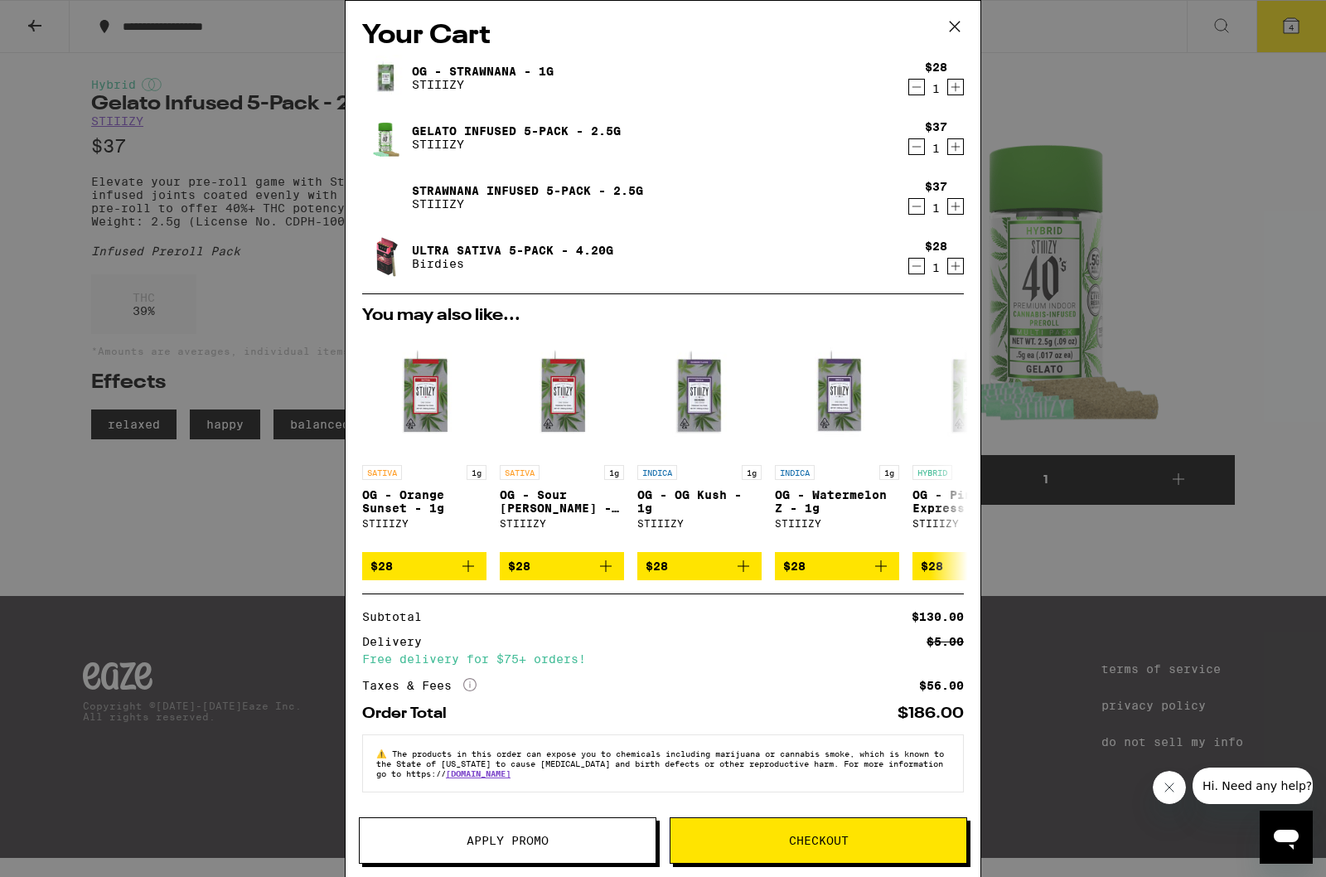
click at [923, 141] on icon "Decrement" at bounding box center [916, 147] width 15 height 20
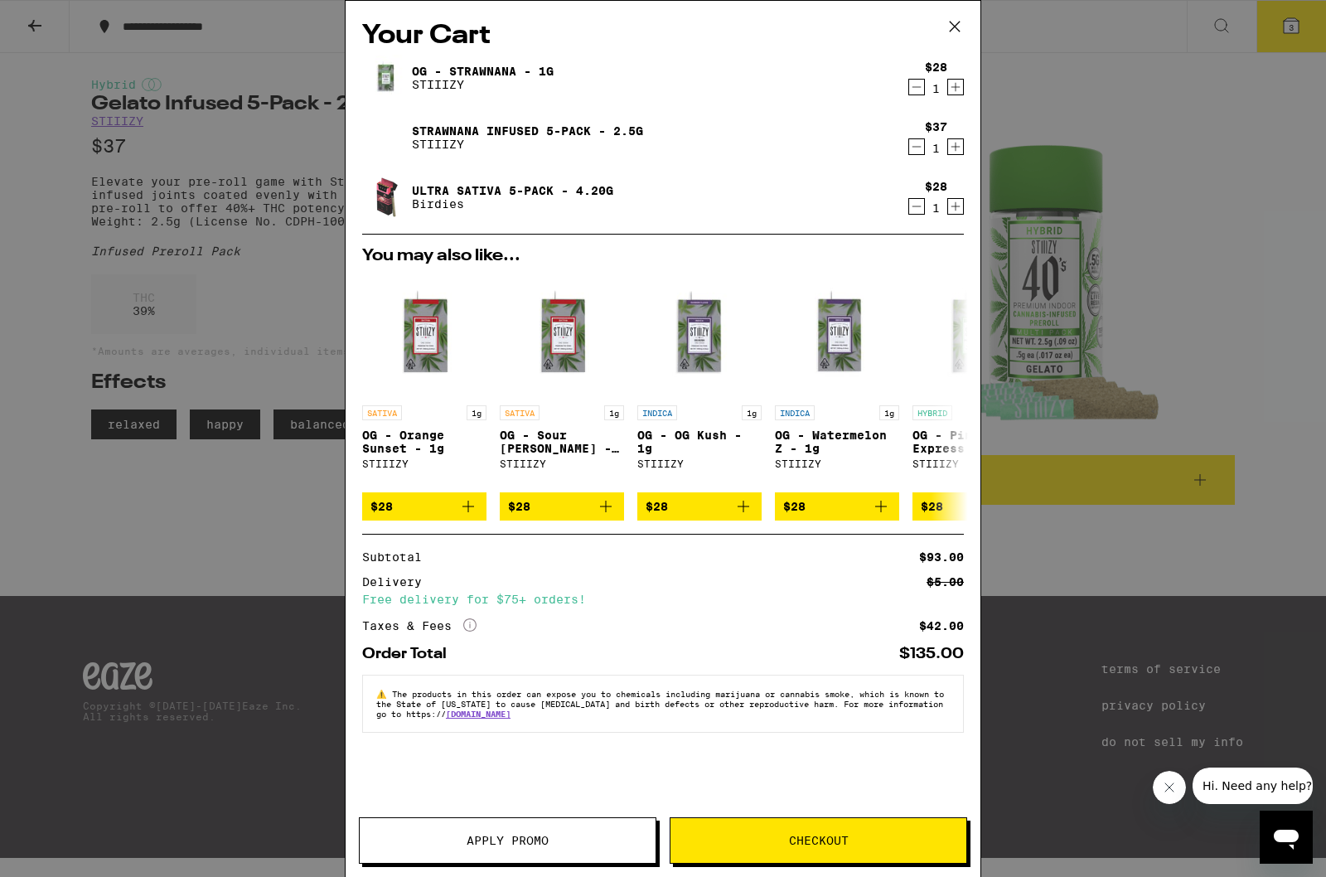
click at [704, 846] on button "Checkout" at bounding box center [819, 840] width 298 height 46
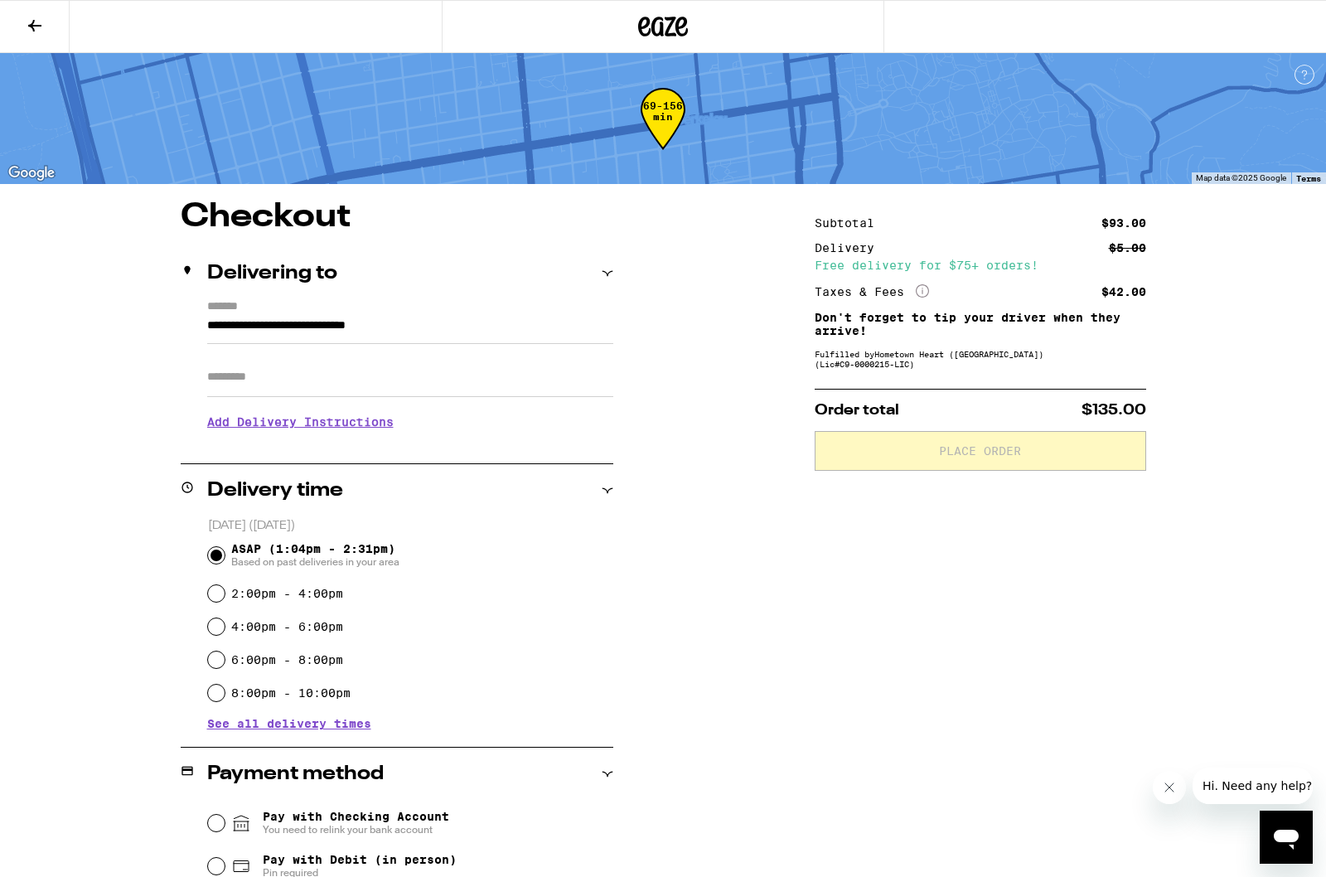
click at [452, 495] on div "Delivery time" at bounding box center [397, 491] width 433 height 20
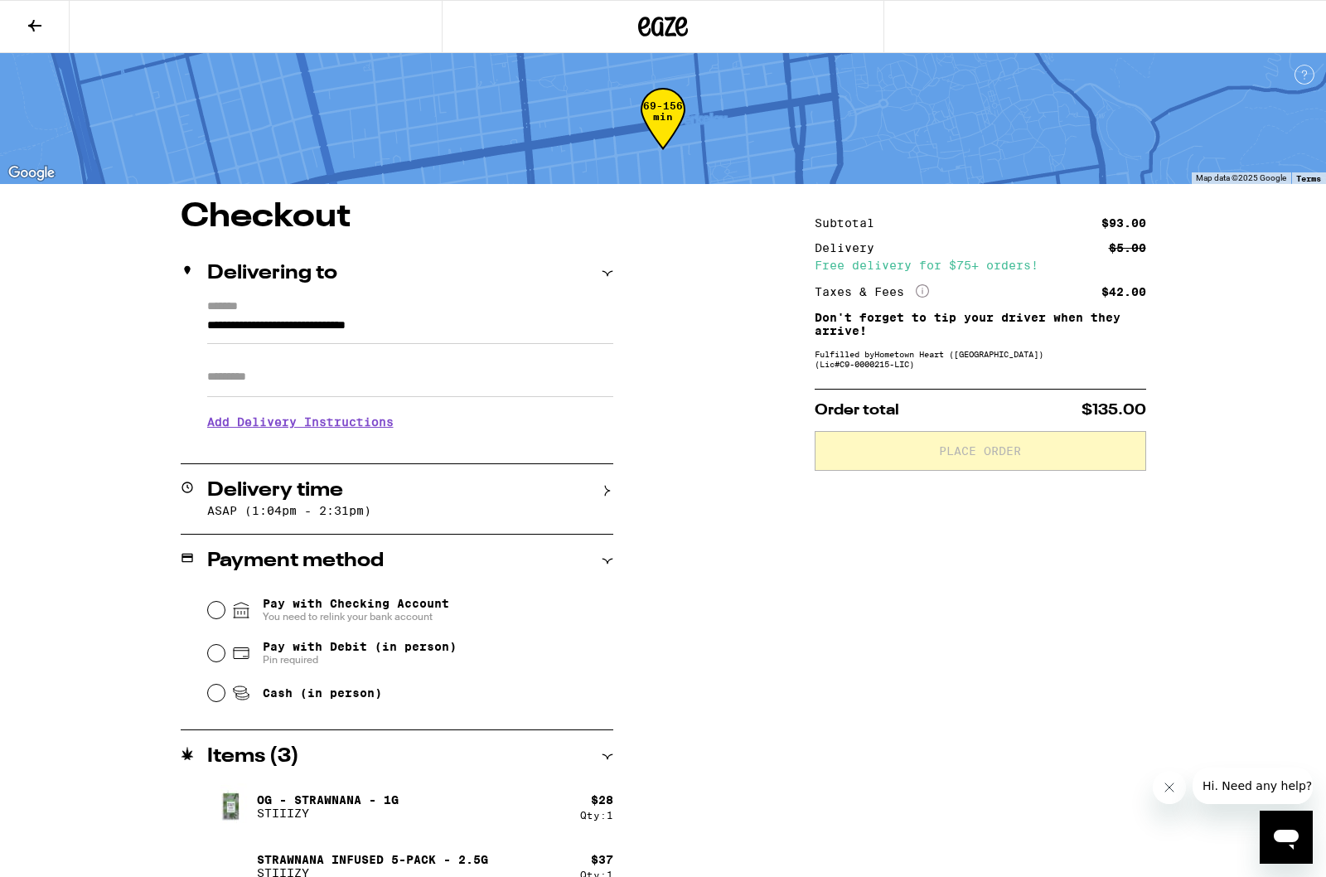
click at [951, 665] on div "Subtotal $93.00 Delivery $5.00 Free delivery for $75+ orders! Taxes & Fees More…" at bounding box center [980, 582] width 331 height 762
click at [327, 645] on span "Pay with Debit (in person)" at bounding box center [360, 646] width 194 height 13
click at [225, 645] on input "Pay with Debit (in person) Pin required" at bounding box center [216, 653] width 17 height 17
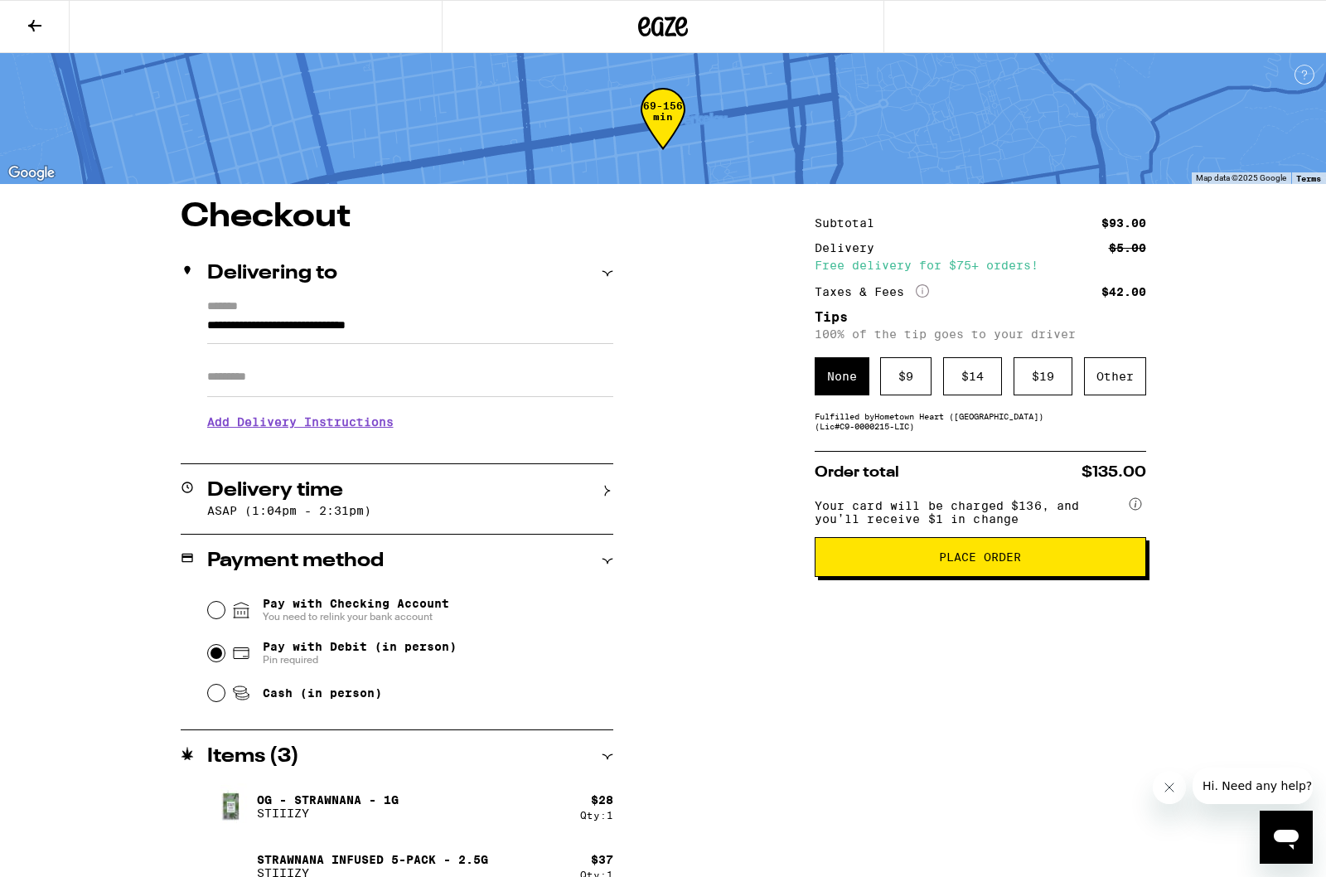
click at [242, 623] on span "Pay with Checking Account You need to relink your bank account" at bounding box center [340, 610] width 218 height 27
click at [225, 618] on input "Pay with Checking Account You need to relink your bank account" at bounding box center [216, 610] width 17 height 17
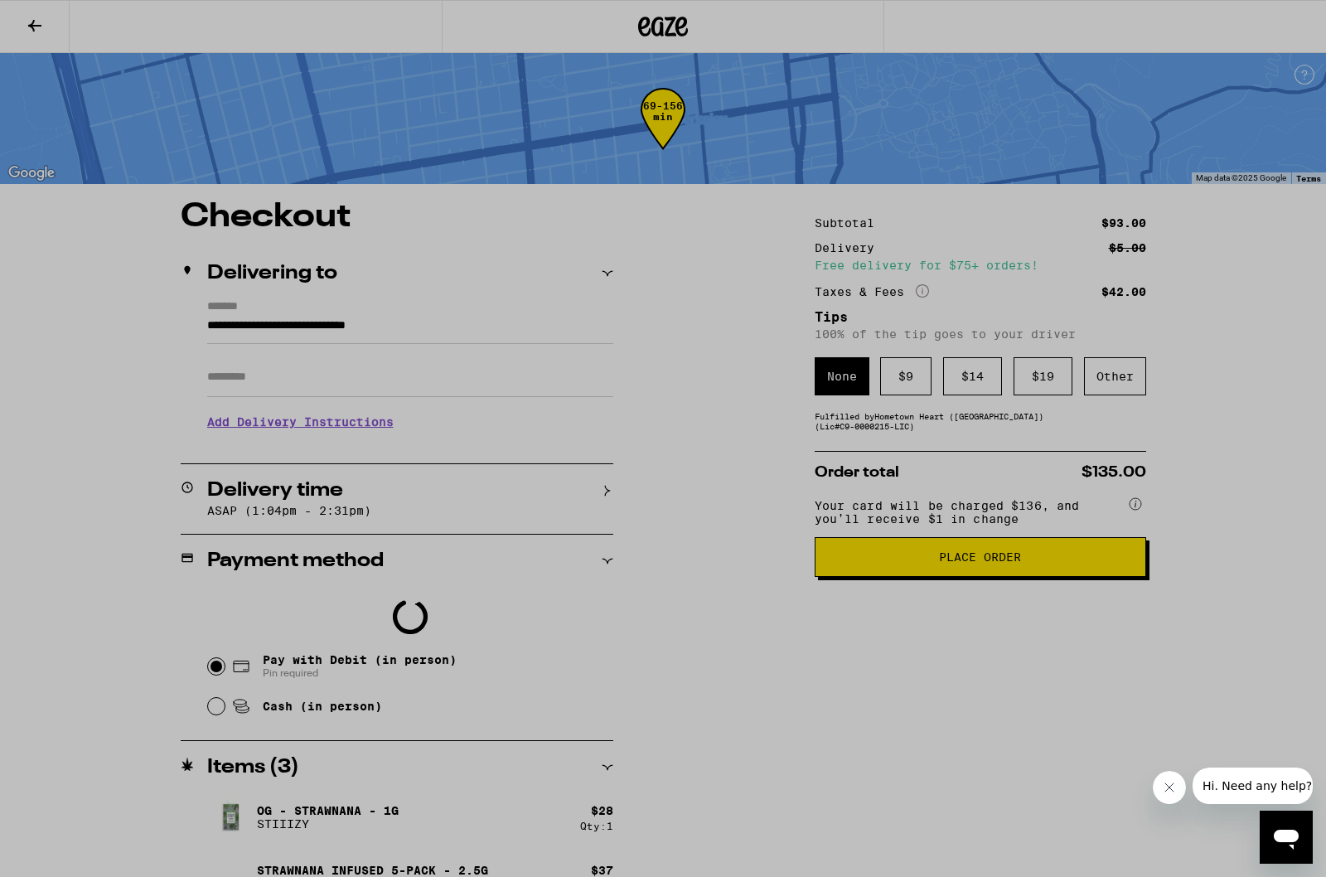
click at [168, 720] on div at bounding box center [663, 438] width 1326 height 877
click at [151, 688] on div at bounding box center [663, 438] width 1326 height 877
click at [192, 776] on div at bounding box center [663, 438] width 1326 height 877
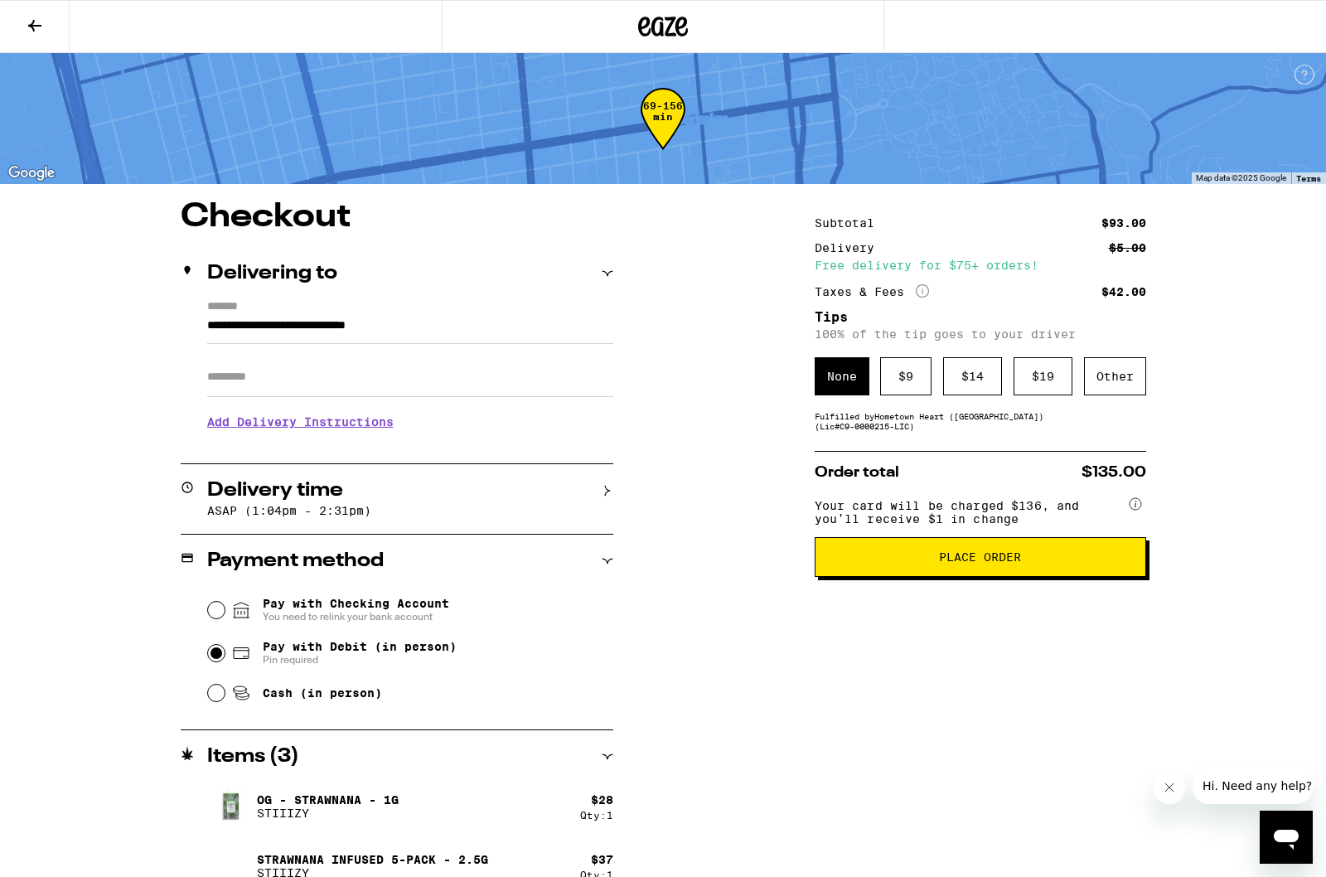
radio input "false"
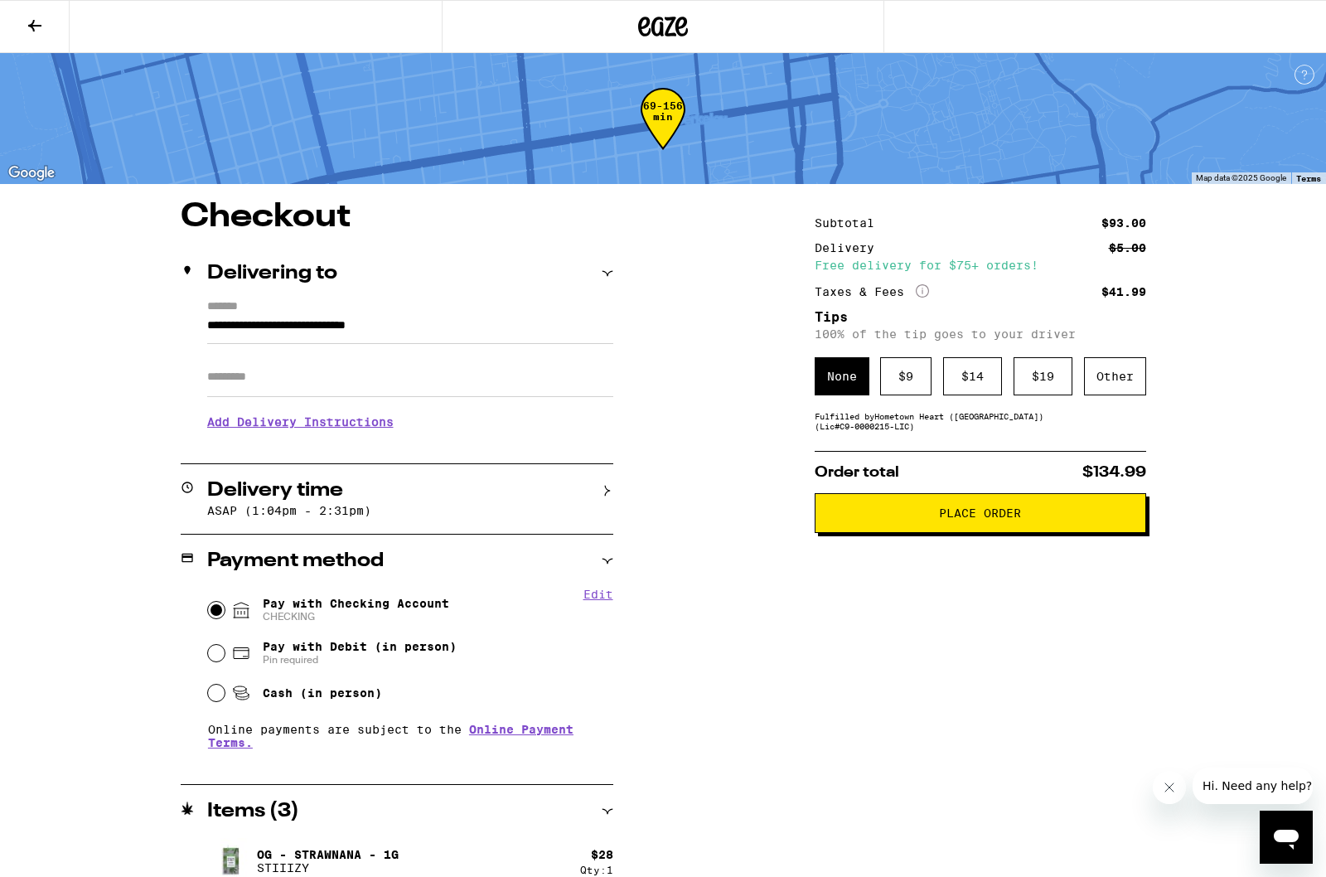
click at [714, 571] on div "**********" at bounding box center [662, 609] width 1193 height 817
